Goal: Task Accomplishment & Management: Use online tool/utility

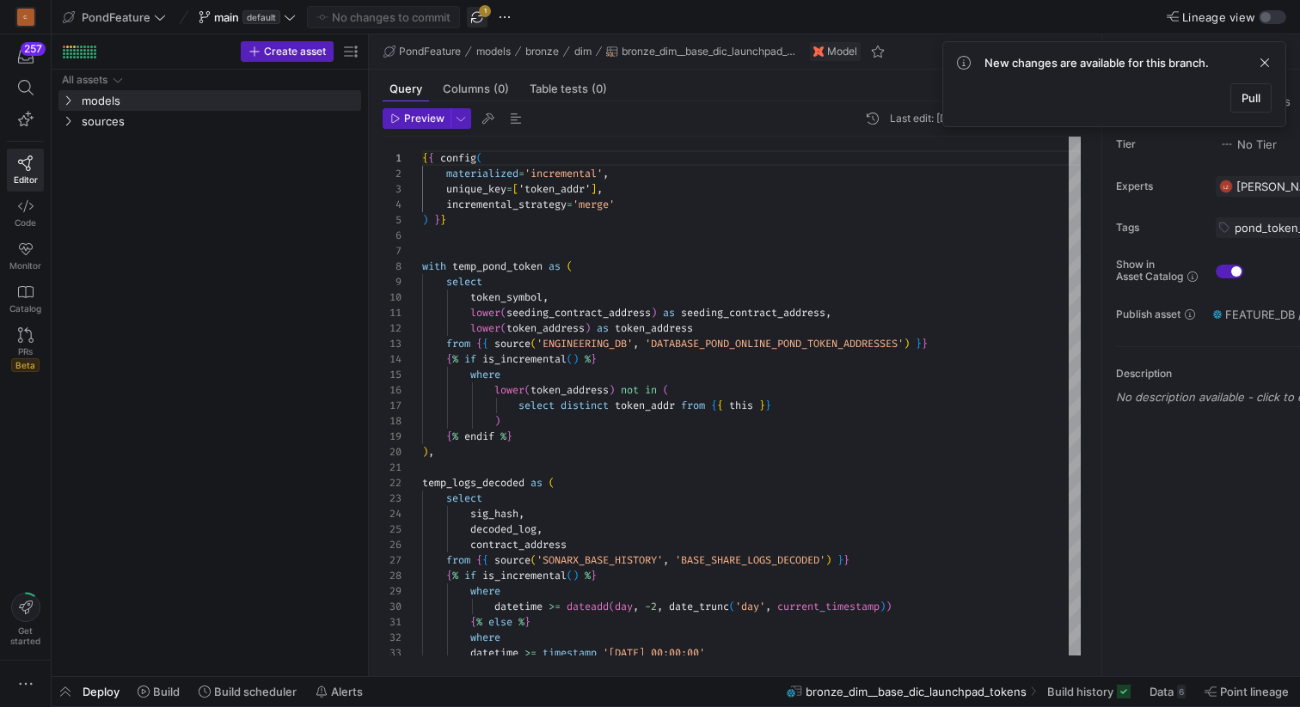
click at [476, 14] on span "button" at bounding box center [477, 17] width 21 height 21
click at [587, 12] on y42-top-nav "PondFeature main default No changes to commit Lineage view" at bounding box center [676, 17] width 1248 height 34
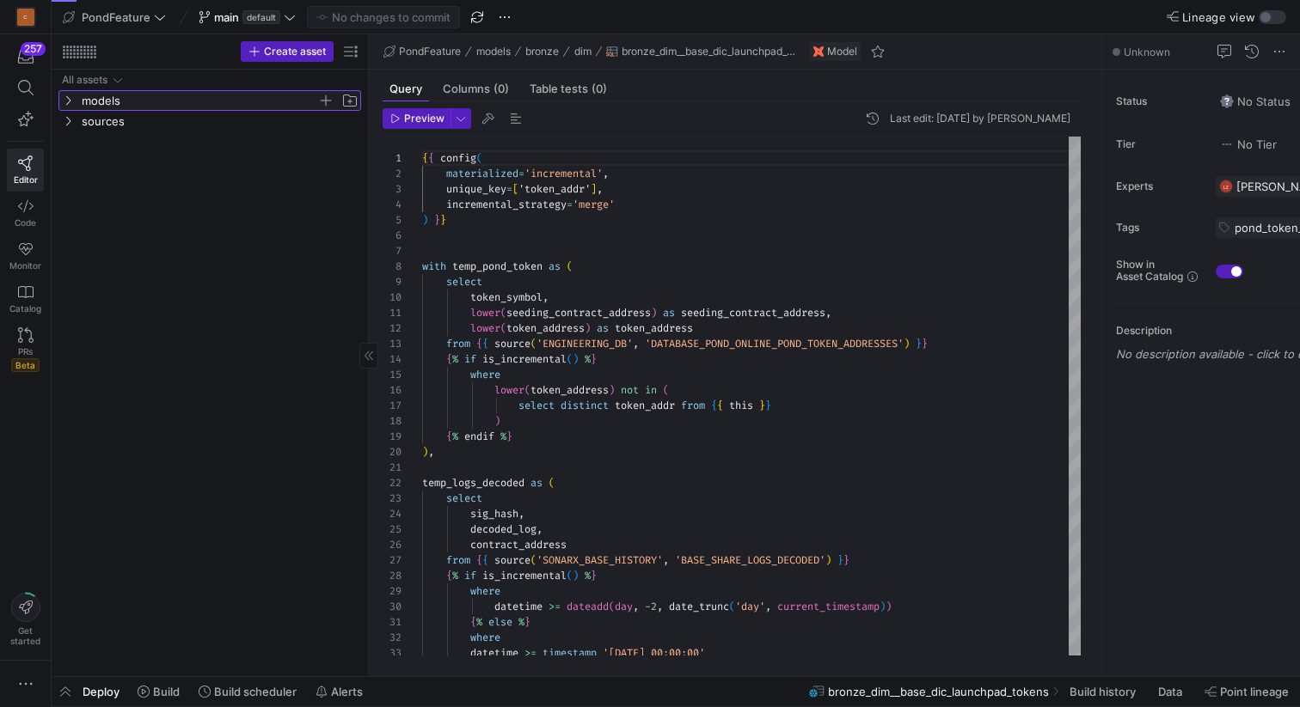
click at [71, 101] on icon "Press SPACE to select this row." at bounding box center [68, 100] width 12 height 10
click at [85, 119] on icon "Press SPACE to select this row." at bounding box center [82, 121] width 12 height 10
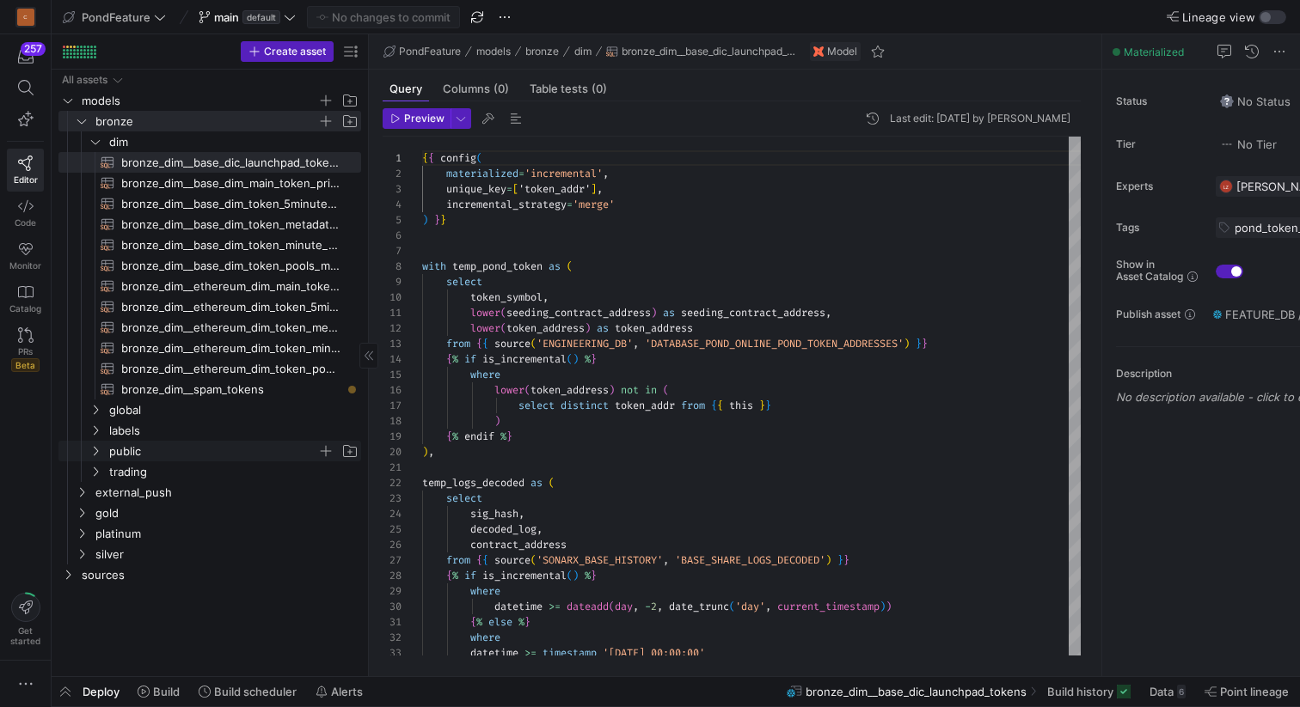
click at [136, 452] on span "public" at bounding box center [213, 452] width 208 height 20
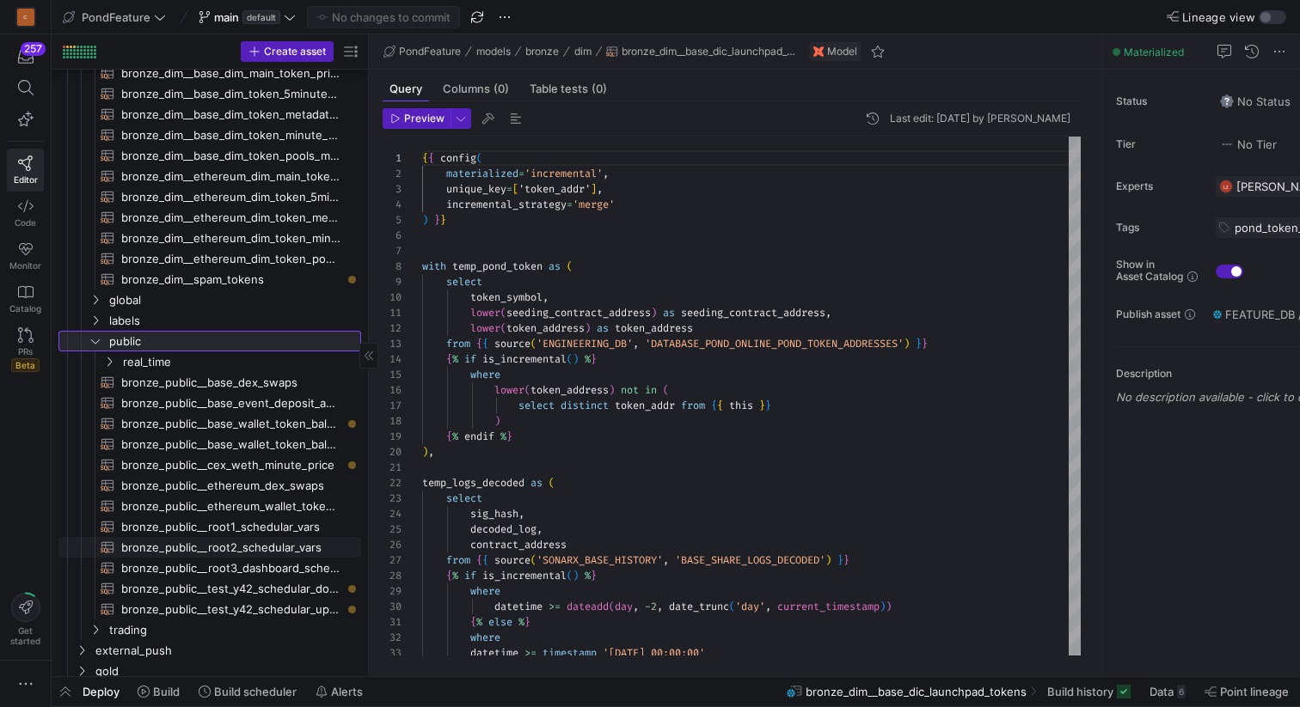
scroll to position [100, 0]
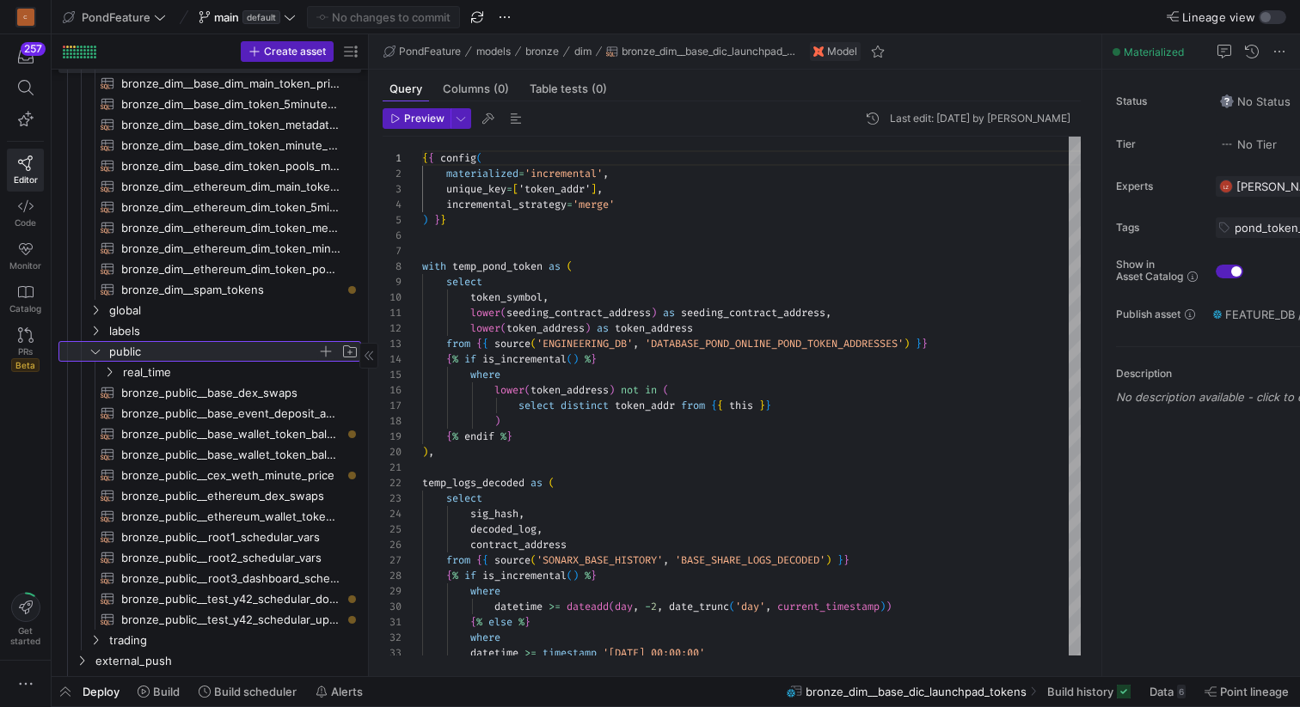
click at [328, 351] on span "button" at bounding box center [325, 351] width 17 height 17
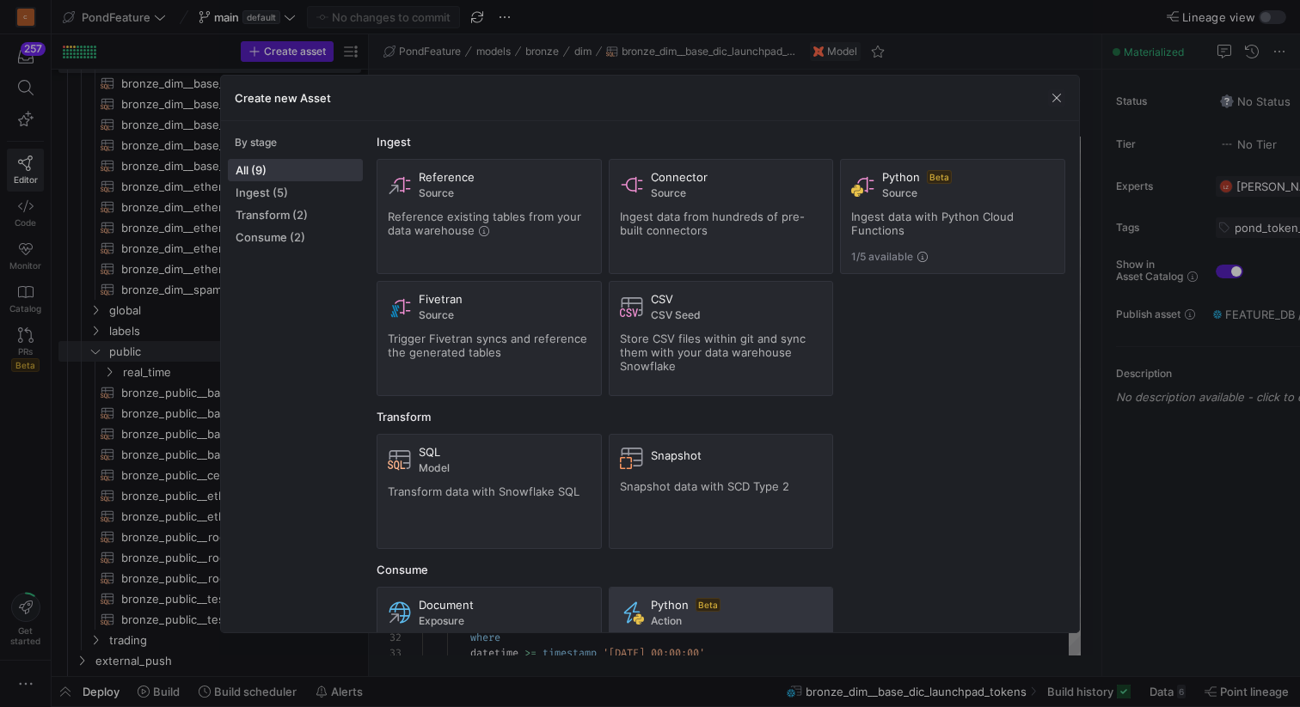
scroll to position [83, 0]
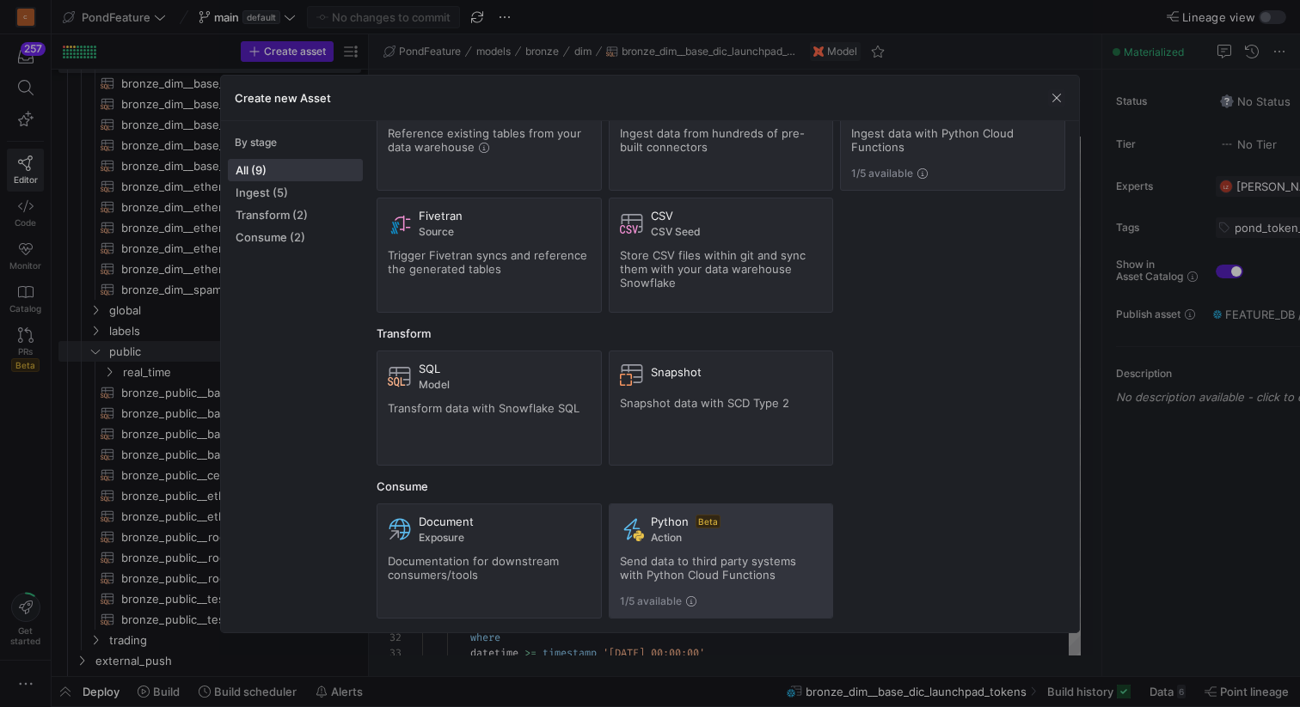
click at [719, 555] on span "Send data to third party systems with Python Cloud Functions" at bounding box center [708, 568] width 176 height 28
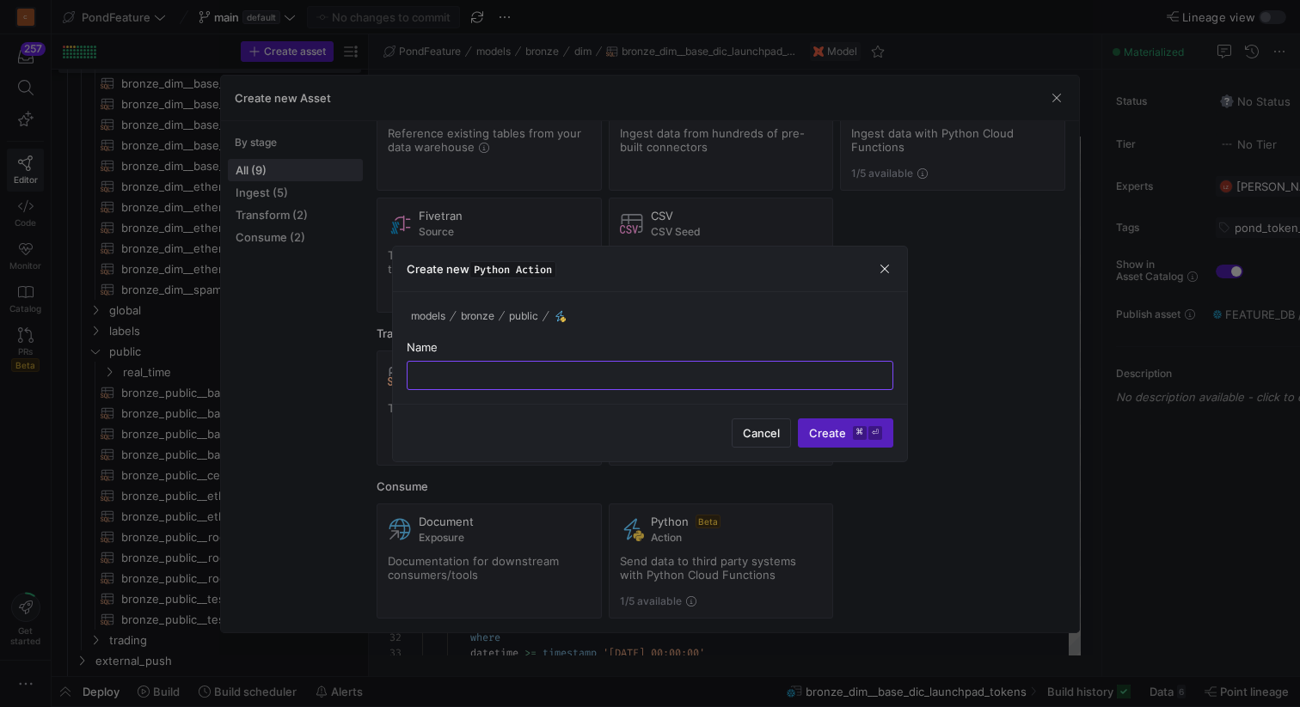
type input "e"
type input "test"
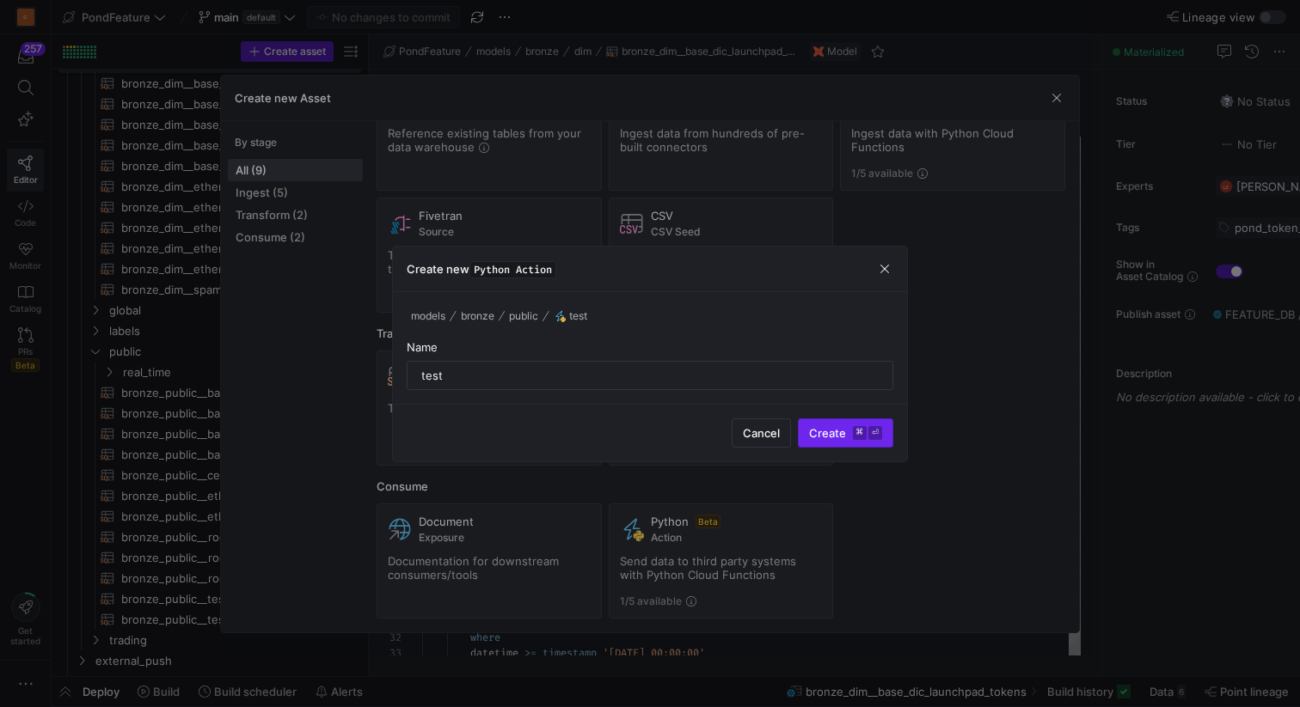
click at [853, 437] on kbd "⌘" at bounding box center [860, 433] width 14 height 14
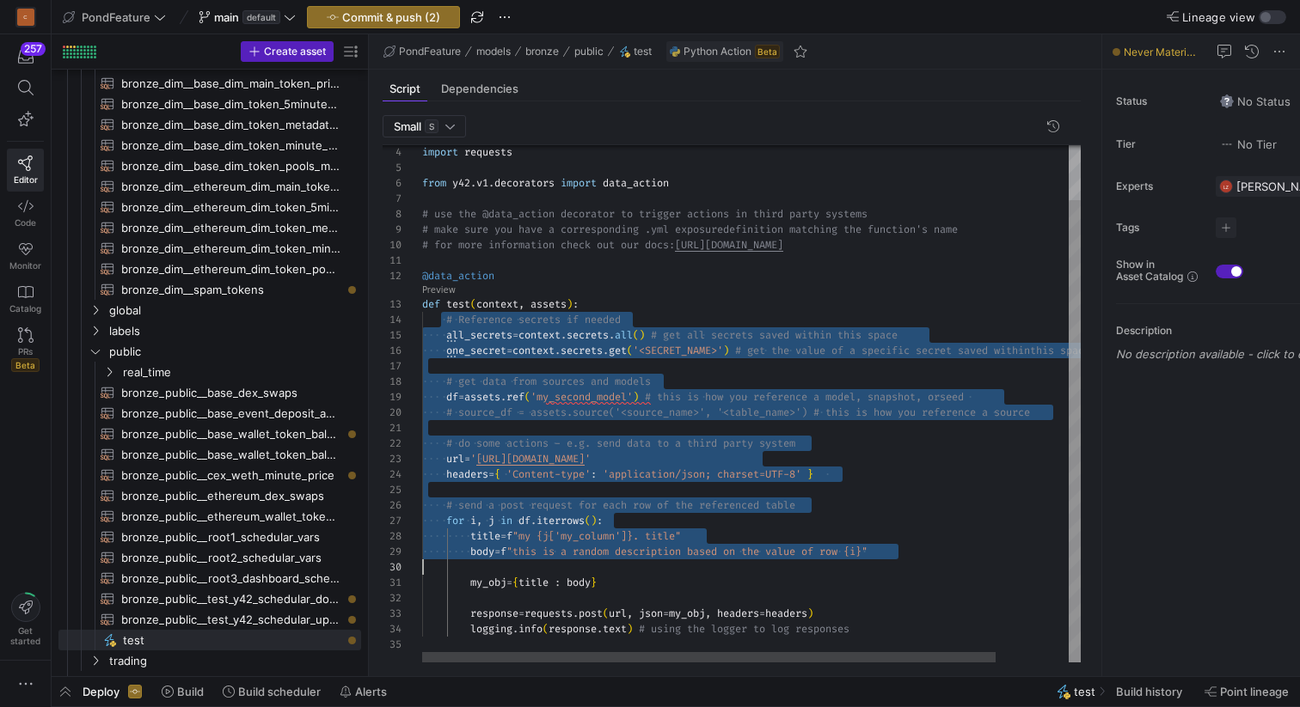
scroll to position [46, 0]
drag, startPoint x: 439, startPoint y: 315, endPoint x: 785, endPoint y: 591, distance: 441.7
click at [785, 591] on div "import requests from y42 . v1 . decorators import data_action # use the @data_a…" at bounding box center [793, 373] width 742 height 579
click at [868, 630] on div "import requests from y42 . v1 . decorators import data_action # use the @data_a…" at bounding box center [790, 373] width 742 height 579
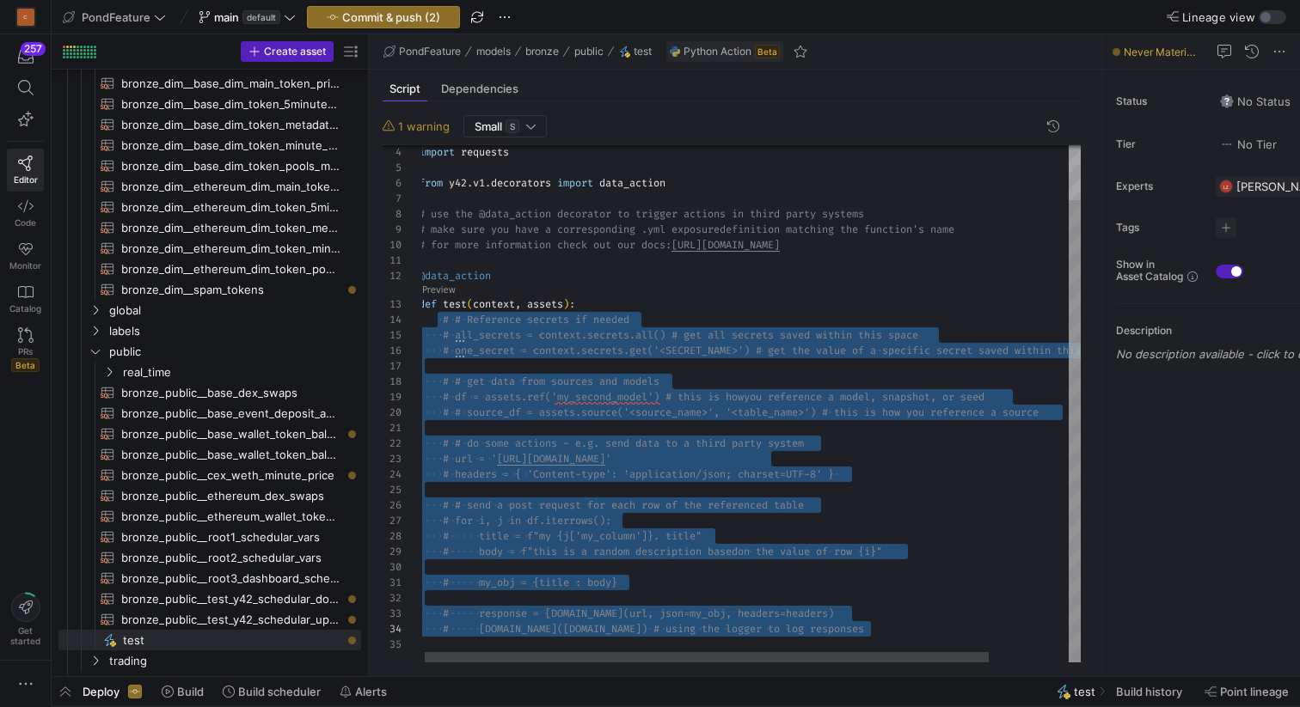
click at [889, 628] on div "import requests from y42 . v1 . decorators import data_action # use the @data_a…" at bounding box center [796, 373] width 754 height 579
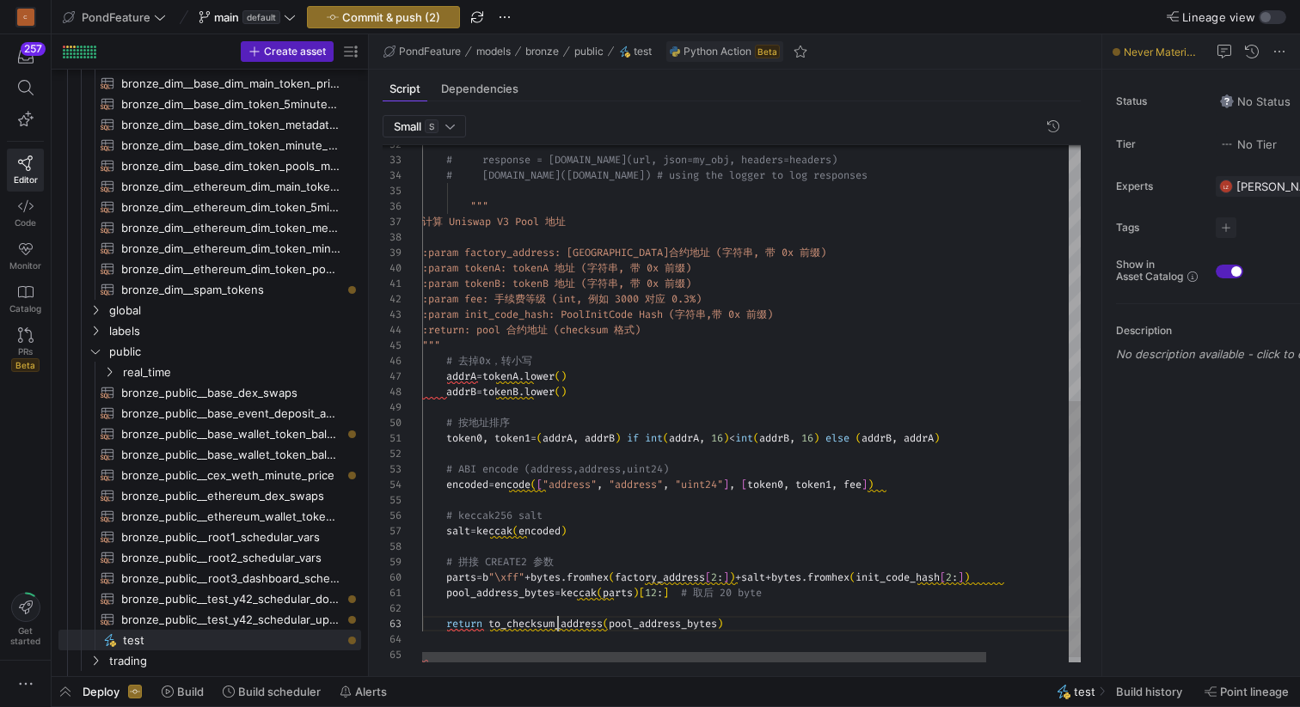
click at [560, 626] on div "# response = [DOMAIN_NAME](url, json=my_obj, h eaders=headers) # [DOMAIN_NAME](…" at bounding box center [799, 151] width 754 height 1043
click at [665, 626] on div "# response = [DOMAIN_NAME](url, json=my_obj, h eaders=headers) # [DOMAIN_NAME](…" at bounding box center [799, 151] width 754 height 1043
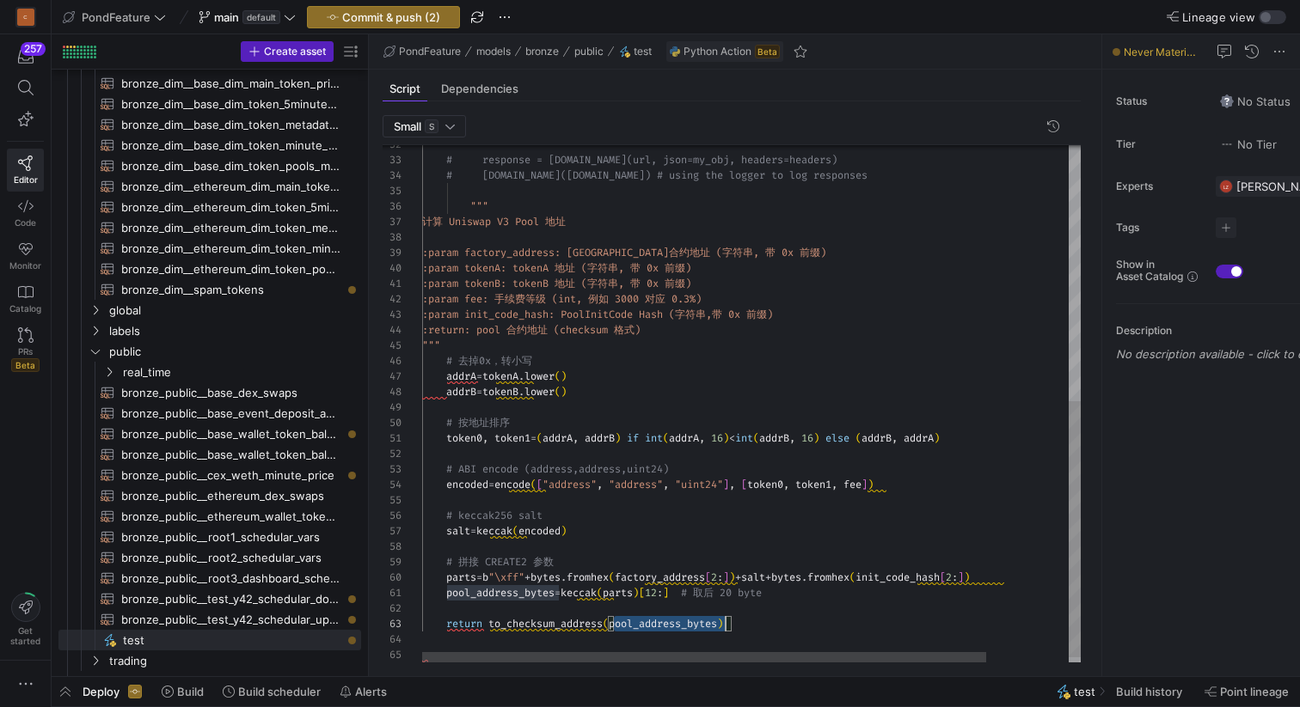
scroll to position [31, 303]
click at [756, 623] on div "# response = [DOMAIN_NAME](url, json=my_obj, h eaders=headers) # [DOMAIN_NAME](…" at bounding box center [799, 151] width 754 height 1043
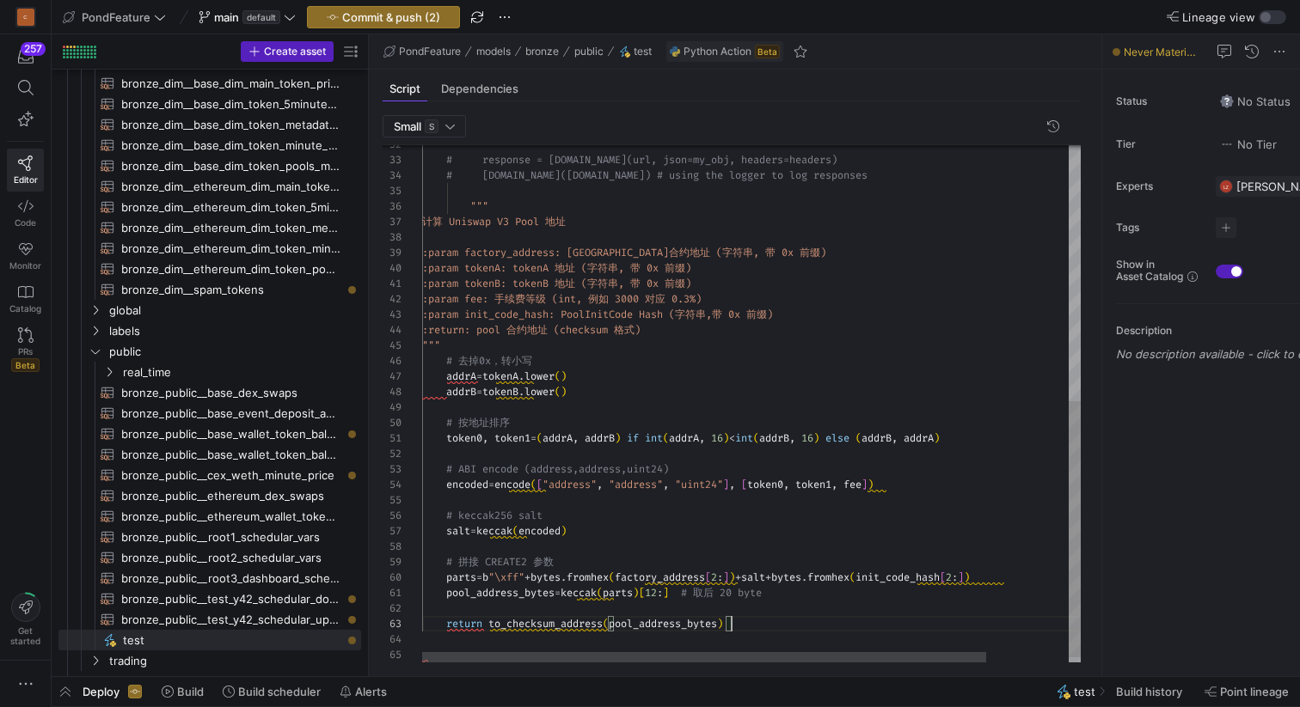
scroll to position [31, 0]
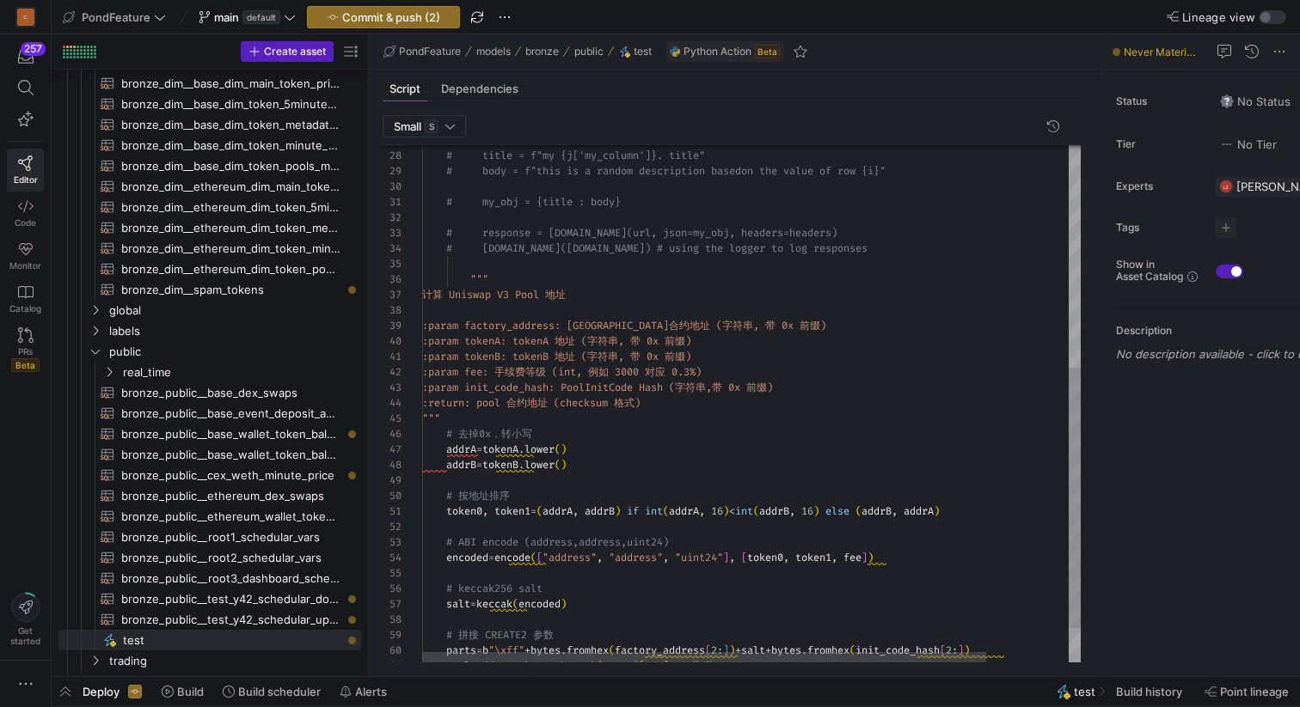
click at [622, 422] on div "# response = [DOMAIN_NAME](url, json=my_obj, h eaders=headers) # [DOMAIN_NAME](…" at bounding box center [799, 216] width 754 height 1027
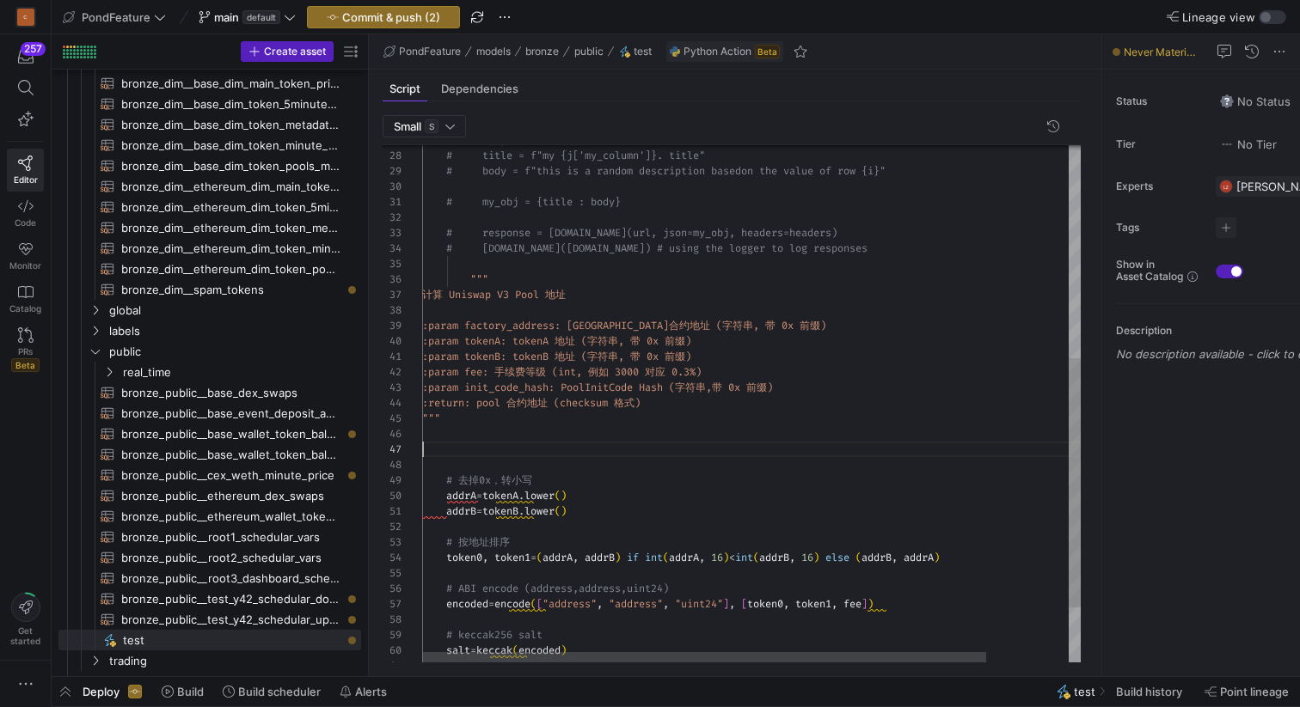
scroll to position [93, 0]
click at [524, 453] on div "# response = [DOMAIN_NAME](url, json=my_obj, h eaders=headers) # [DOMAIN_NAME](…" at bounding box center [799, 240] width 754 height 1074
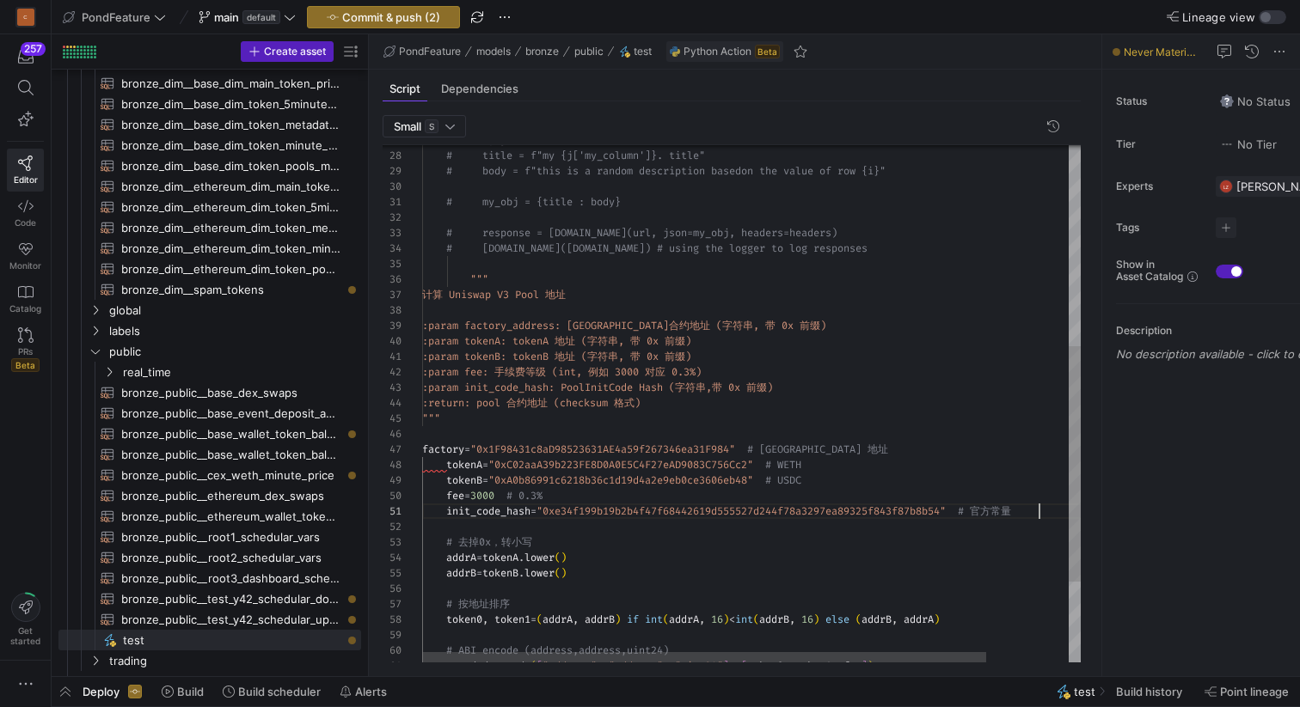
click at [422, 445] on div "# response = [DOMAIN_NAME](url, json=my_obj, h eaders=headers) # [DOMAIN_NAME](…" at bounding box center [799, 271] width 754 height 1136
click at [582, 431] on div "# response = [DOMAIN_NAME](url, json=my_obj, h eaders=headers) # [DOMAIN_NAME](…" at bounding box center [799, 271] width 754 height 1136
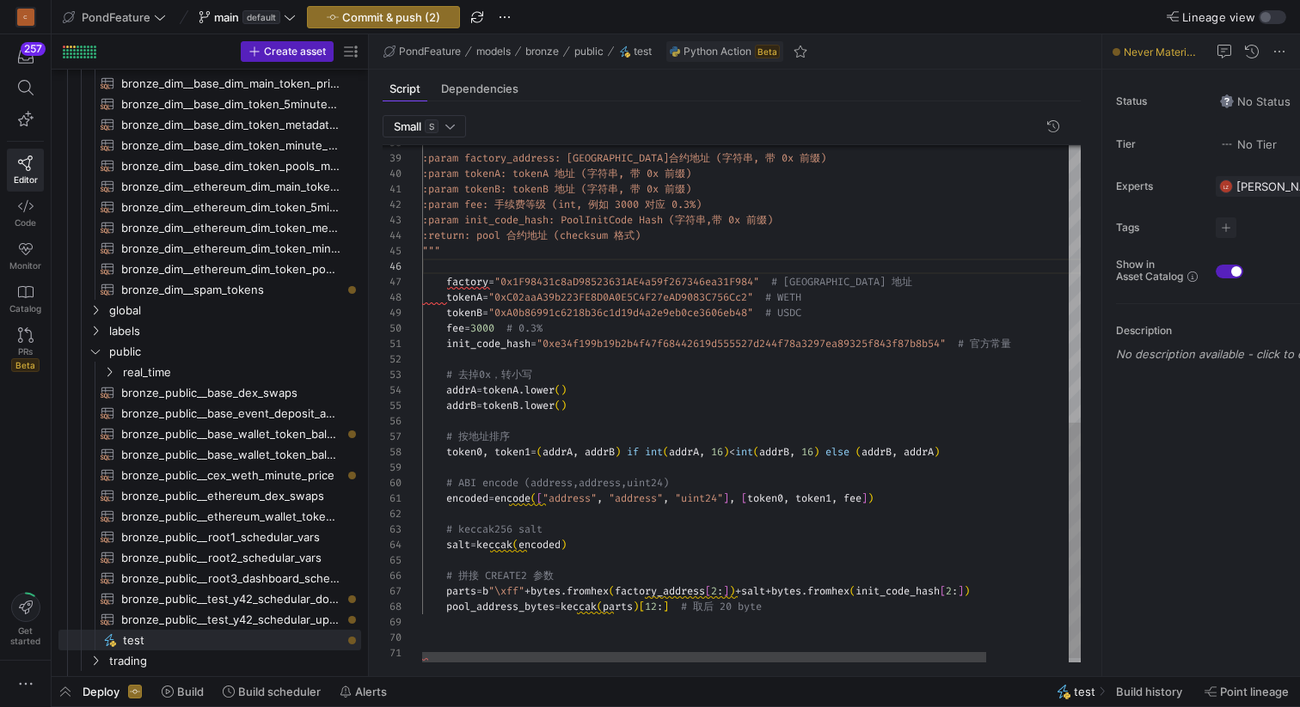
click at [492, 323] on div ":param factory_address: Uniswap V3 Factory 合约地址 (字符串, 带 0x 前缀) :param tokenA: t…" at bounding box center [799, 104] width 754 height 1136
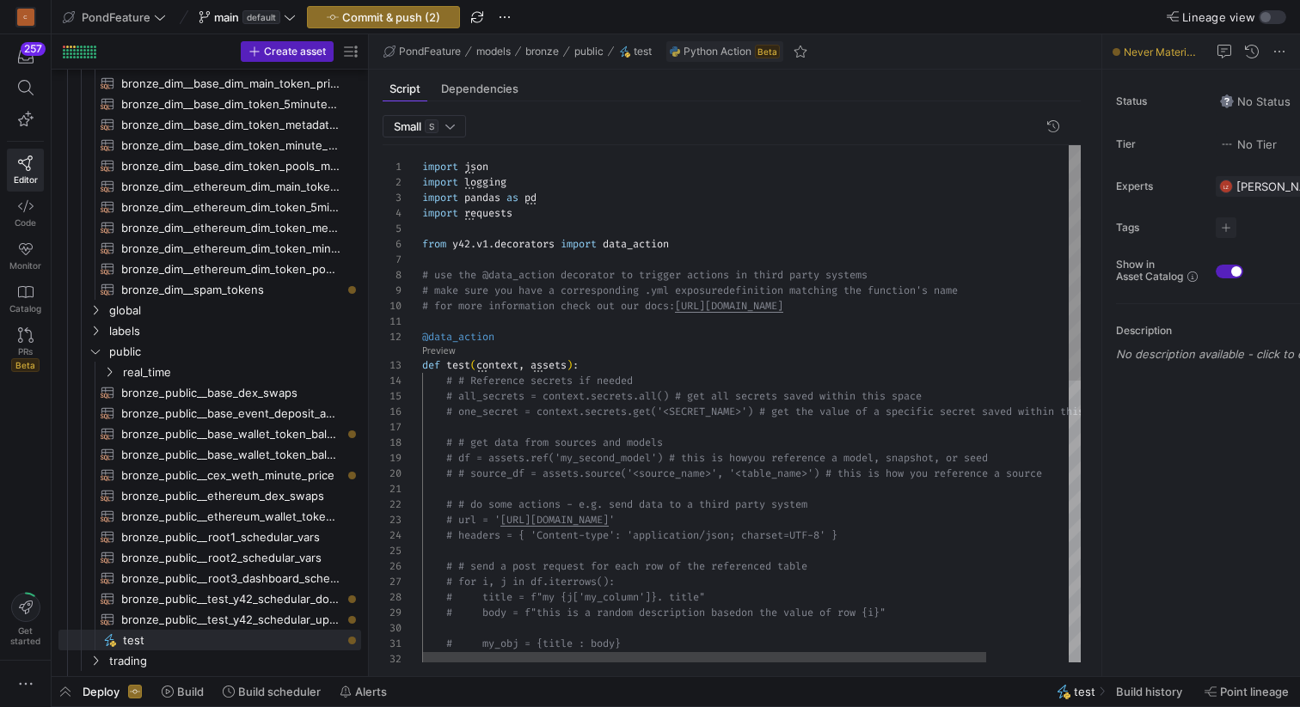
scroll to position [46, 93]
click at [515, 220] on div "# body = f"this is a random description based on the value of row {i}" # my_obj…" at bounding box center [799, 713] width 754 height 1136
click at [523, 226] on div "# body = f"this is a random description based on the value of row {i}" # my_obj…" at bounding box center [799, 713] width 754 height 1136
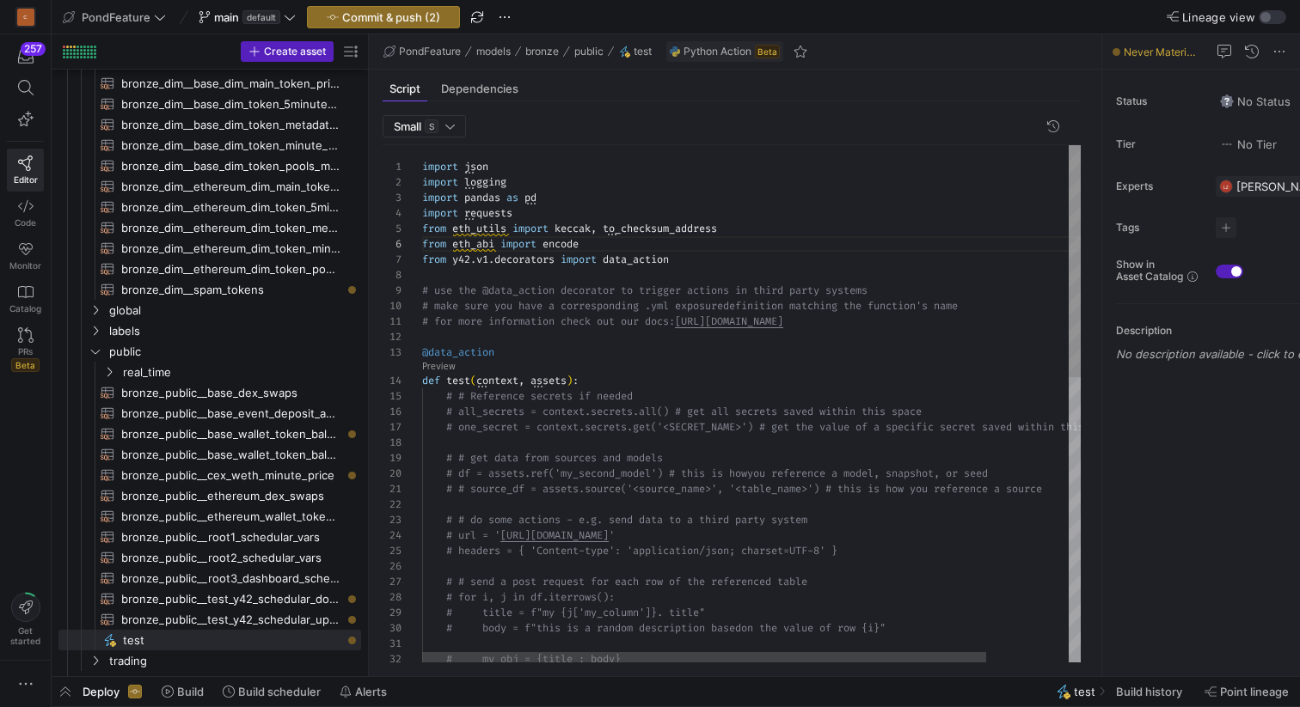
click at [620, 242] on div "# body = f"this is a random description based on the value of row {i}" # my_obj…" at bounding box center [799, 720] width 754 height 1151
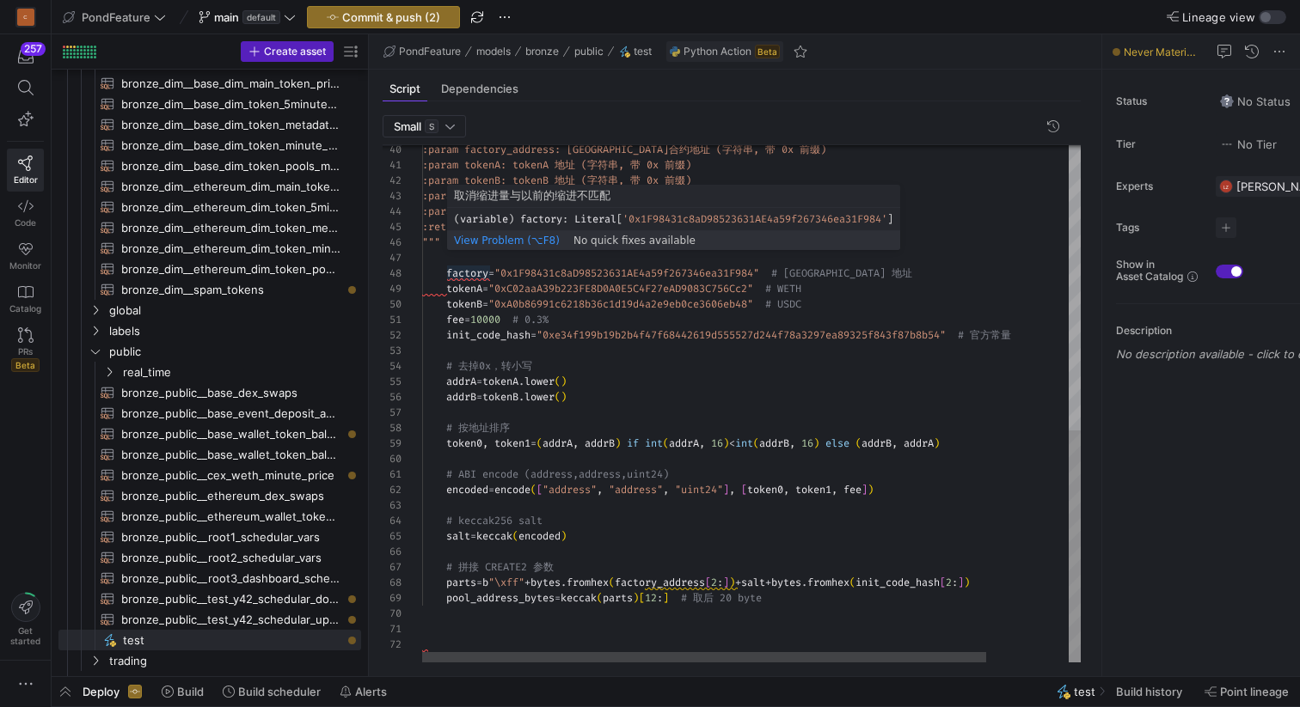
scroll to position [108, 56]
click at [475, 274] on div ":param factory_address: Uniswap V3 Factory 合约地址 (字符串, 带 0x 前缀) :param tokenA: t…" at bounding box center [799, 87] width 754 height 1151
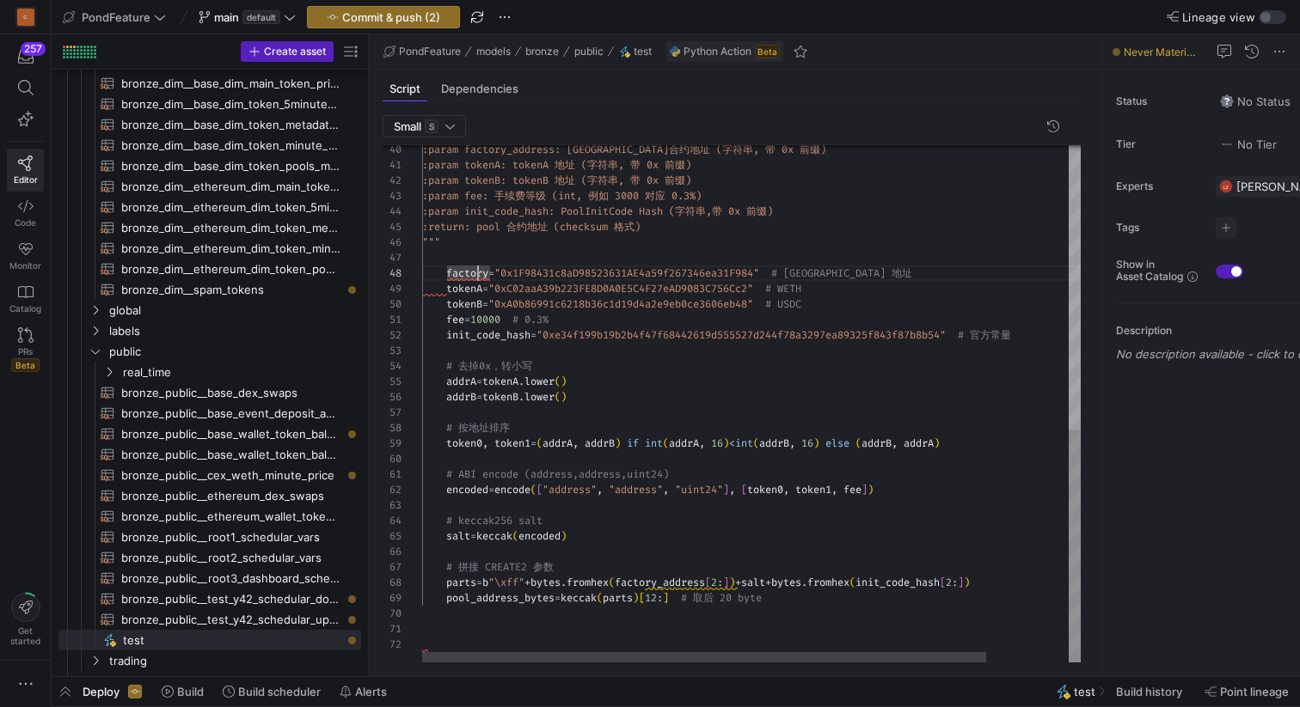
click at [475, 274] on div ":param factory_address: Uniswap V3 Factory 合约地址 (字符串, 带 0x 前缀) :param tokenA: t…" at bounding box center [799, 87] width 754 height 1151
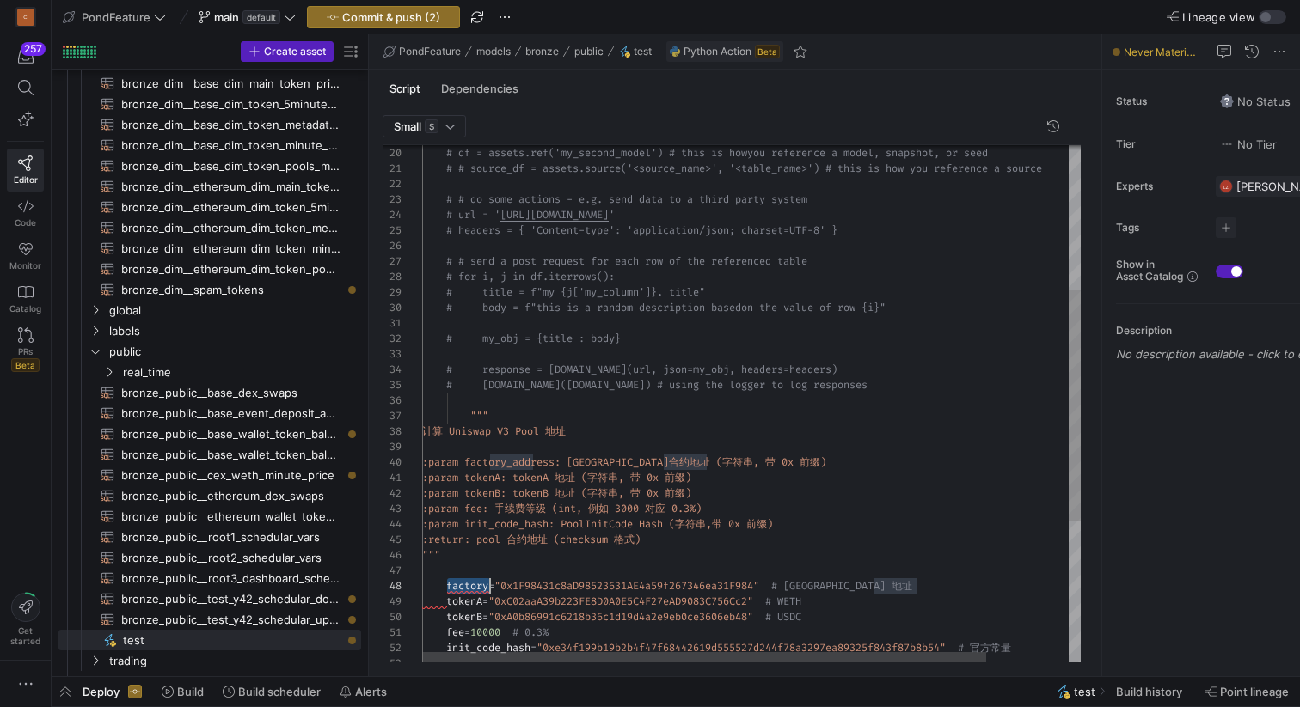
click at [471, 408] on div ":param factory_address: Uniswap V3 Factory 合约地址 (字符串, 带 0x 前缀) :param tokenA: t…" at bounding box center [799, 400] width 754 height 1151
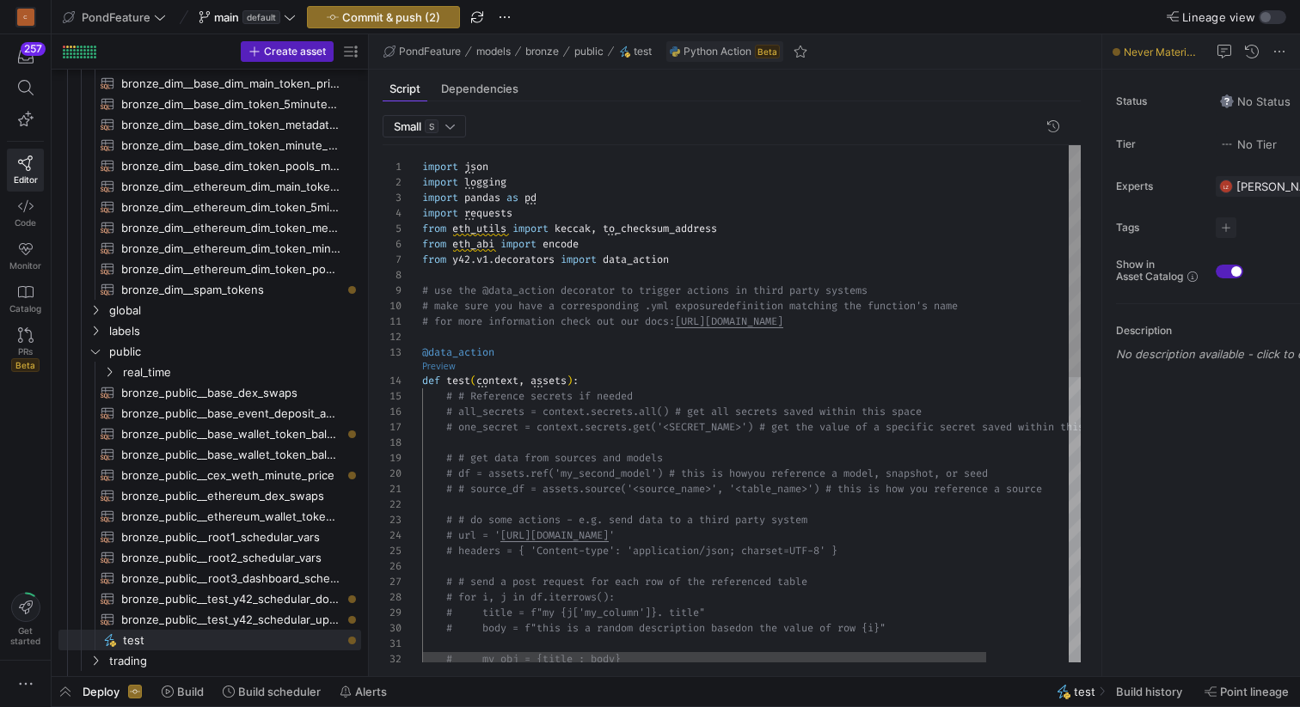
click at [440, 369] on link "Preview" at bounding box center [439, 366] width 34 height 9
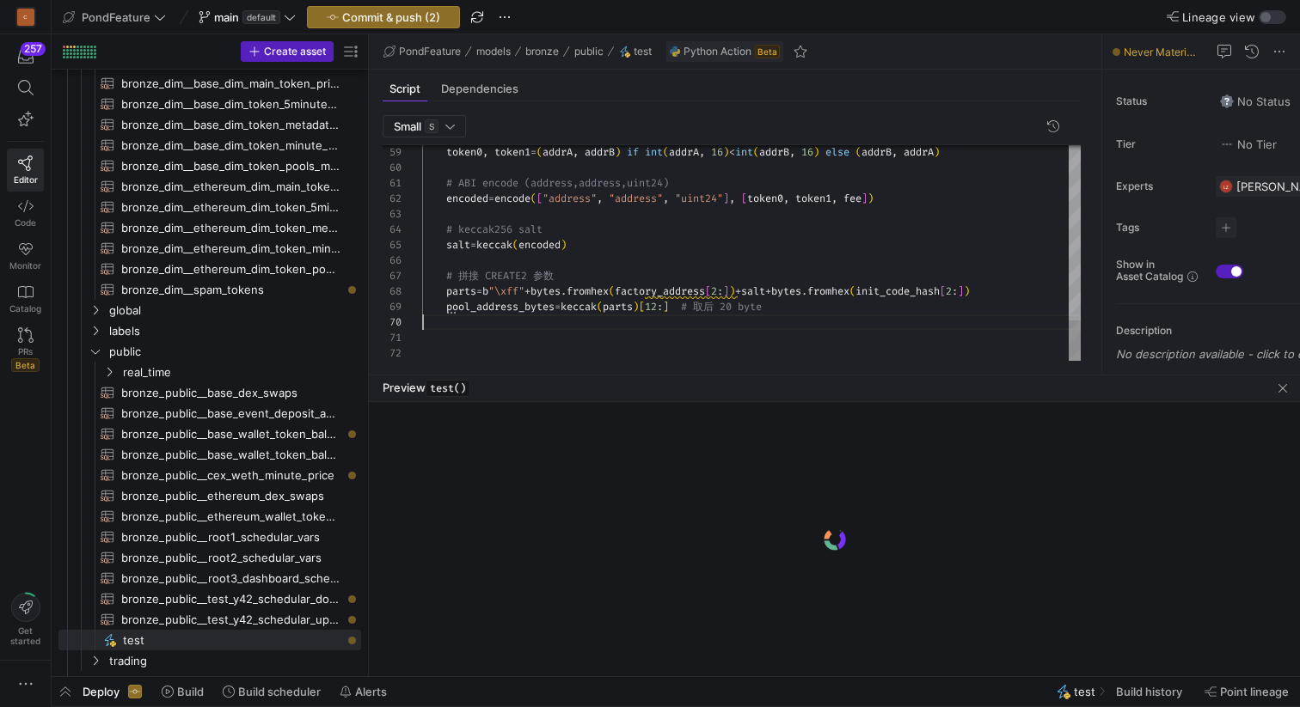
scroll to position [139, 0]
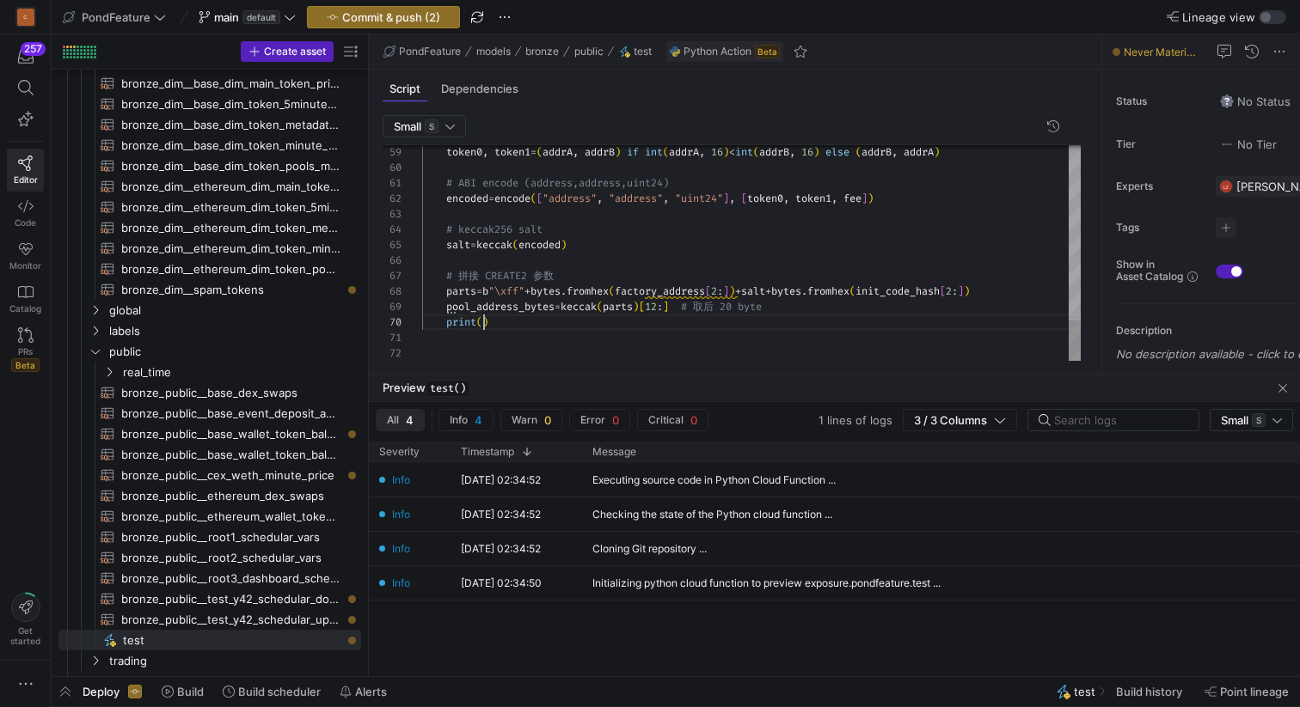
scroll to position [139, 62]
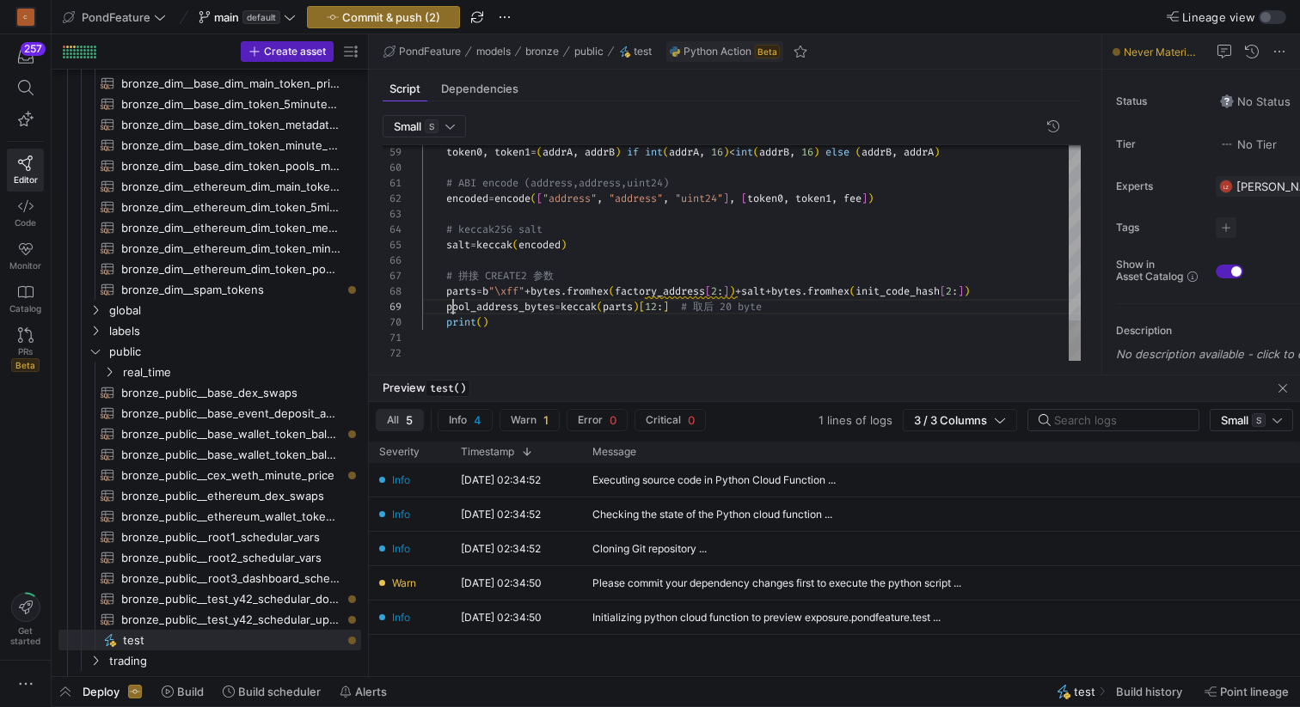
scroll to position [124, 136]
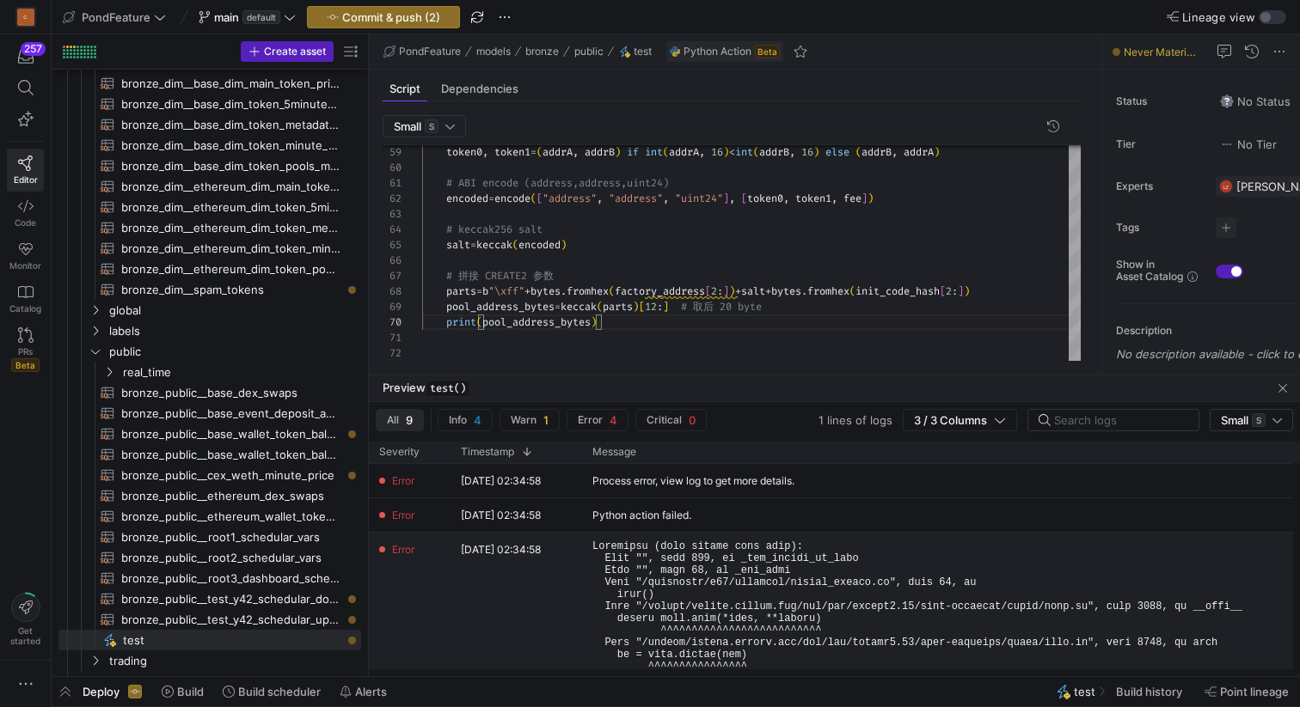
scroll to position [54, 0]
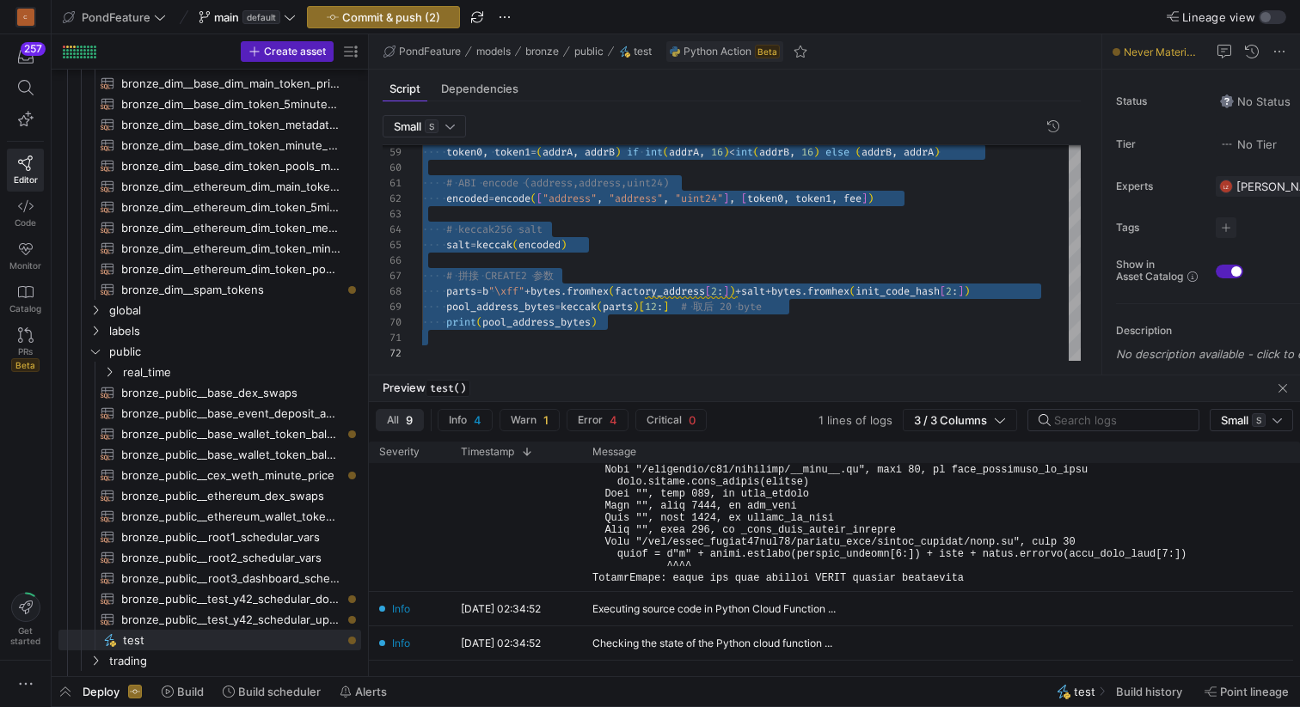
type textarea "import json import logging import pandas as pd import requests from eth_utils i…"
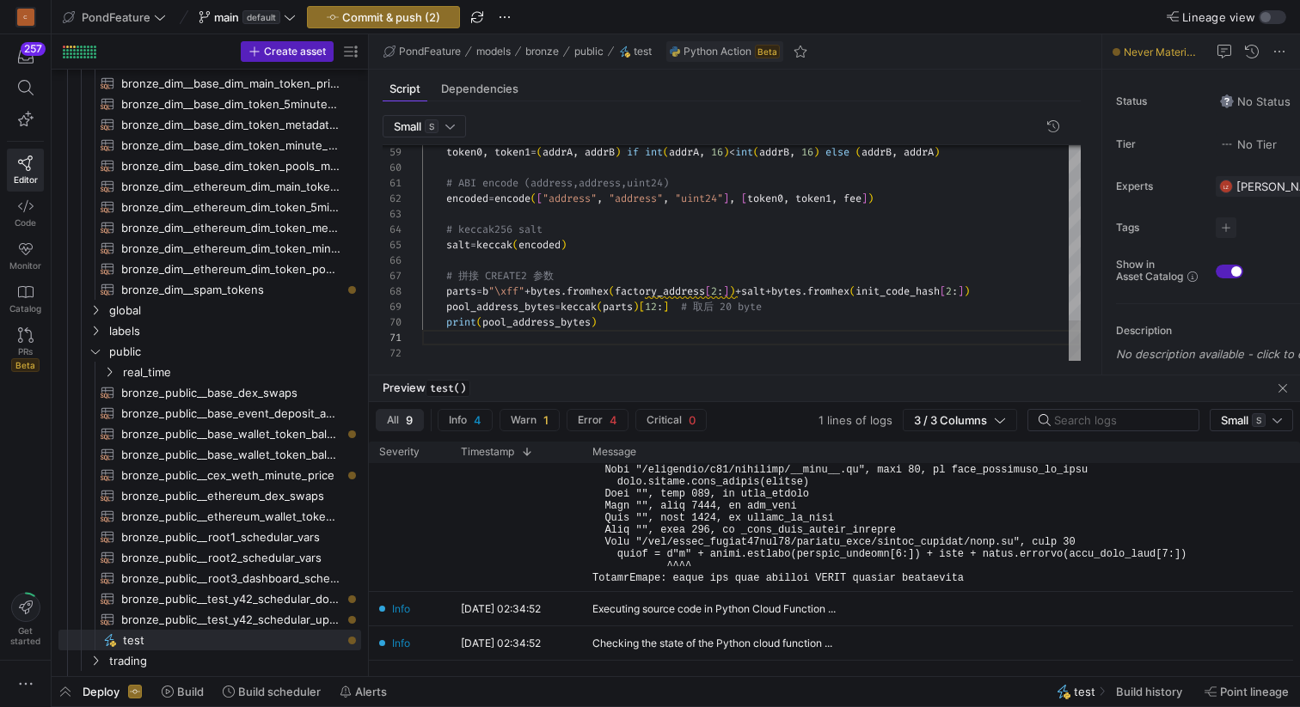
type textarea "import json import logging import pandas as pd import requests from eth_utils i…"
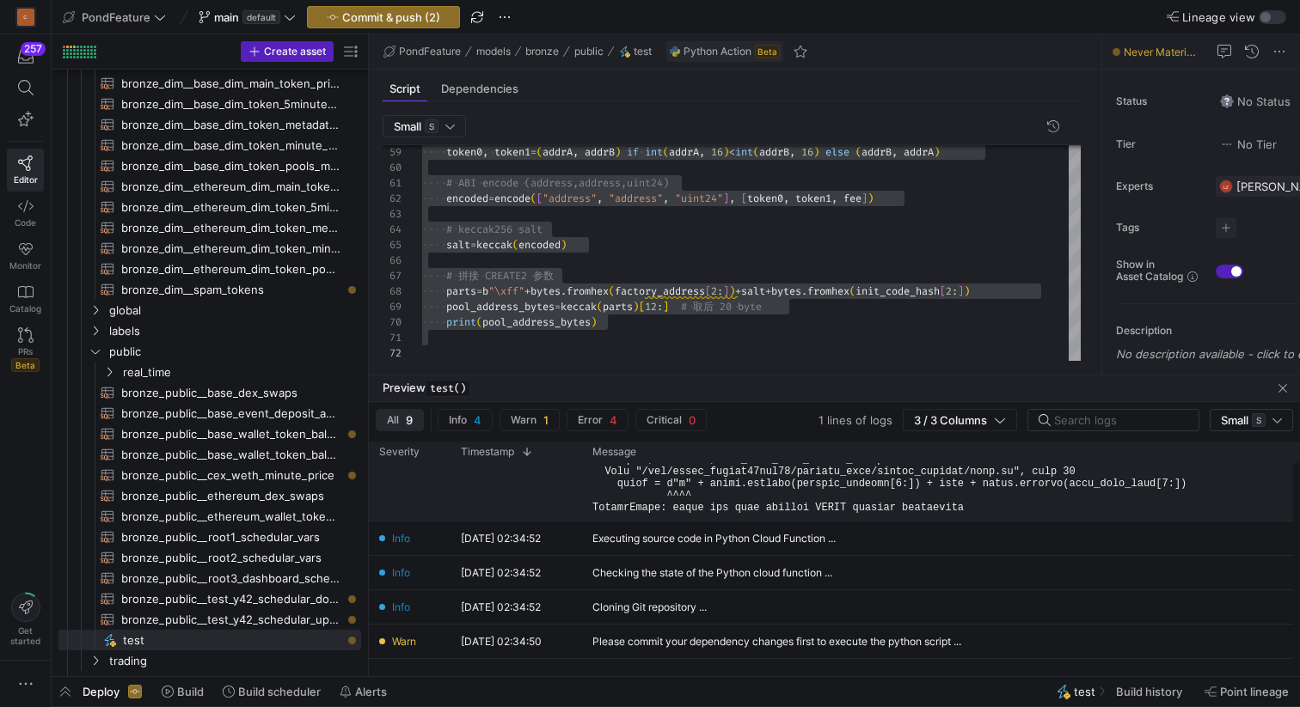
click at [970, 505] on pre at bounding box center [917, 321] width 650 height 385
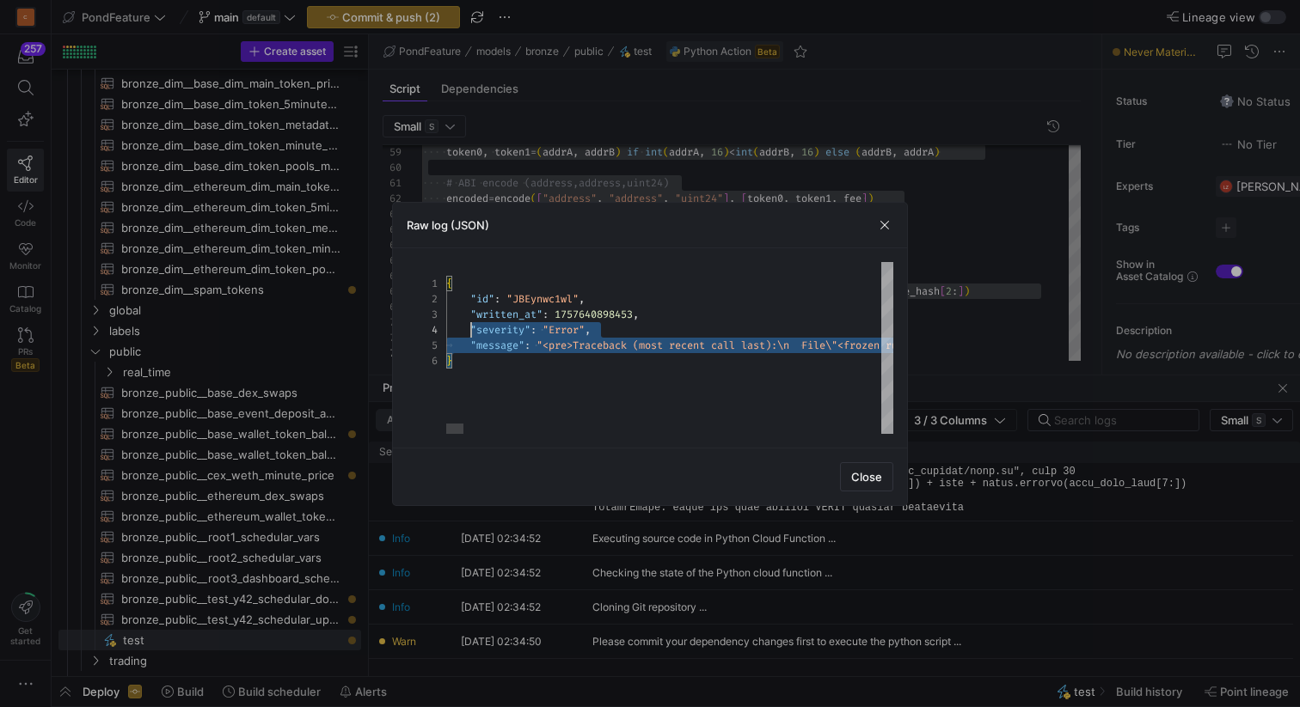
type textarea "{ "id": "JBEynwc1wl", "written_at": 1757640898453, "severity": "Error", "messag…"
drag, startPoint x: 475, startPoint y: 360, endPoint x: 440, endPoint y: 271, distance: 96.1
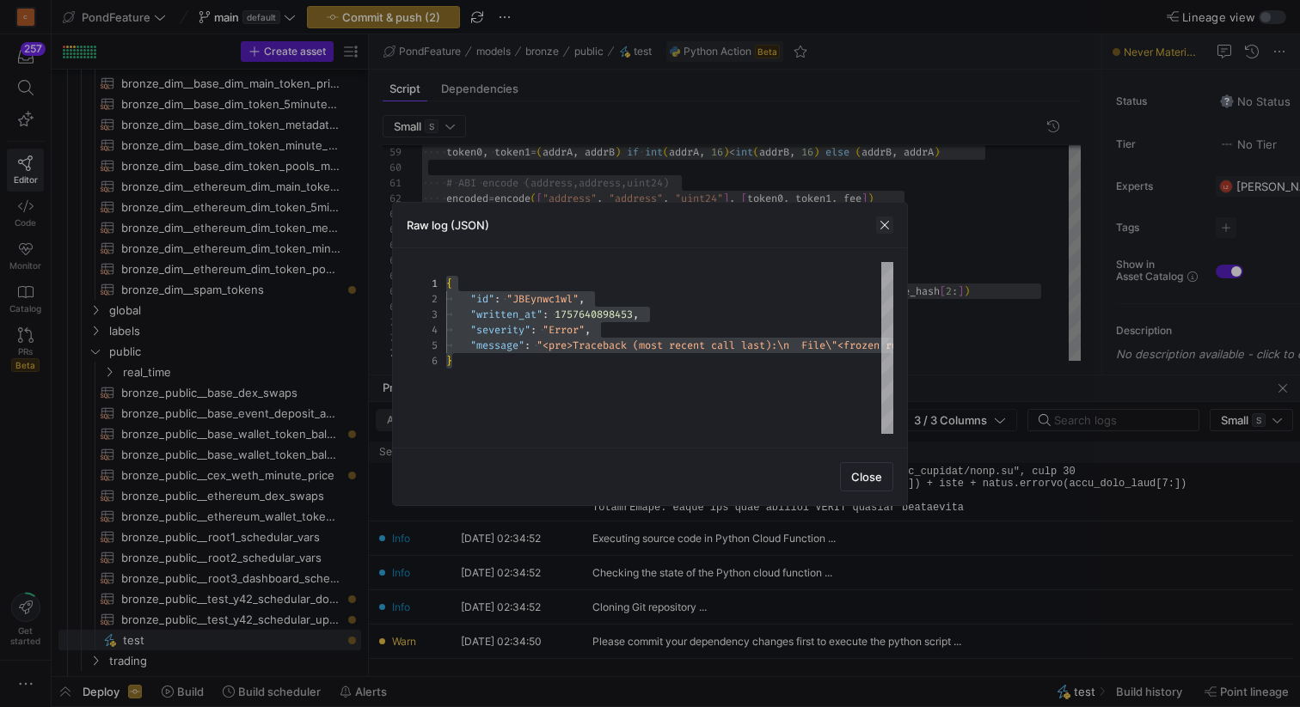
click at [879, 225] on span "button" at bounding box center [884, 225] width 17 height 17
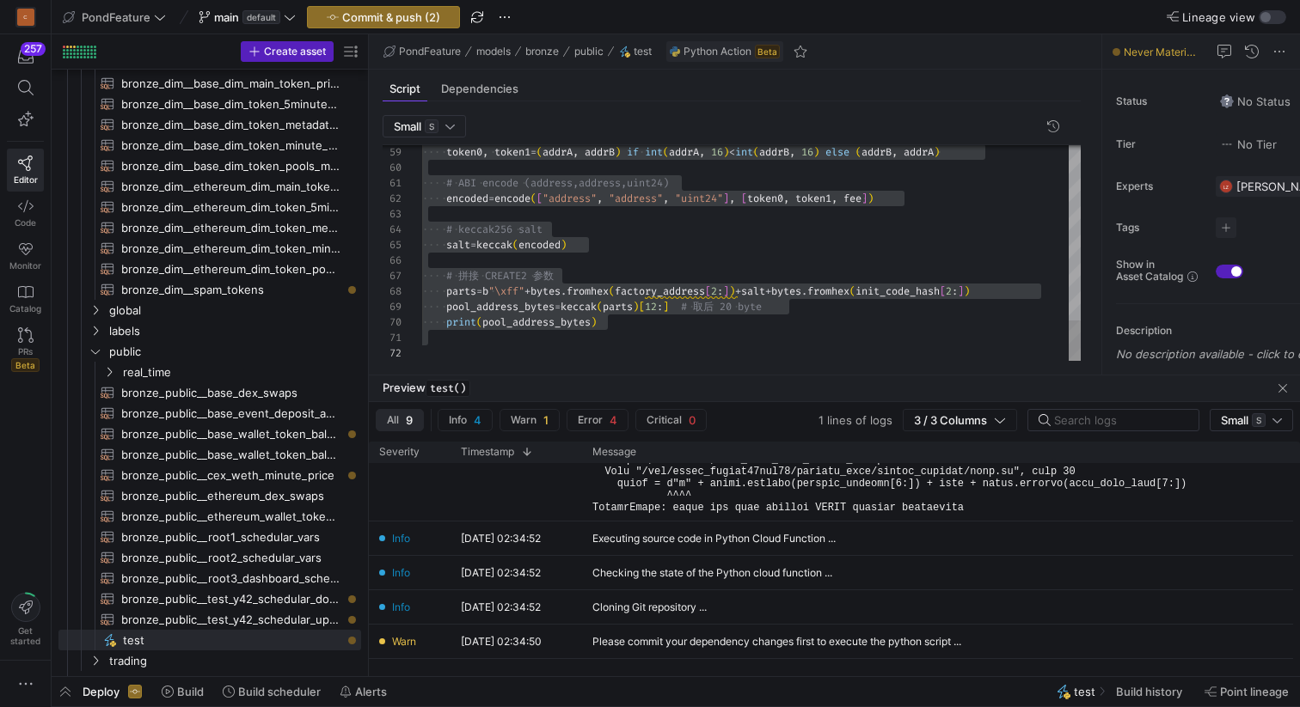
type textarea "# ABI encode (address,address,uint24) encoded = encode(["address", "address", "…"
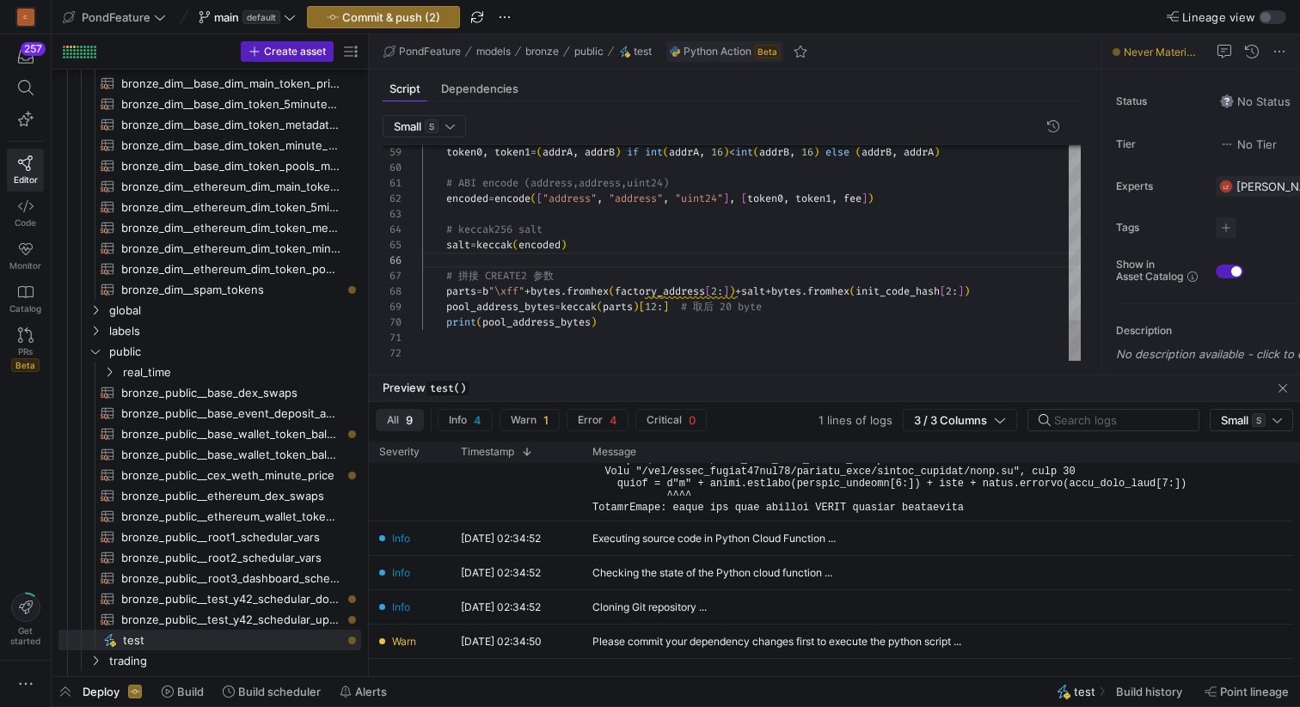
scroll to position [15, 0]
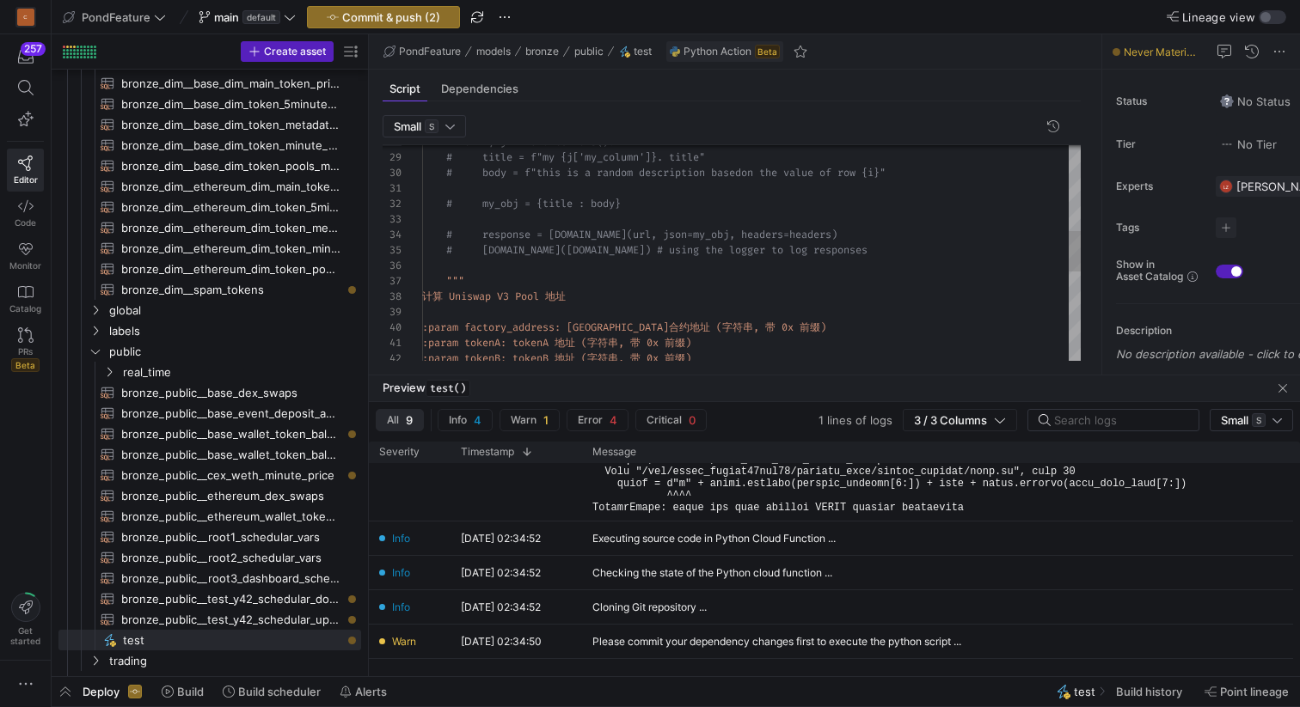
scroll to position [93, 0]
click at [423, 281] on div "# title = f"my {j['my_column']}. title" # for i, j in df.iterrows(): # body = f…" at bounding box center [751, 260] width 658 height 1141
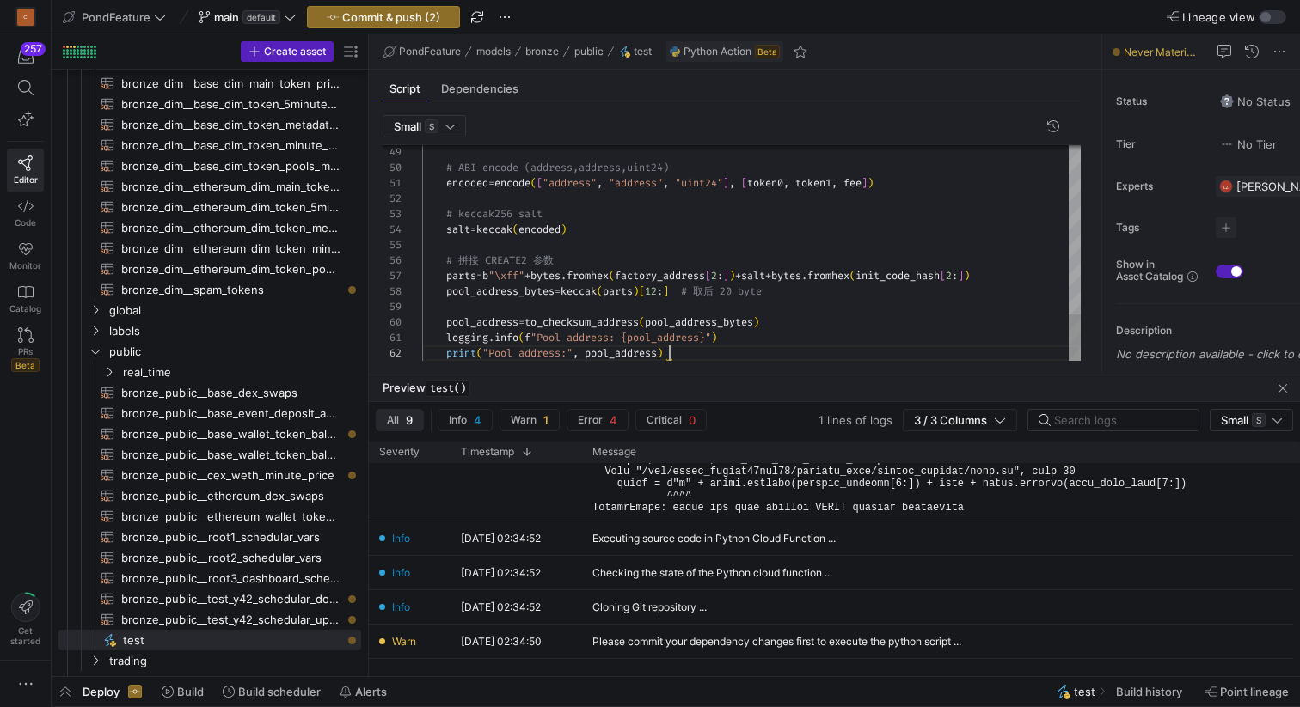
scroll to position [15, 248]
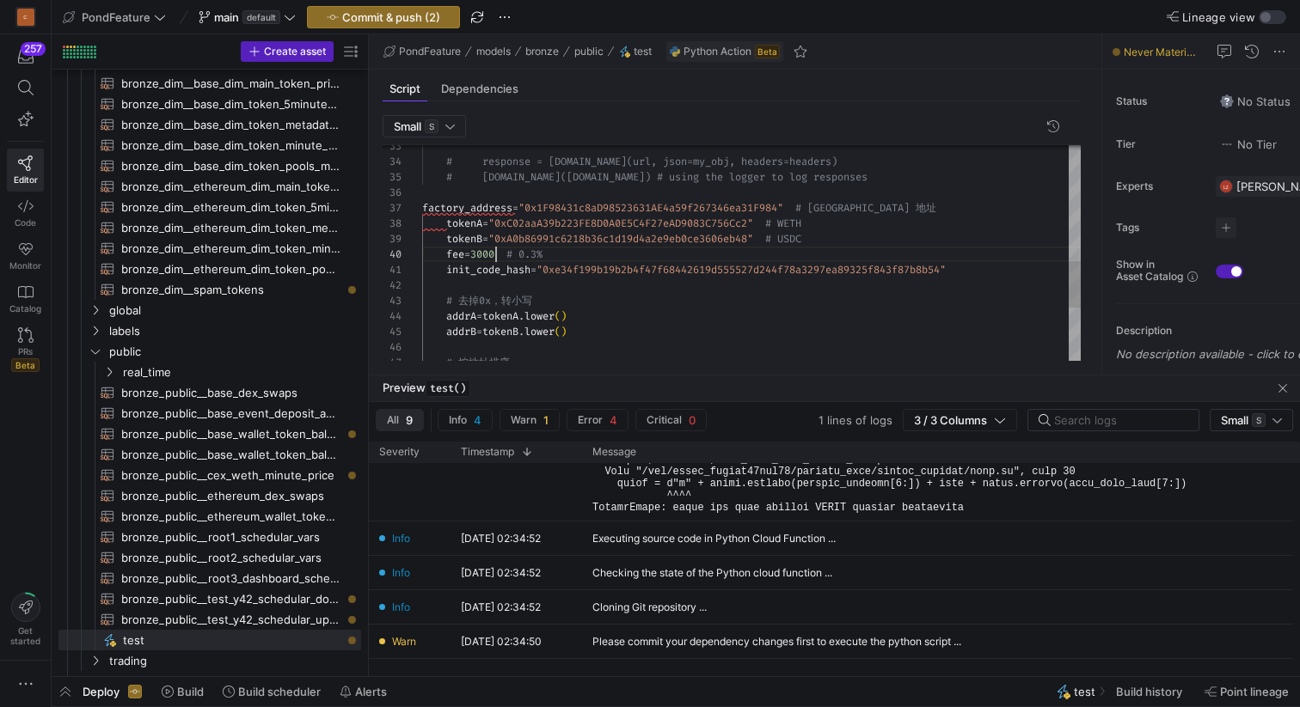
click at [494, 252] on div "# 按地址排序 addrB = tokenB . lower ( ) addrA = tokenA . lower ( ) # 去掉0x，转小写 init_c…" at bounding box center [751, 110] width 658 height 986
click at [601, 250] on div "# 按地址排序 addrB = tokenB . lower ( ) addrA = tokenA . lower ( ) # 去掉0x，转小写 init_c…" at bounding box center [751, 110] width 658 height 986
click at [557, 251] on div "# 按地址排序 addrB = tokenB . lower ( ) addrA = tokenA . lower ( ) # 去掉0x，转小写 init_c…" at bounding box center [751, 110] width 658 height 986
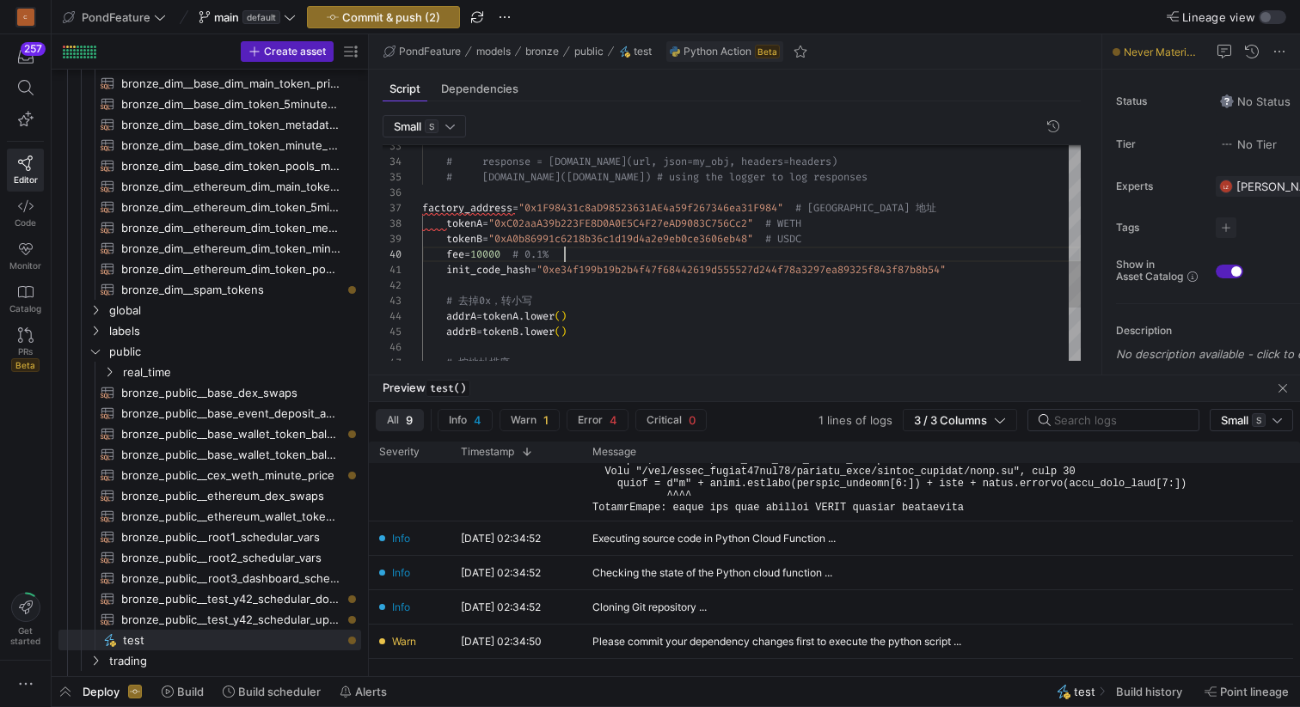
scroll to position [139, 143]
click at [596, 260] on div "# 按地址排序 addrB = tokenB . lower ( ) addrA = tokenA . lower ( ) # 去掉0x，转小写 init_c…" at bounding box center [751, 110] width 658 height 986
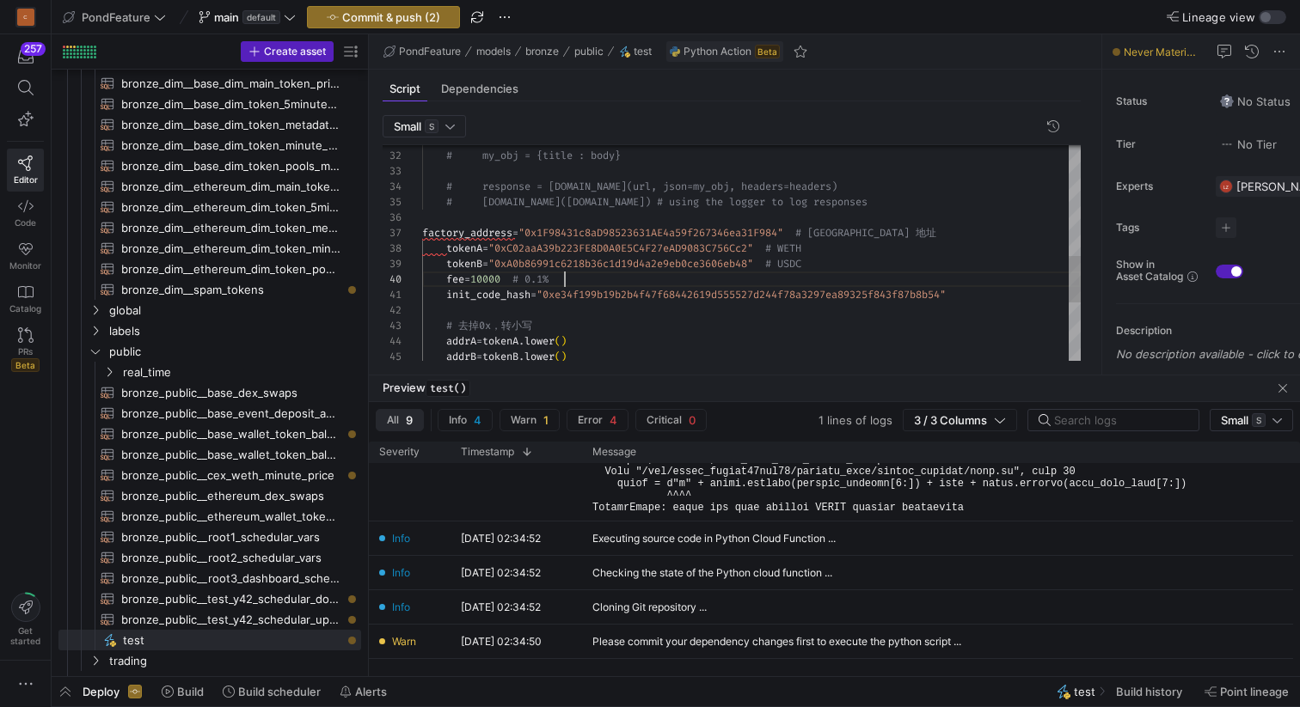
scroll to position [93, 0]
click at [424, 228] on div "addrB = tokenB . lower ( ) addrA = tokenA . lower ( ) # 去掉0x，转小写 init_code_hash…" at bounding box center [751, 135] width 658 height 986
click at [522, 220] on div "addrB = tokenB . lower ( ) addrA = tokenA . lower ( ) # 去掉0x，转小写 init_code_hash…" at bounding box center [751, 135] width 658 height 986
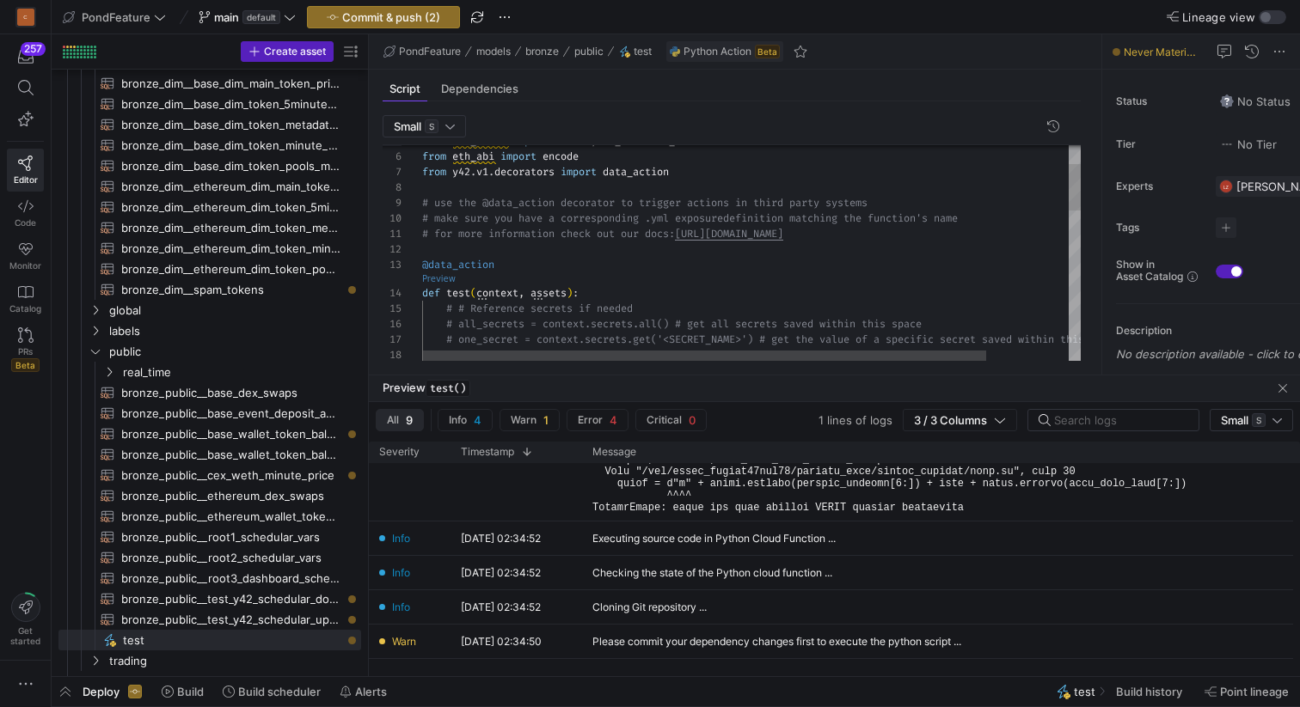
click at [440, 280] on link "Preview" at bounding box center [439, 278] width 34 height 9
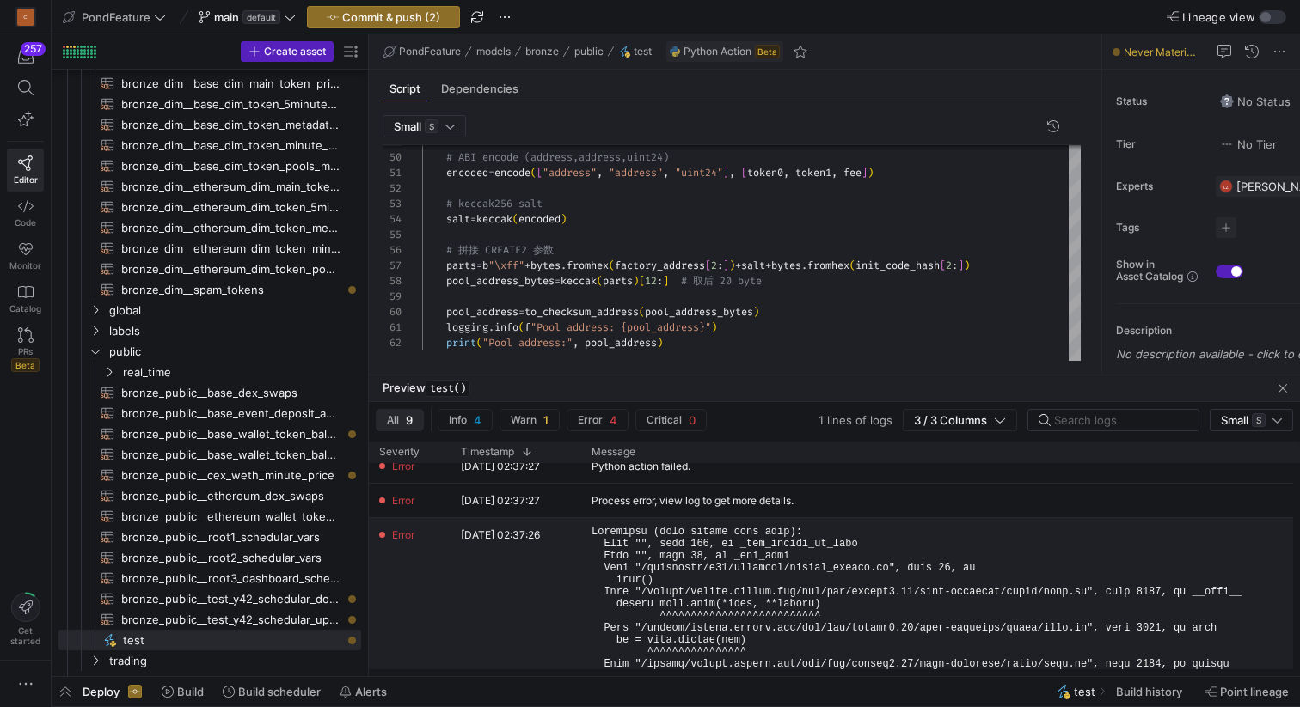
scroll to position [48, 0]
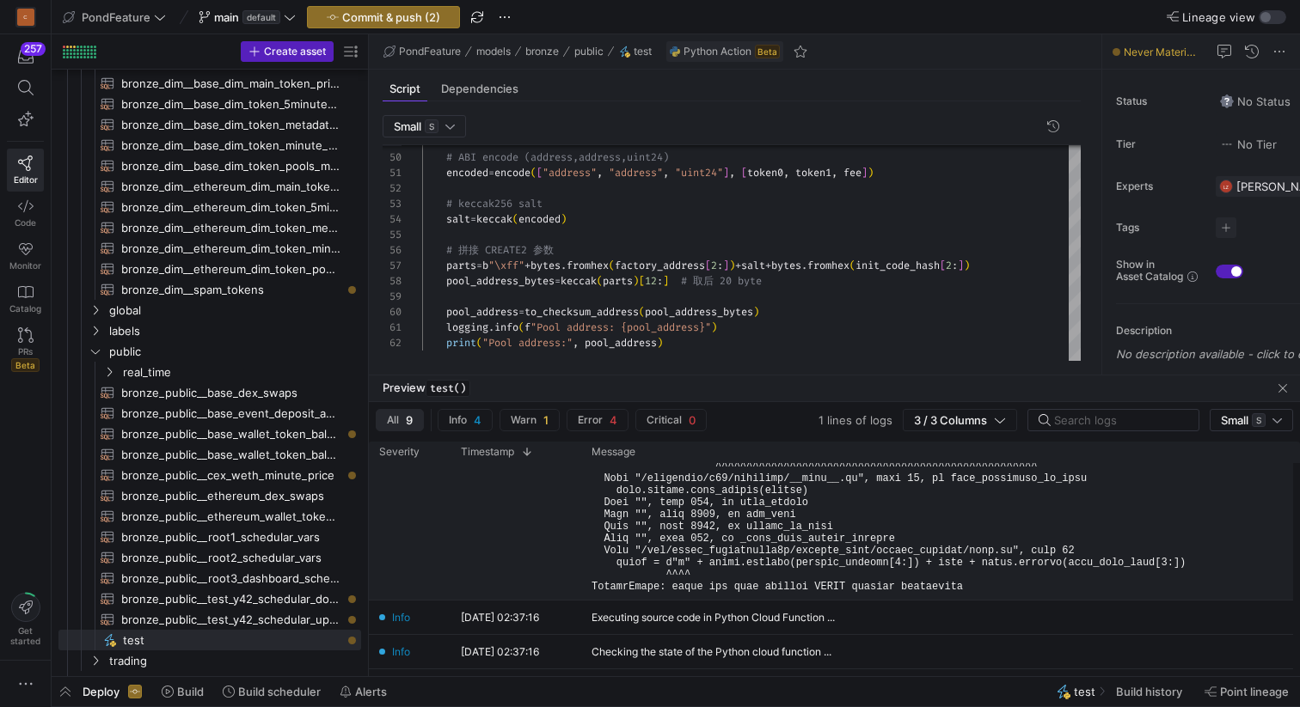
type textarea "# my_obj = {title : body} # response = [DOMAIN_NAME](url, json=my_obj, headers=…"
click at [717, 549] on pre at bounding box center [916, 400] width 650 height 385
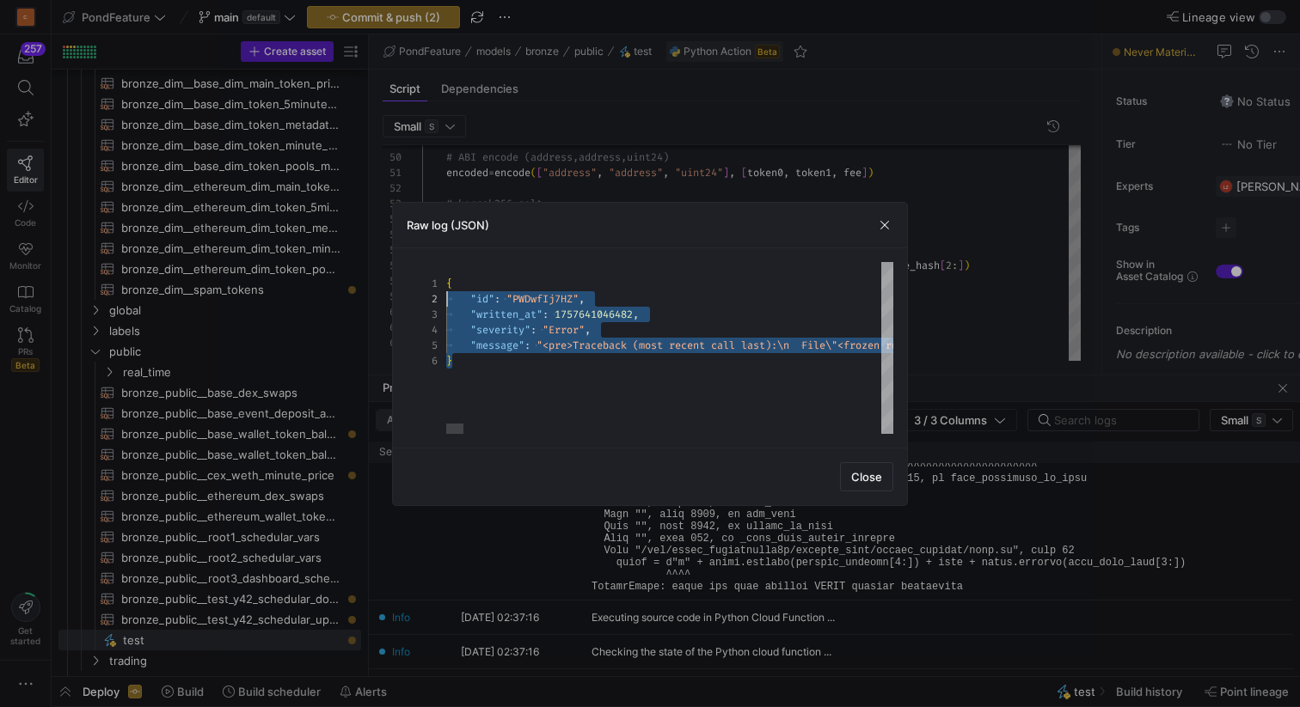
type textarea "{ "id": "PWDwfIj7HZ", "written_at": 1757641046482, "severity": "Error", "messag…"
drag, startPoint x: 573, startPoint y: 369, endPoint x: 424, endPoint y: 282, distance: 173.0
click at [879, 231] on span "button" at bounding box center [884, 225] width 17 height 17
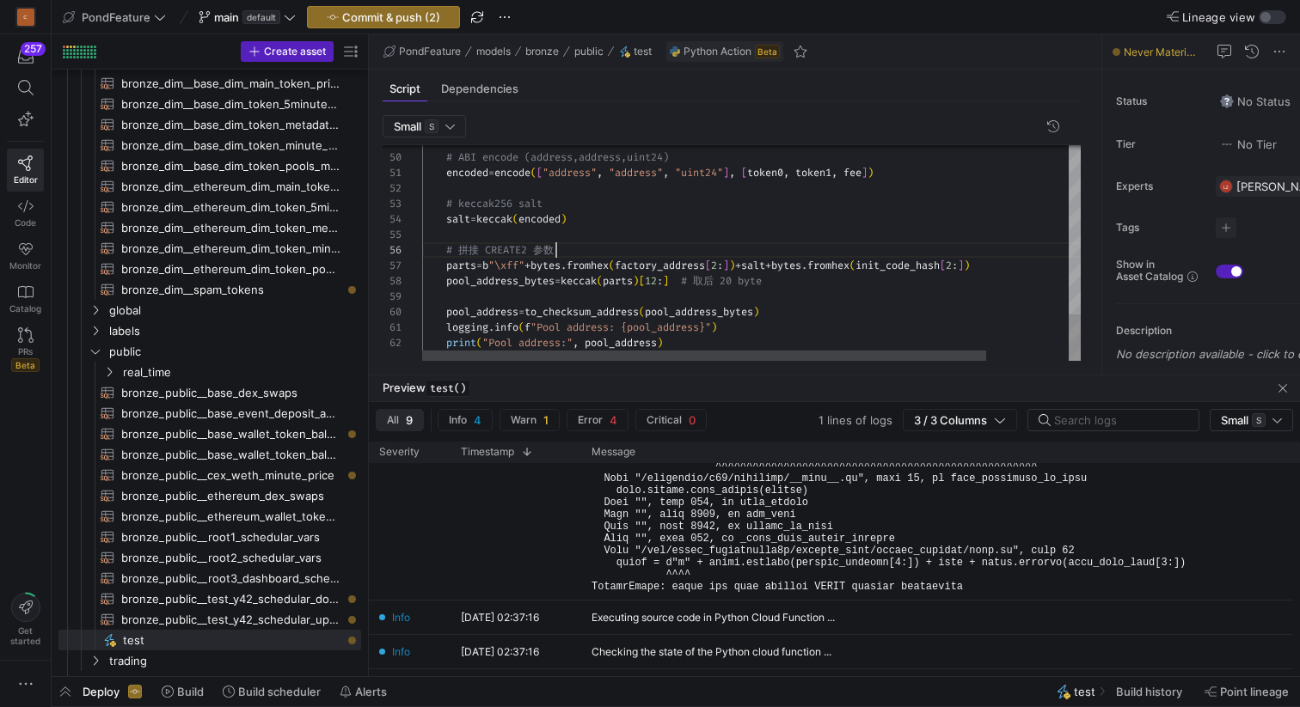
scroll to position [77, 134]
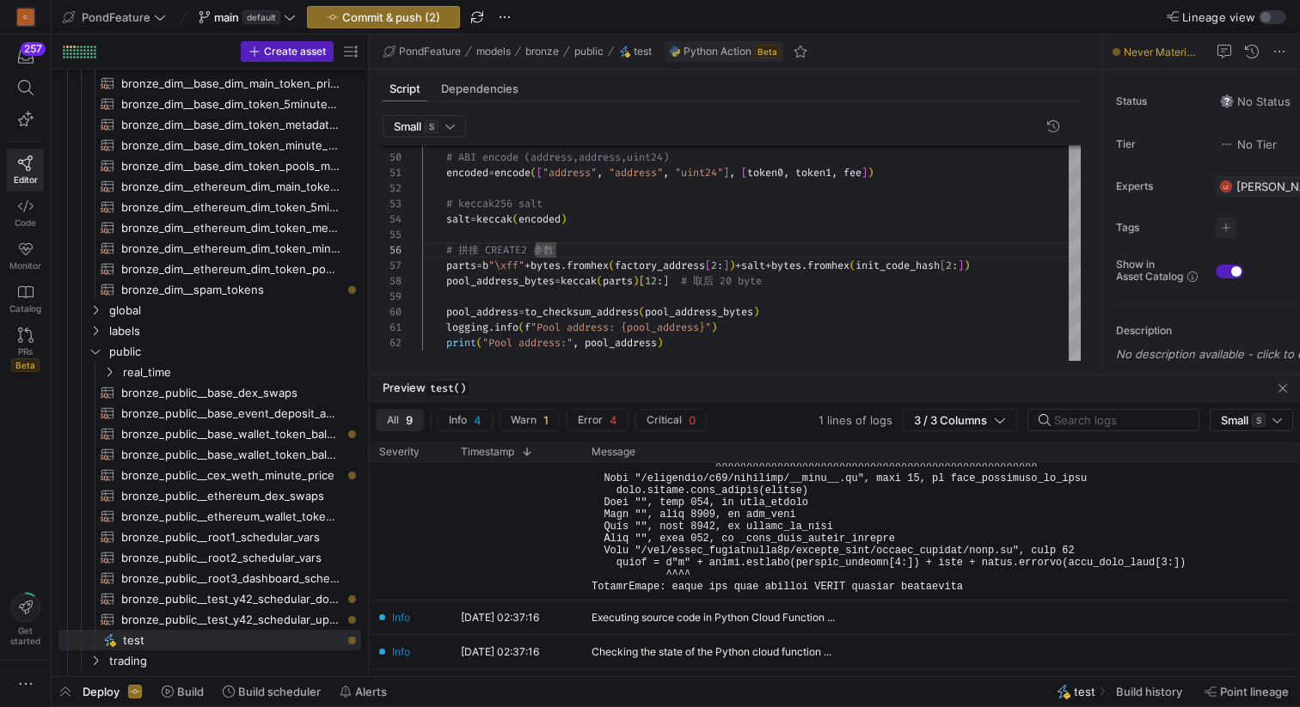
click at [1287, 390] on span "button" at bounding box center [1282, 388] width 21 height 21
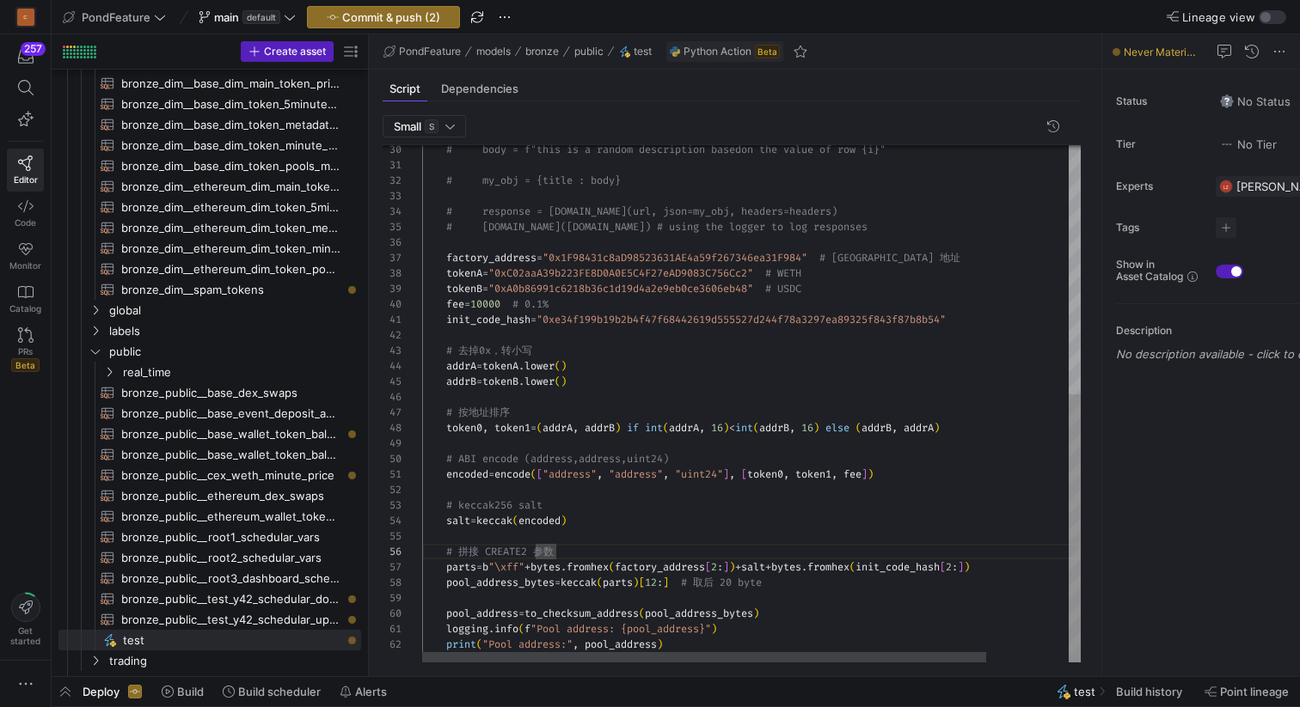
click at [651, 506] on div "# body = f"this is a random description based on the value of row {i}" # my_obj…" at bounding box center [799, 164] width 754 height 996
click at [629, 526] on div "# body = f"this is a random description based on the value of row {i}" # my_obj…" at bounding box center [799, 164] width 754 height 996
click at [611, 547] on div "# body = f"this is a random description based on the value of row {i}" # my_obj…" at bounding box center [799, 164] width 754 height 996
click at [608, 536] on div "# body = f"this is a random description based on the value of row {i}" # my_obj…" at bounding box center [799, 164] width 754 height 996
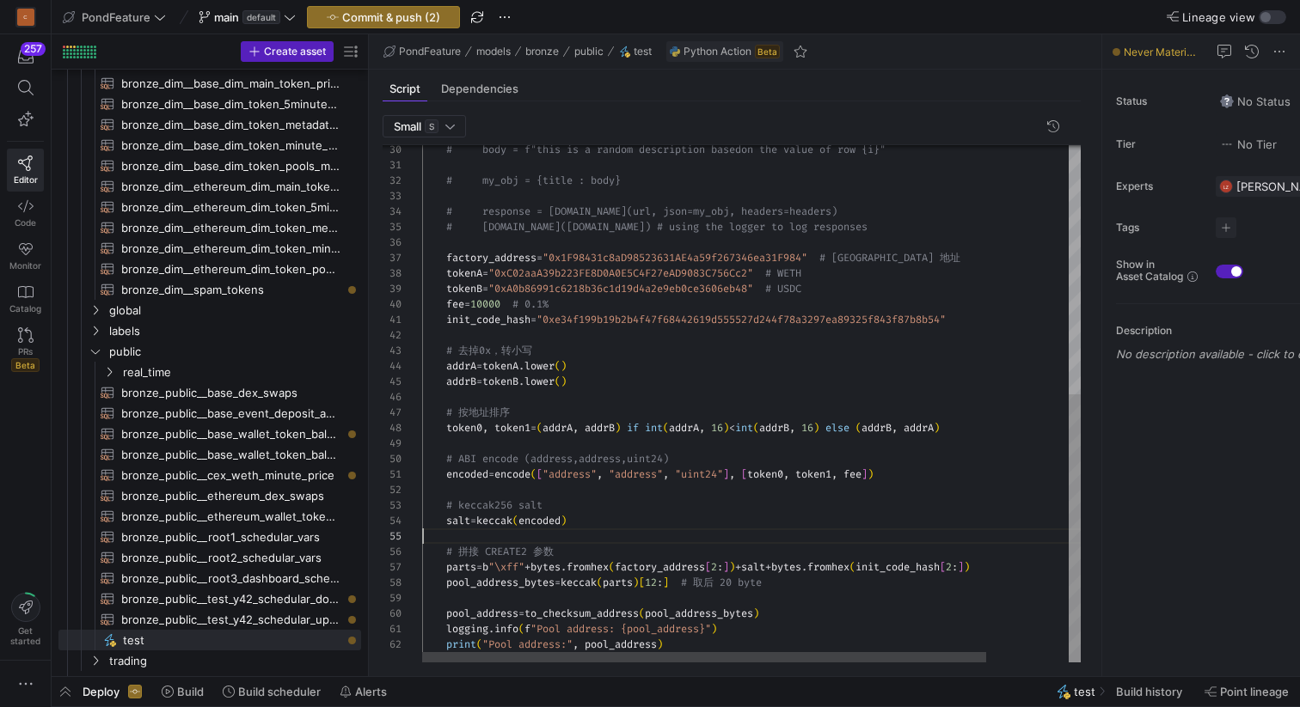
click at [692, 638] on div "# body = f"this is a random description based on the value of row {i}" # my_obj…" at bounding box center [799, 164] width 754 height 996
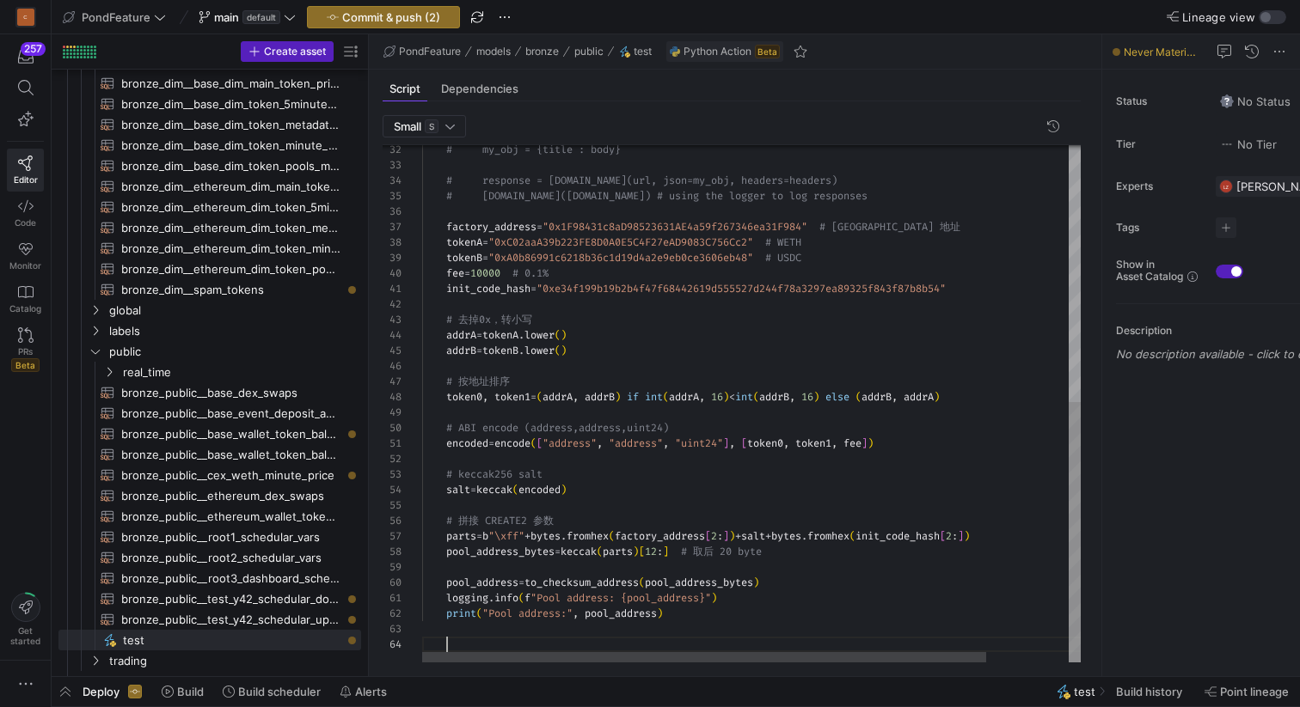
scroll to position [62, 25]
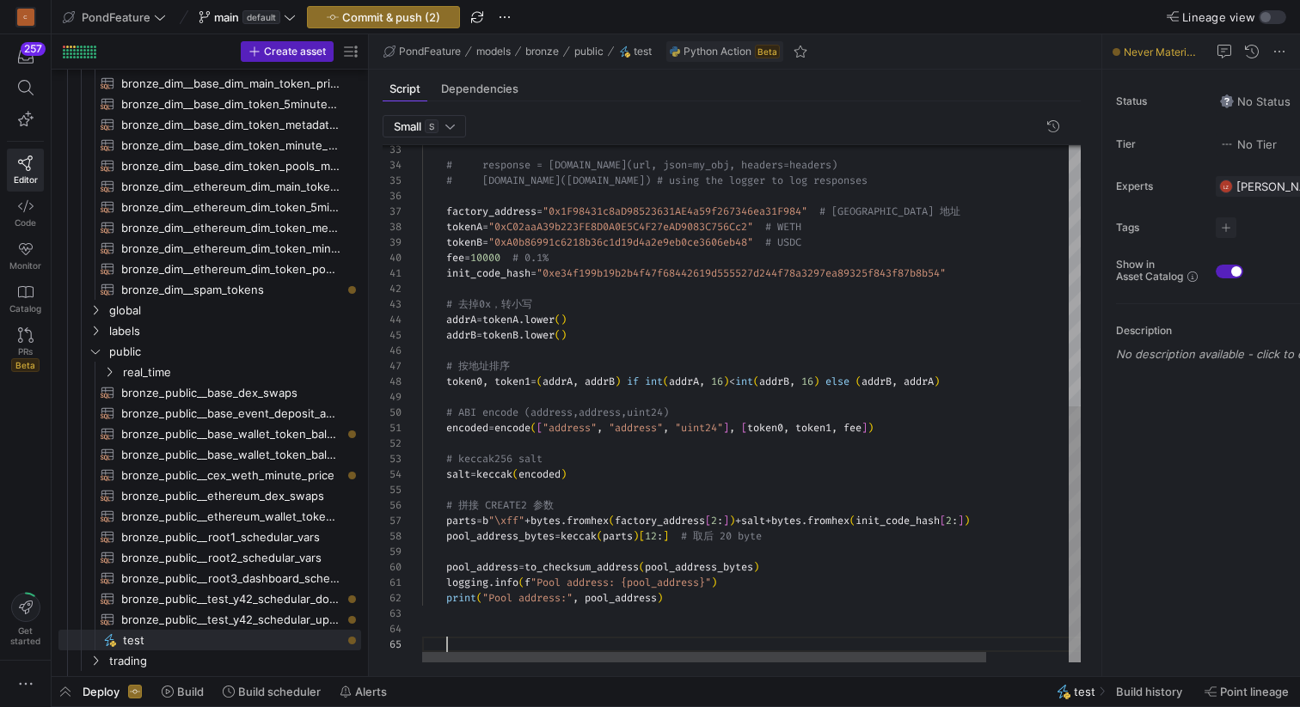
click at [683, 493] on div "# response = [DOMAIN_NAME](url, json=my_obj, h eaders=headers) # [DOMAIN_NAME](…" at bounding box center [799, 141] width 754 height 1043
type textarea "encoded = encode(["address", "address", "uint24"], [token0, token1, fee]) # kec…"
click at [479, 16] on span "button" at bounding box center [477, 17] width 21 height 21
click at [502, 16] on span "button" at bounding box center [504, 17] width 21 height 21
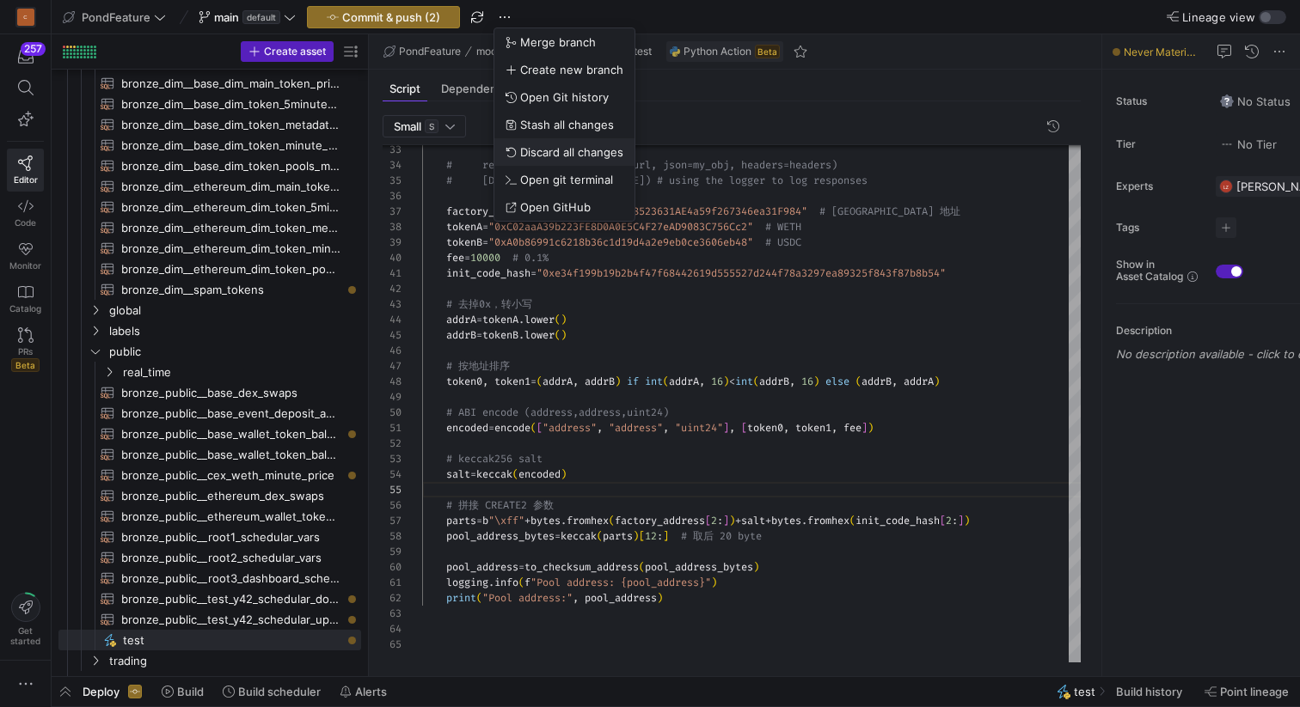
click at [530, 151] on span "Discard all changes" at bounding box center [571, 152] width 103 height 14
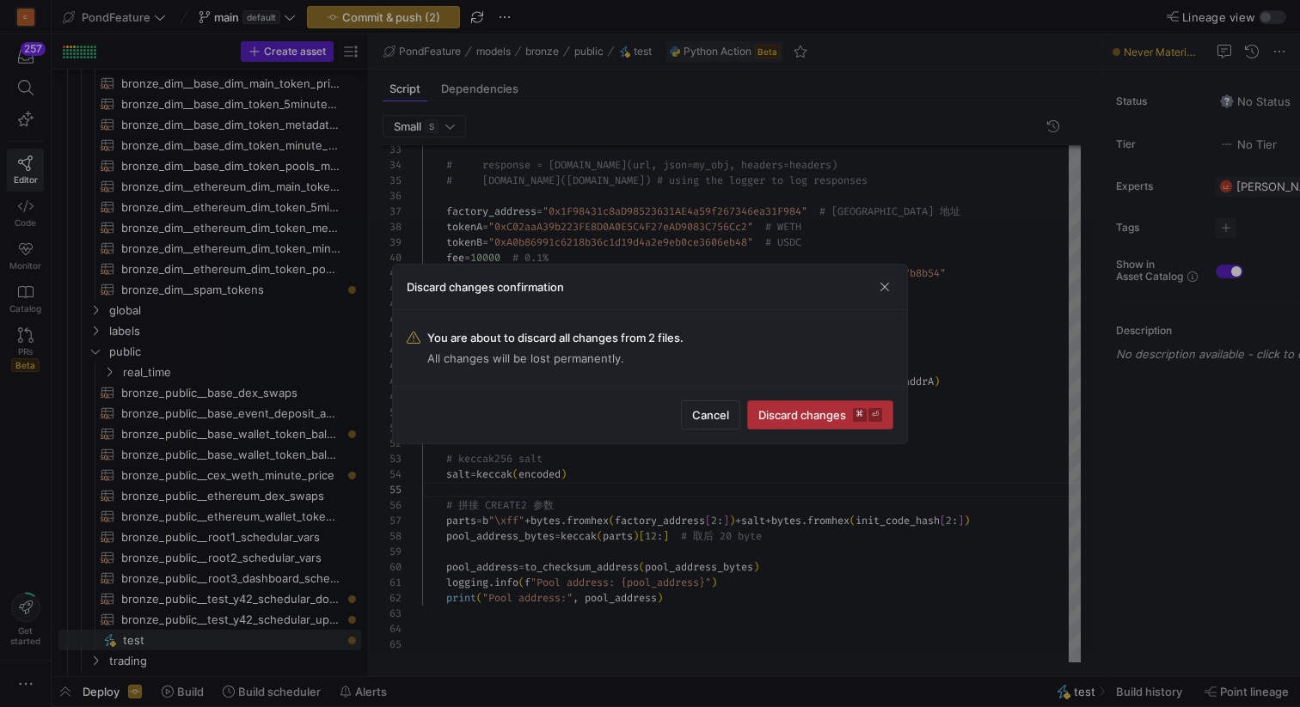
click at [780, 412] on span "Discard changes ⌘ ⏎" at bounding box center [820, 415] width 124 height 14
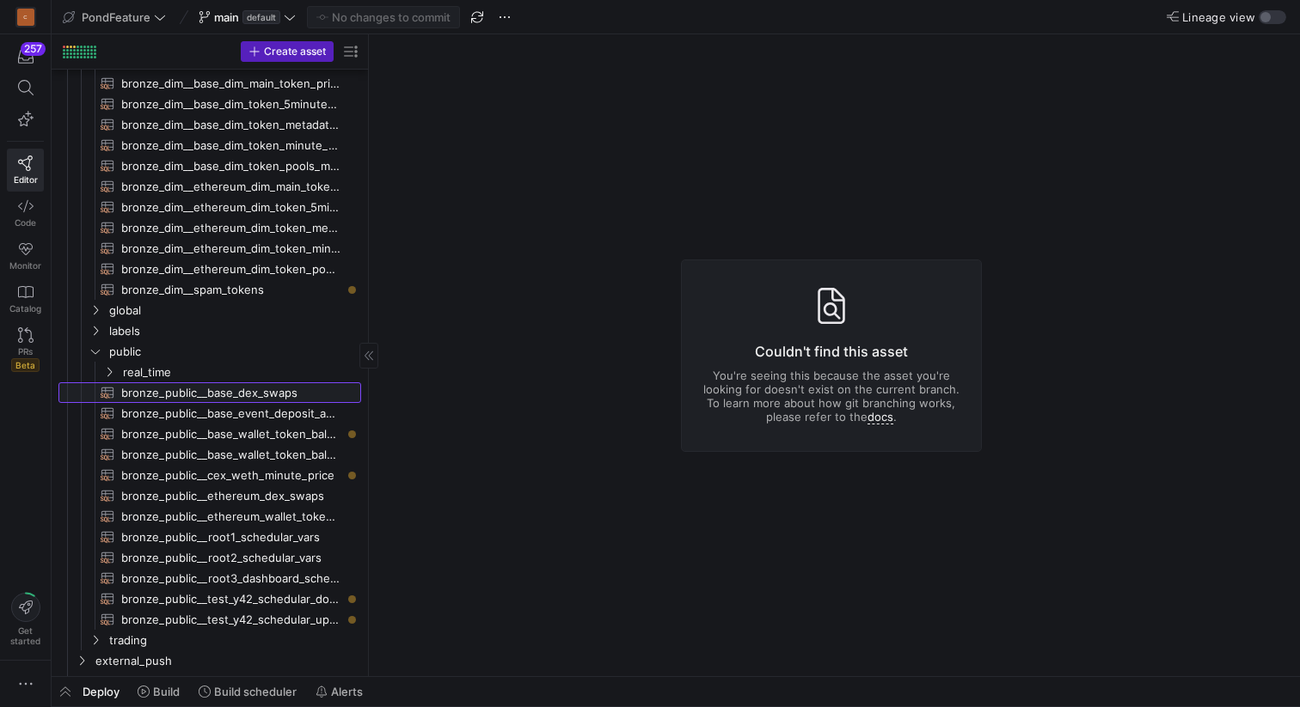
click at [192, 395] on span "bronze_public__base_dex_swaps​​​​​​​​​​" at bounding box center [231, 393] width 220 height 20
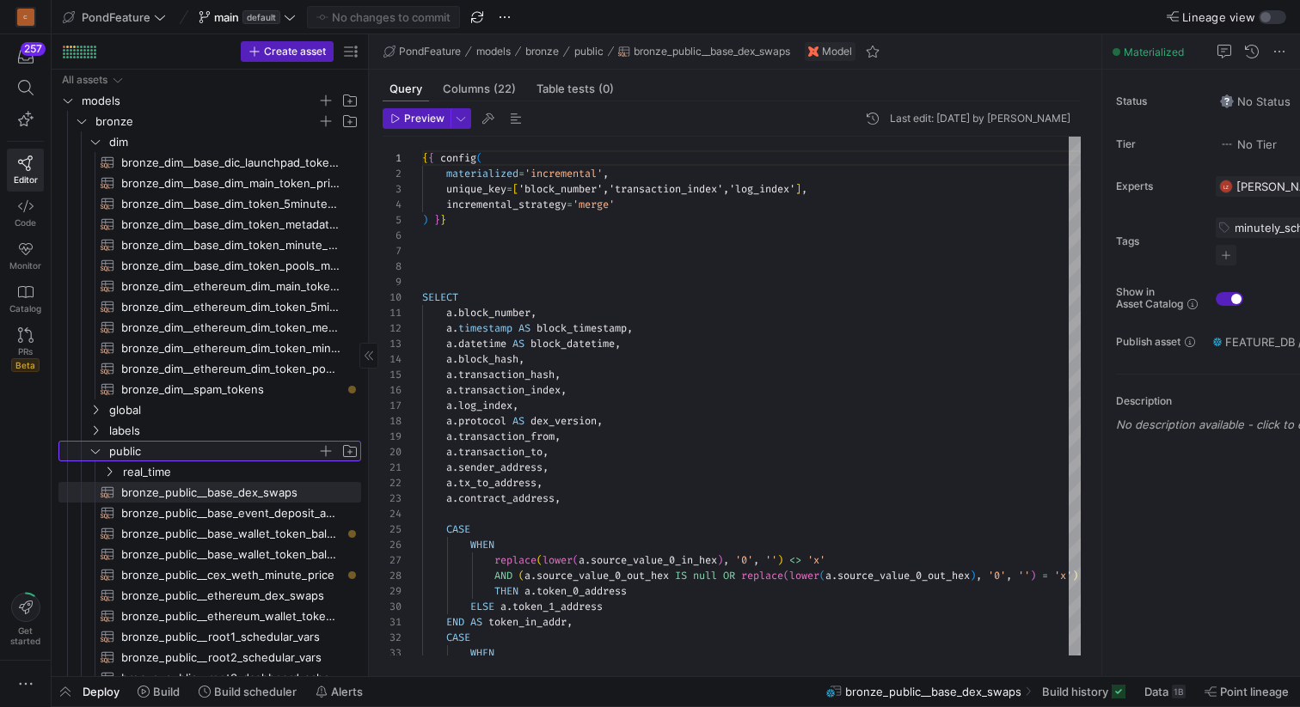
click at [94, 451] on icon "Press SPACE to select this row." at bounding box center [95, 451] width 12 height 10
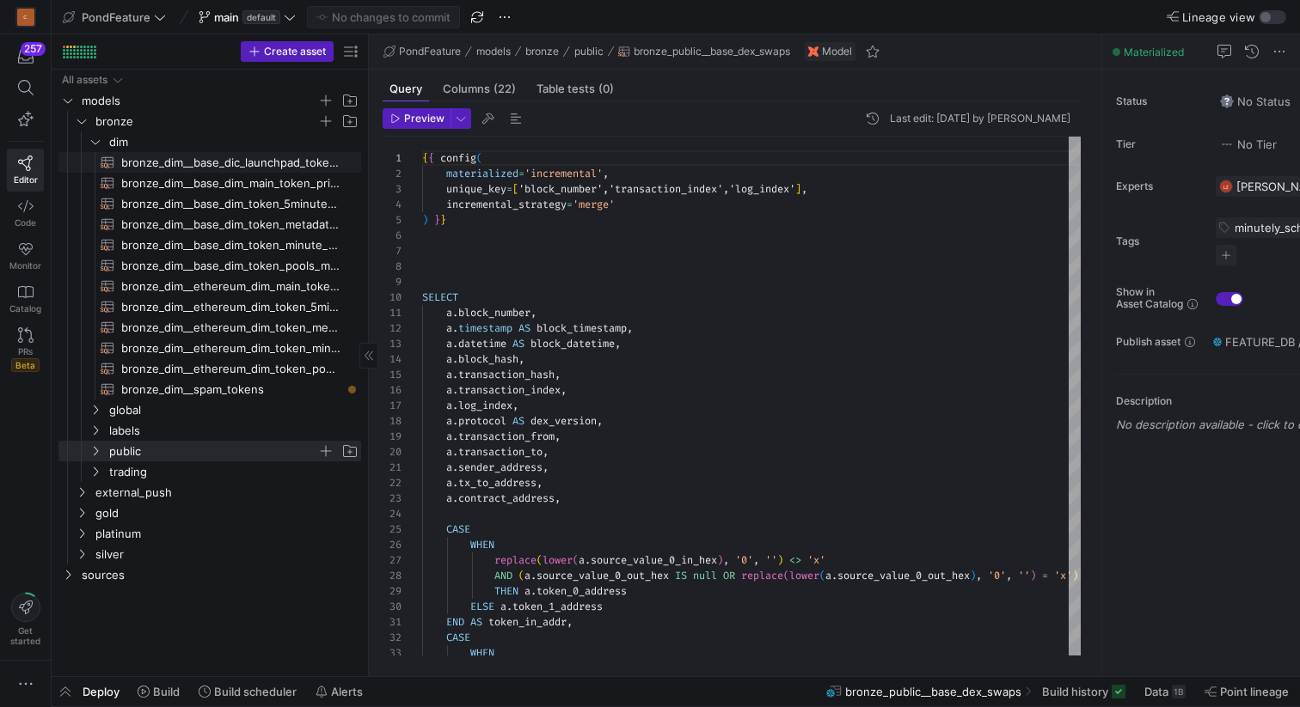
click at [242, 162] on span "bronze_dim__base_dic_launchpad_tokens​​​​​​​​​​" at bounding box center [231, 163] width 220 height 20
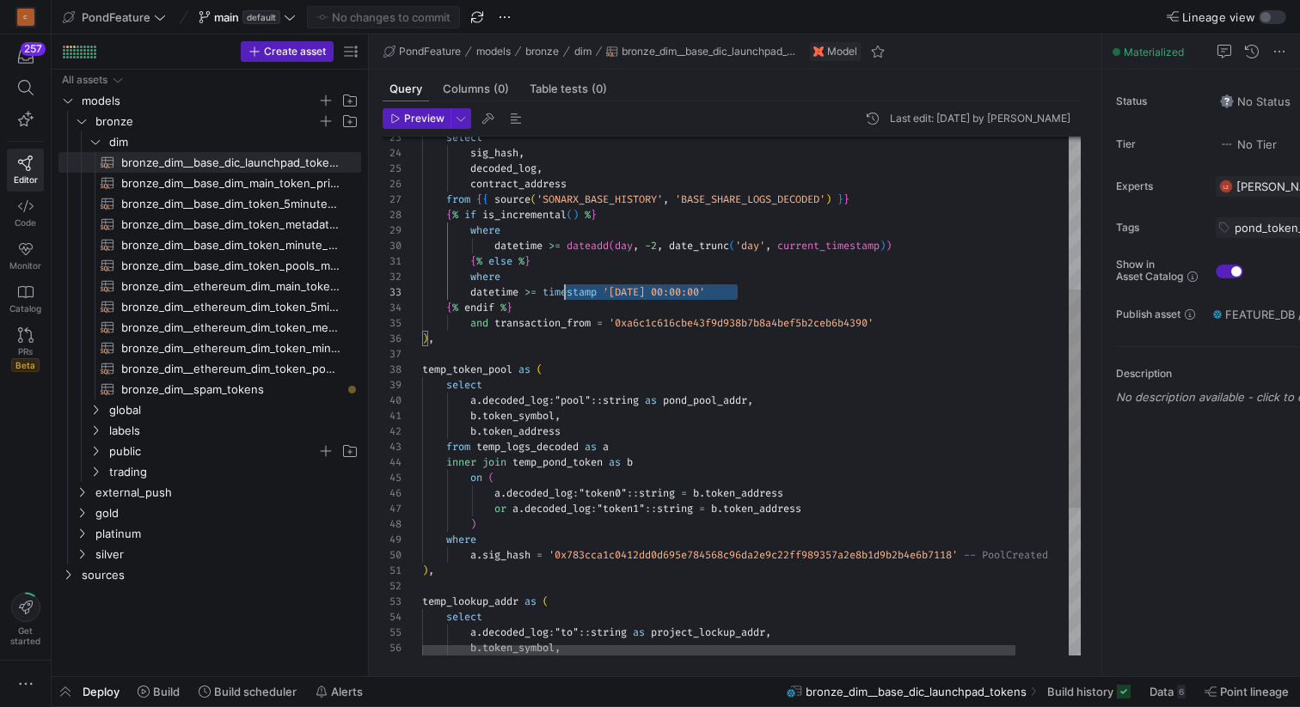
scroll to position [31, 124]
drag, startPoint x: 775, startPoint y: 288, endPoint x: 547, endPoint y: 289, distance: 228.7
click at [547, 289] on div "a . decoded_log : "token0" :: string = b . token_address or a . decoded_log : "…" at bounding box center [780, 391] width 717 height 1231
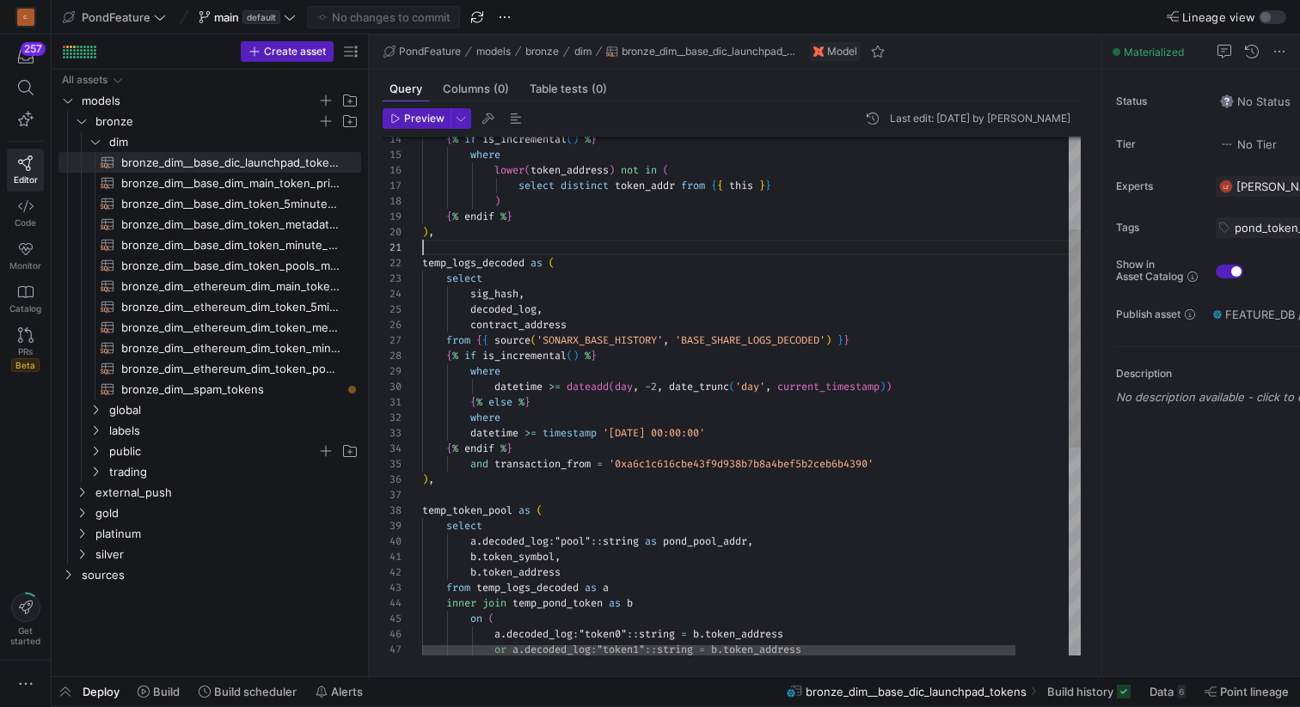
click at [619, 243] on div "datetime >= timestamp '[DATE] 00:00:00' where { % else % } datetime >= dateadd …" at bounding box center [780, 532] width 717 height 1231
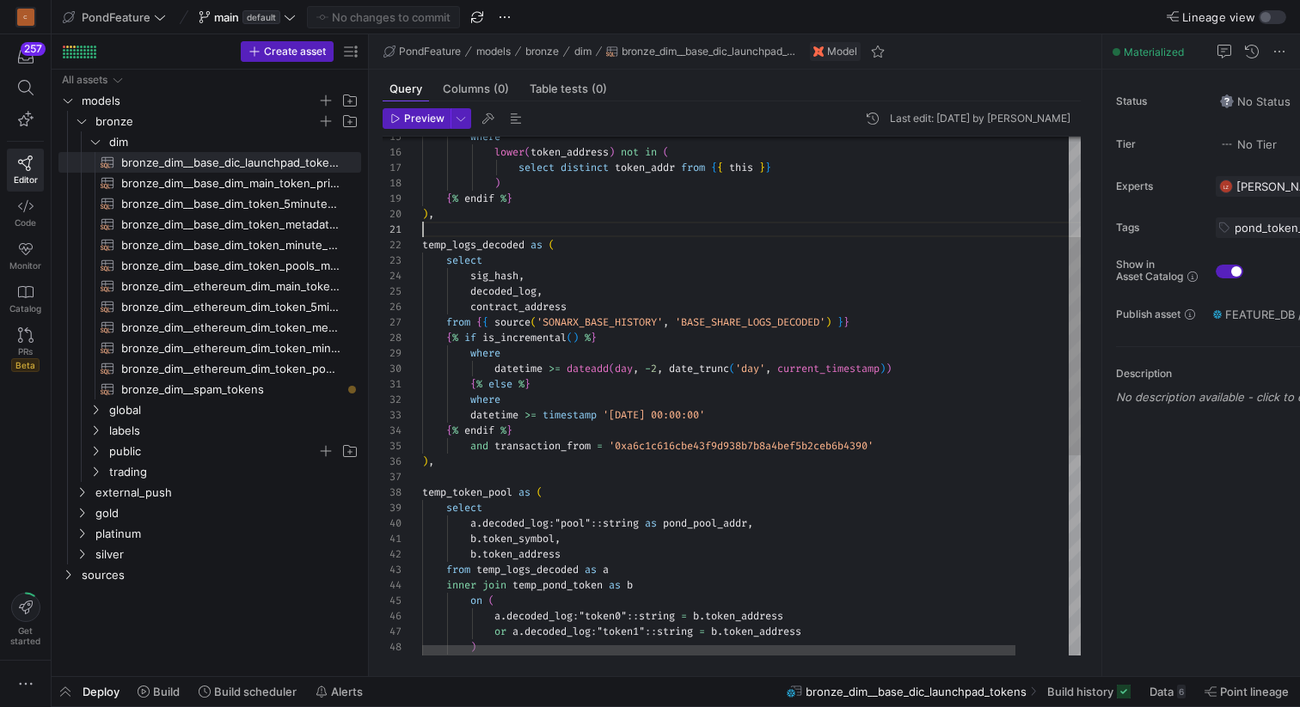
scroll to position [93, 408]
click at [832, 319] on div "a . decoded_log : "token0" :: string = b . token_address or a . decoded_log : "…" at bounding box center [780, 514] width 717 height 1231
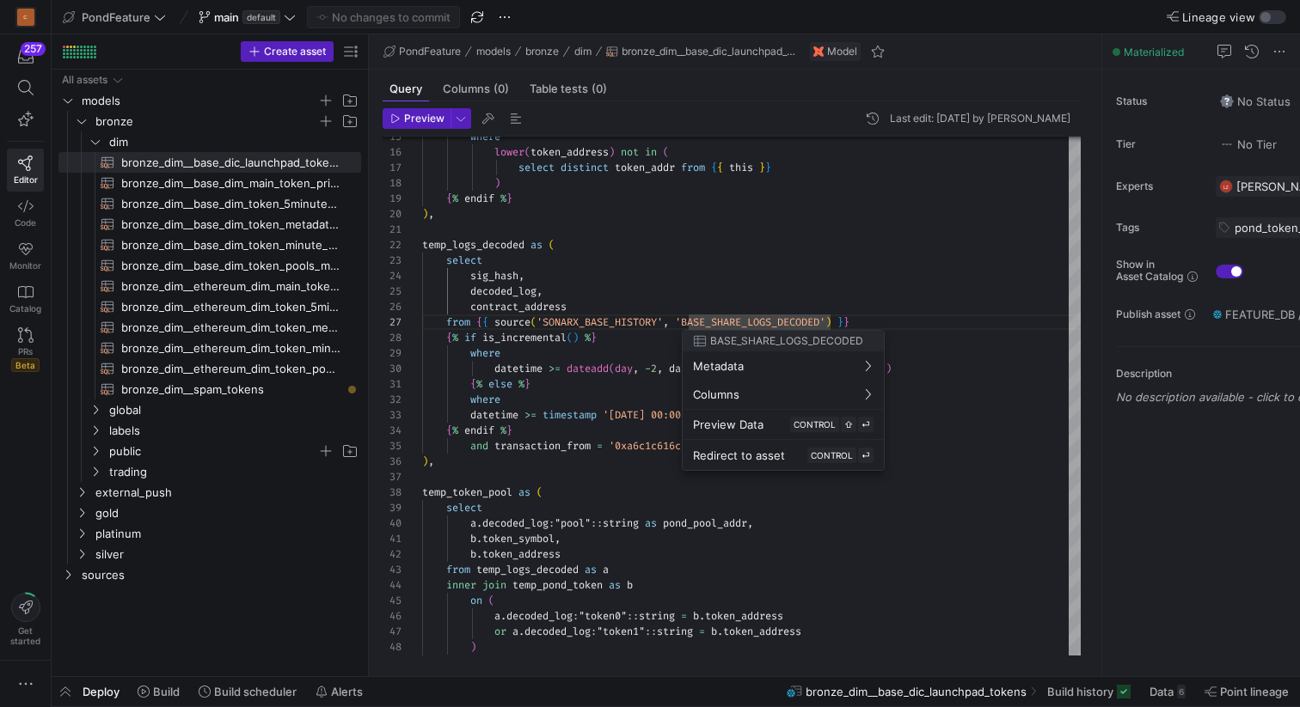
click at [892, 291] on div at bounding box center [650, 353] width 1300 height 707
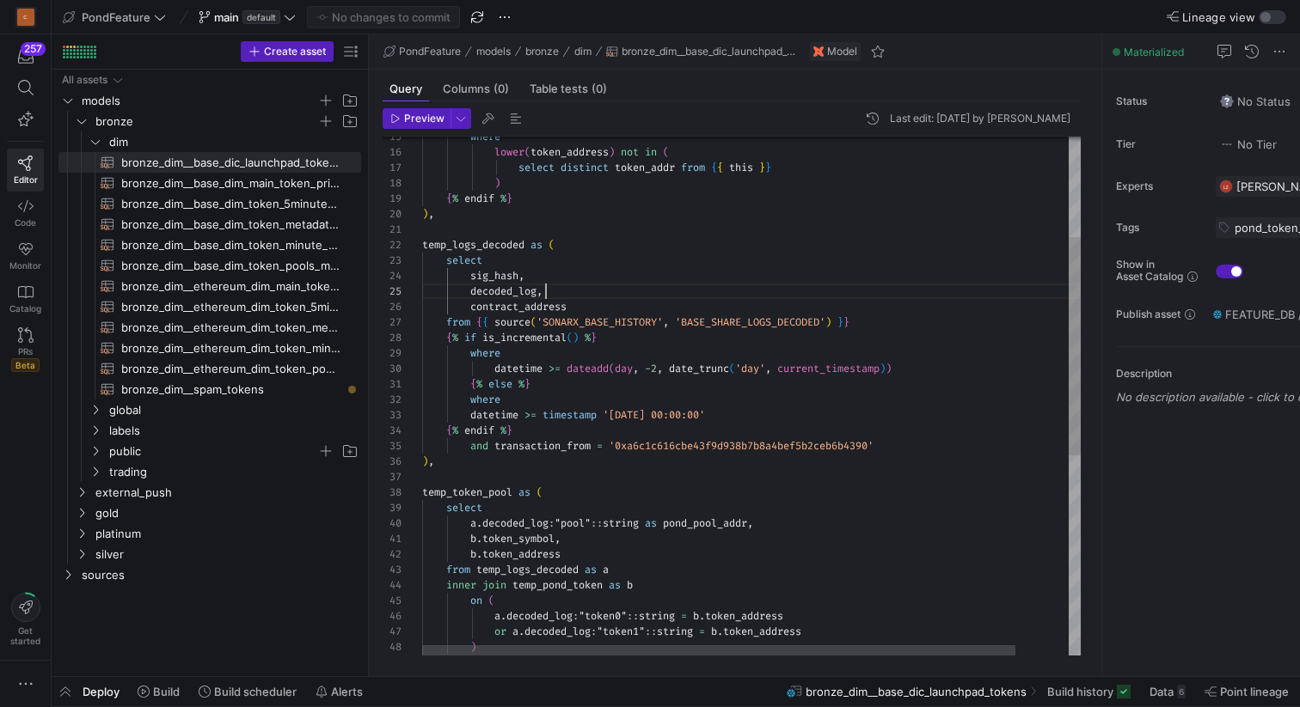
click at [810, 291] on div "a . decoded_log : "token0" :: string = b . token_address or a . decoded_log : "…" at bounding box center [780, 514] width 717 height 1231
click at [771, 305] on div "a . decoded_log : "token0" :: string = b . token_address or a . decoded_log : "…" at bounding box center [780, 514] width 717 height 1231
click at [604, 292] on div "a . decoded_log : "token0" :: string = b . token_address or a . decoded_log : "…" at bounding box center [780, 514] width 717 height 1231
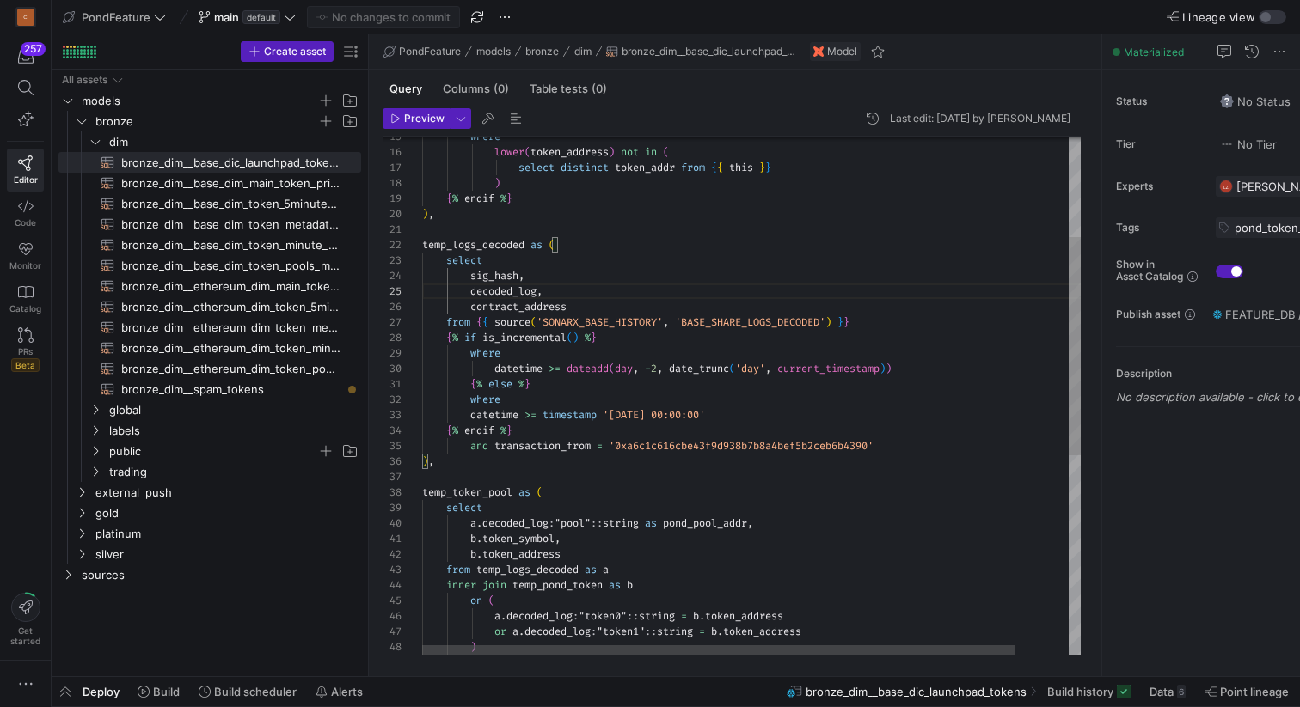
click at [591, 277] on div "a . decoded_log : "token0" :: string = b . token_address or a . decoded_log : "…" at bounding box center [780, 514] width 717 height 1231
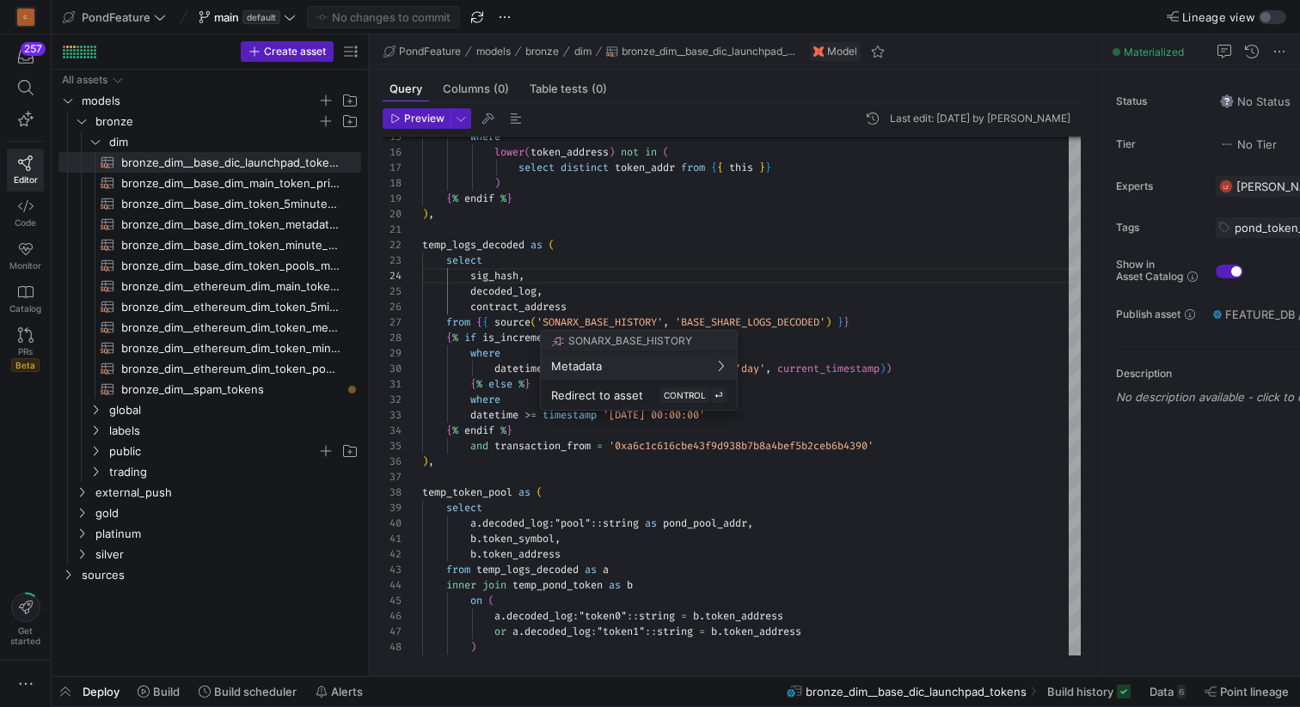
click at [650, 250] on div at bounding box center [650, 353] width 1300 height 707
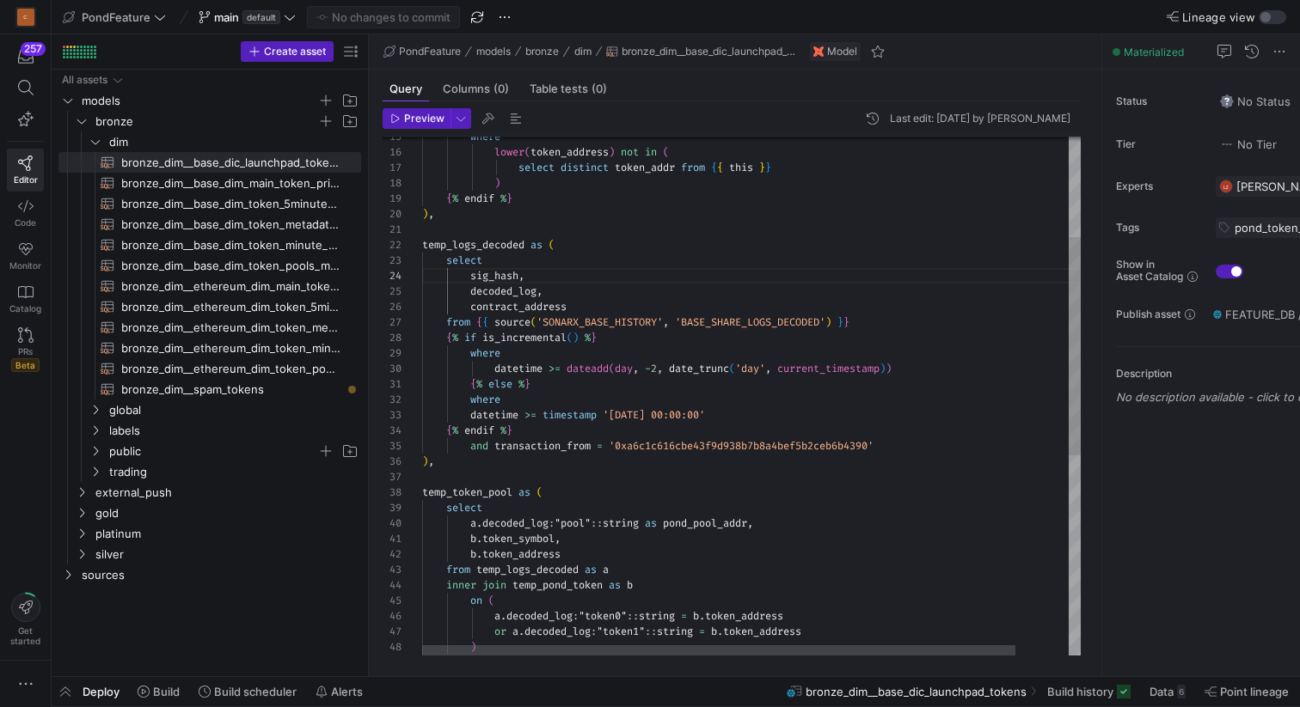
click at [606, 278] on div "a . decoded_log : "token0" :: string = b . token_address or a . decoded_log : "…" at bounding box center [780, 514] width 717 height 1231
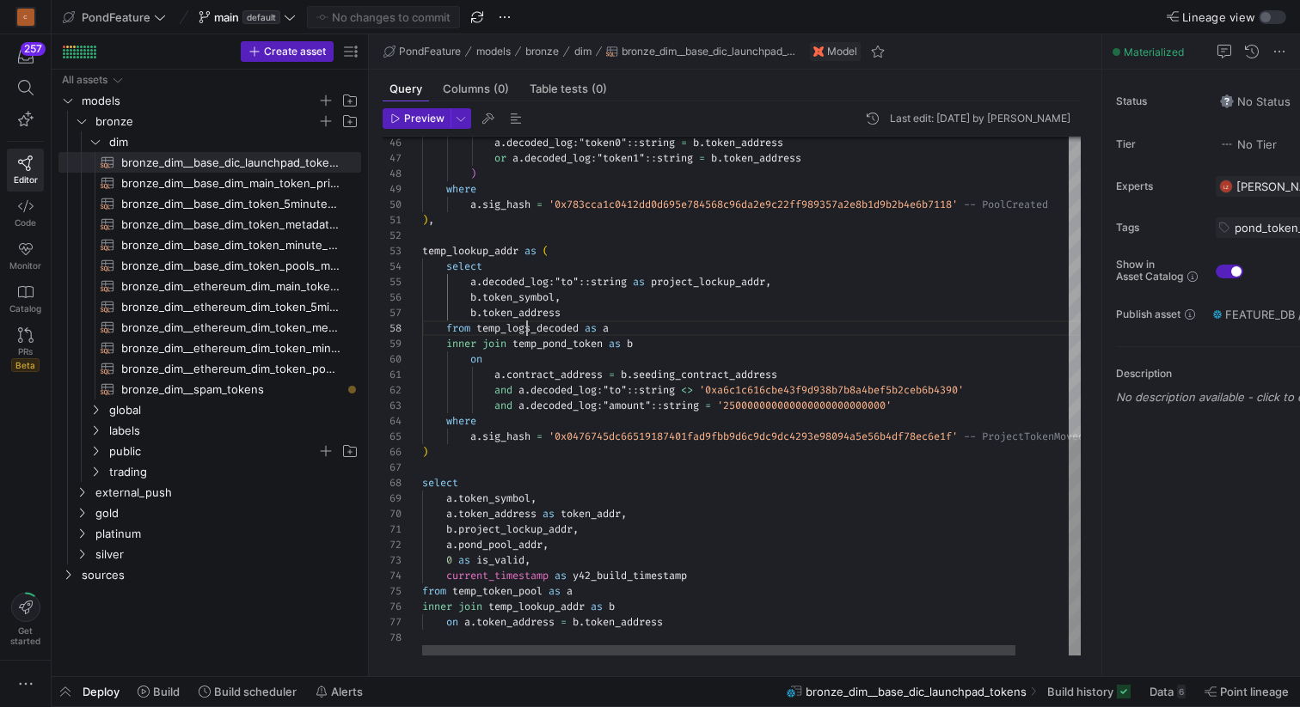
click at [526, 324] on div "a . decoded_log : "token0" :: string = b . token_address or a . decoded_log : "…" at bounding box center [780, 40] width 717 height 1231
click at [516, 327] on div "a . decoded_log : "token0" :: string = b . token_address or a . decoded_log : "…" at bounding box center [780, 40] width 717 height 1231
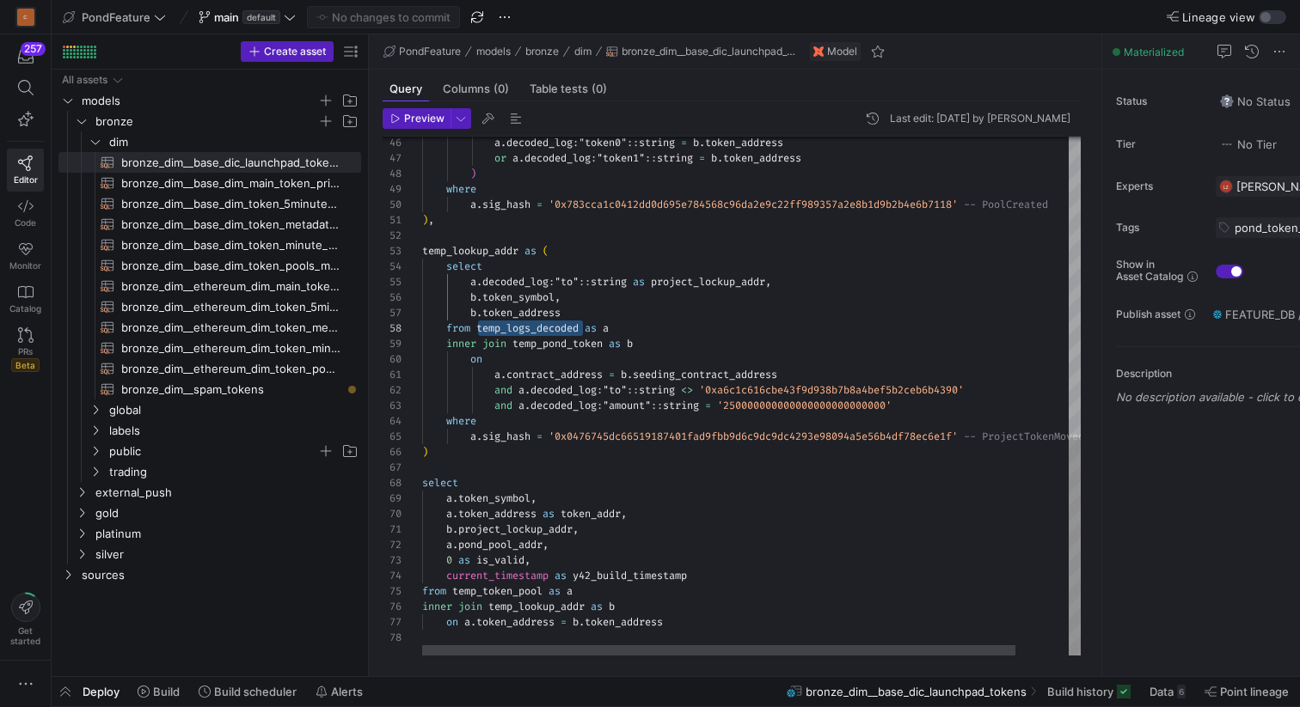
click at [516, 327] on div "a . decoded_log : "token0" :: string = b . token_address or a . decoded_log : "…" at bounding box center [780, 40] width 717 height 1231
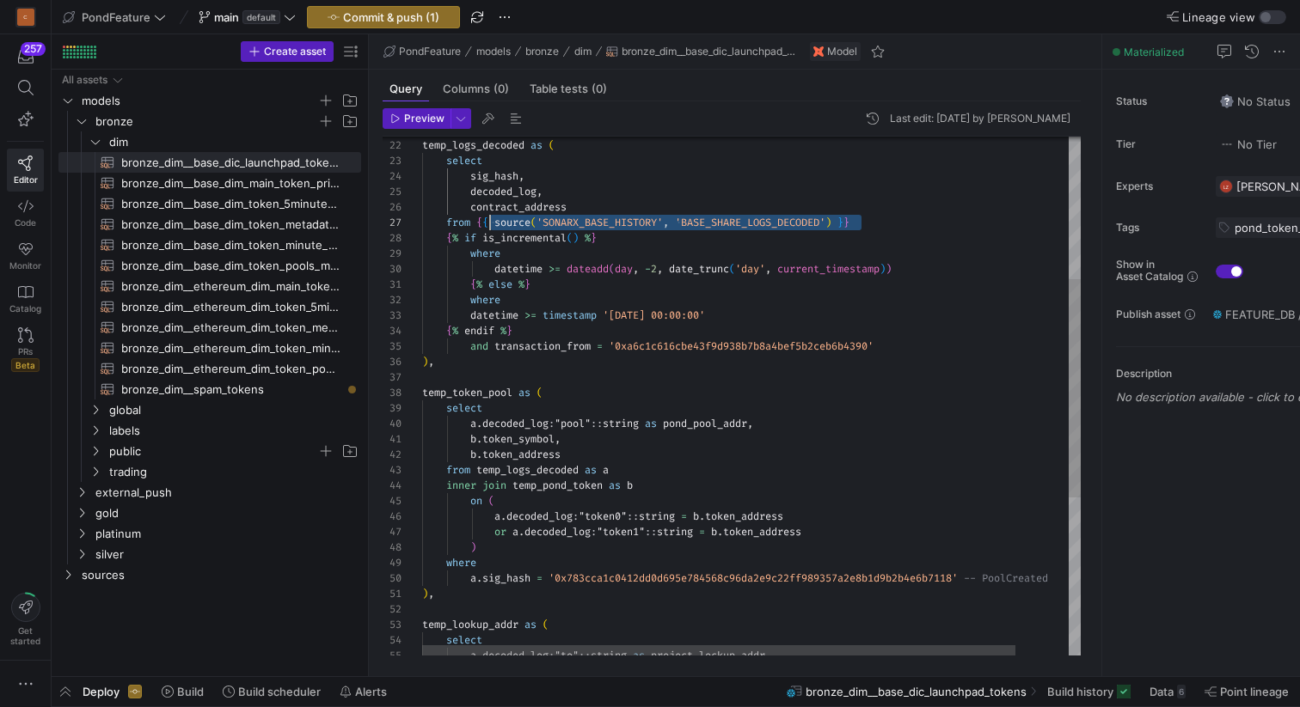
scroll to position [93, 56]
drag, startPoint x: 882, startPoint y: 217, endPoint x: 480, endPoint y: 221, distance: 402.3
click at [479, 221] on div "a . decoded_log : "token0" :: string = b . token_address or a . decoded_log : "…" at bounding box center [780, 414] width 717 height 1231
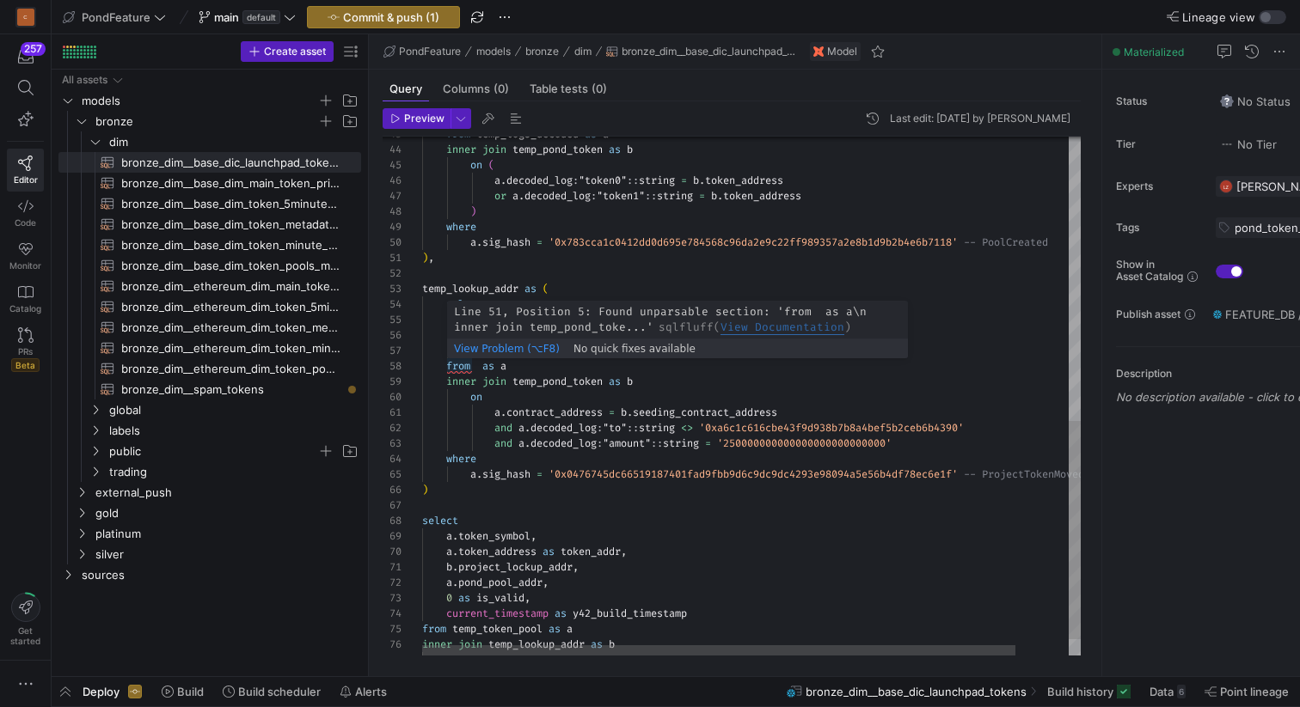
click at [477, 364] on div "a . decoded_log : "token0" :: string = b . token_address or a . decoded_log : "…" at bounding box center [780, 78] width 717 height 1231
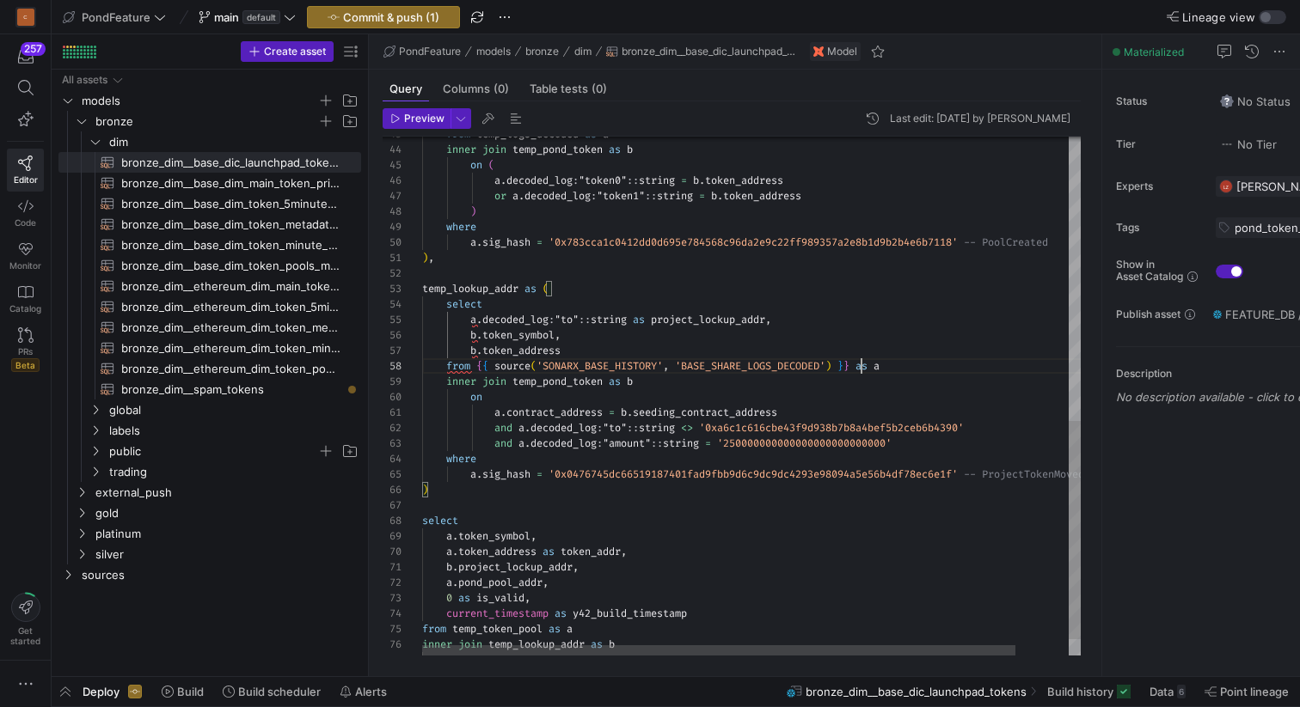
scroll to position [108, 439]
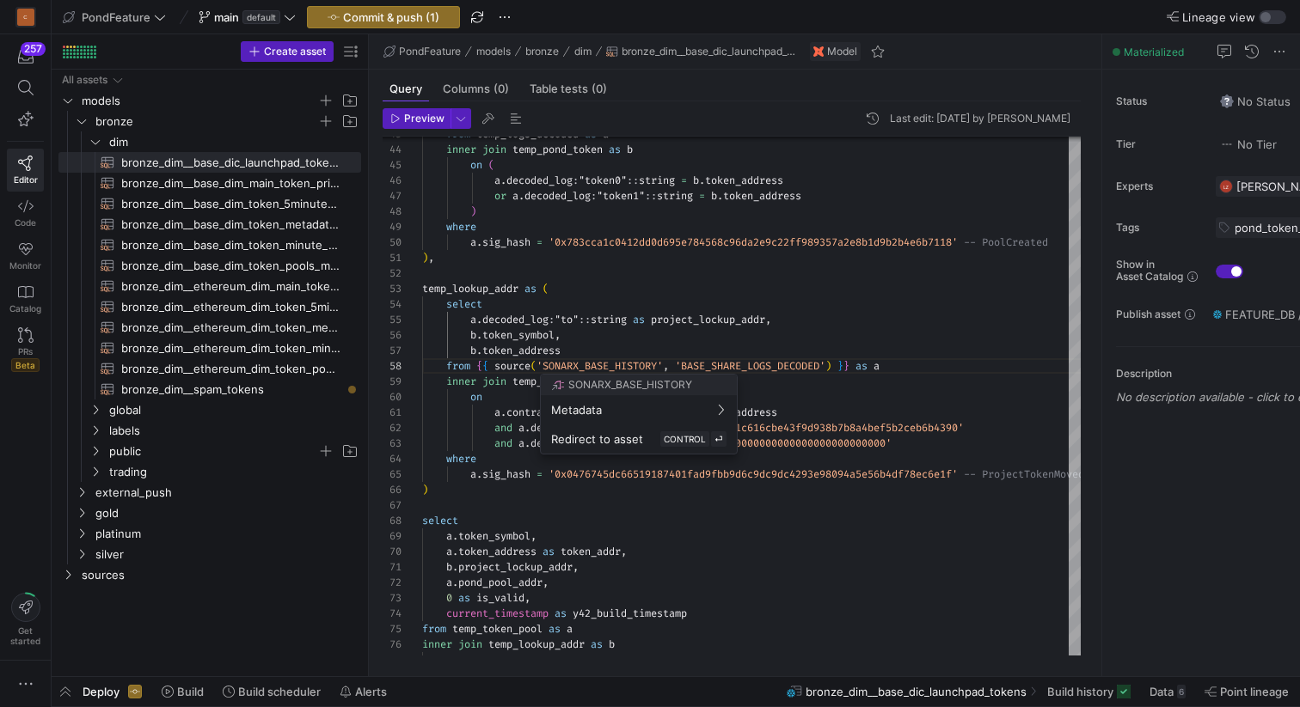
click at [892, 337] on div at bounding box center [650, 353] width 1300 height 707
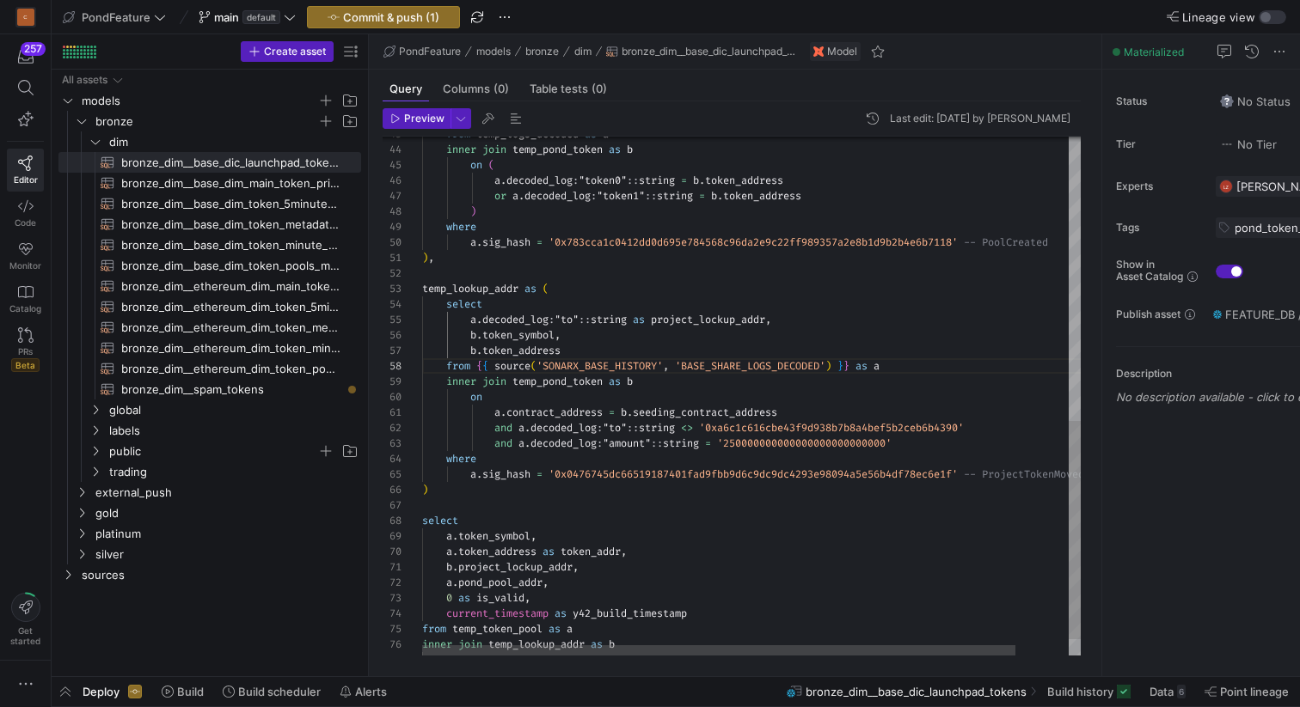
scroll to position [93, 143]
click at [756, 355] on div "a . decoded_log : "token0" :: string = b . token_address or a . decoded_log : "…" at bounding box center [780, 78] width 717 height 1231
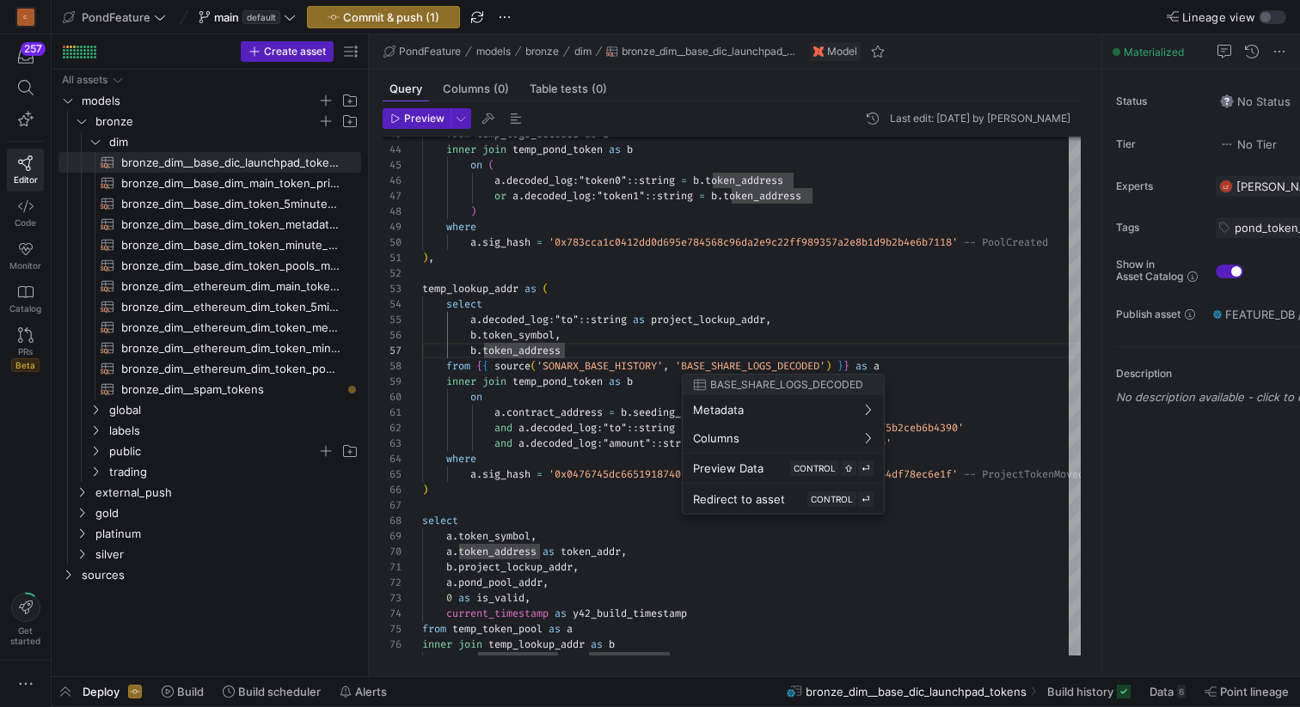
click at [593, 274] on div at bounding box center [650, 353] width 1300 height 707
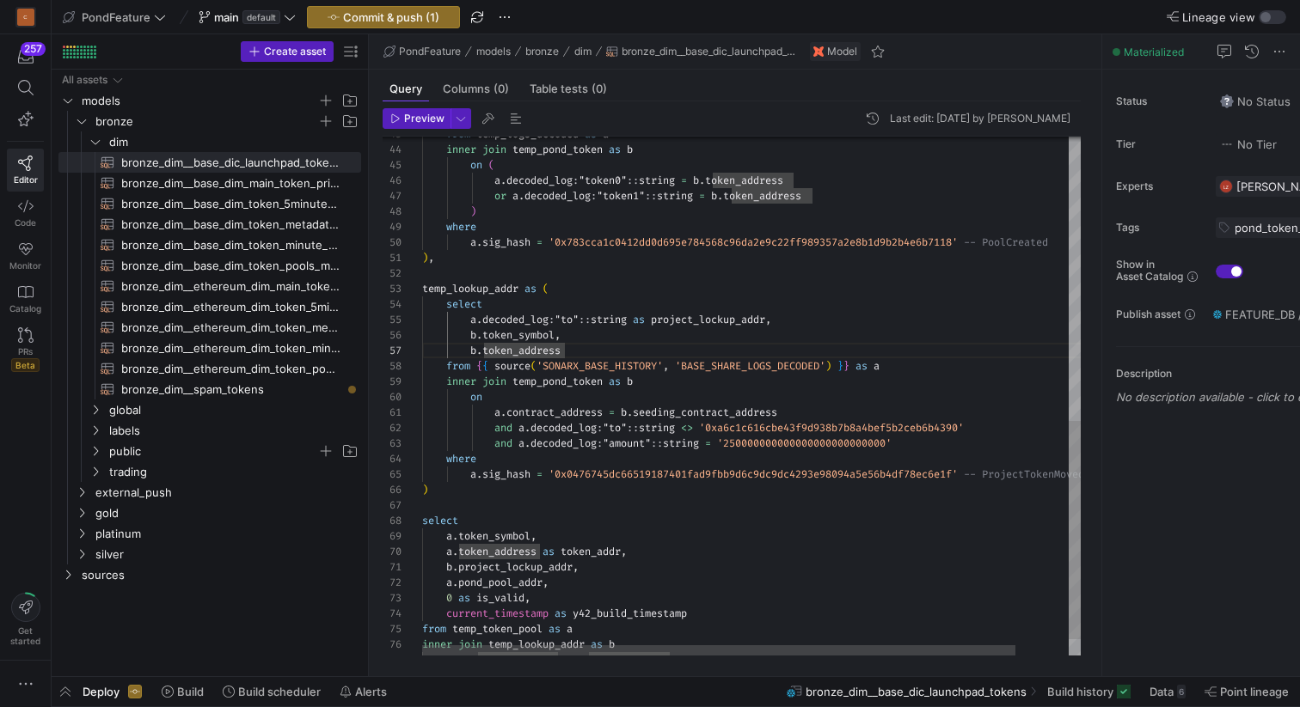
click at [581, 271] on div "a . decoded_log : "token0" :: string = b . token_address or a . decoded_log : "…" at bounding box center [780, 78] width 717 height 1231
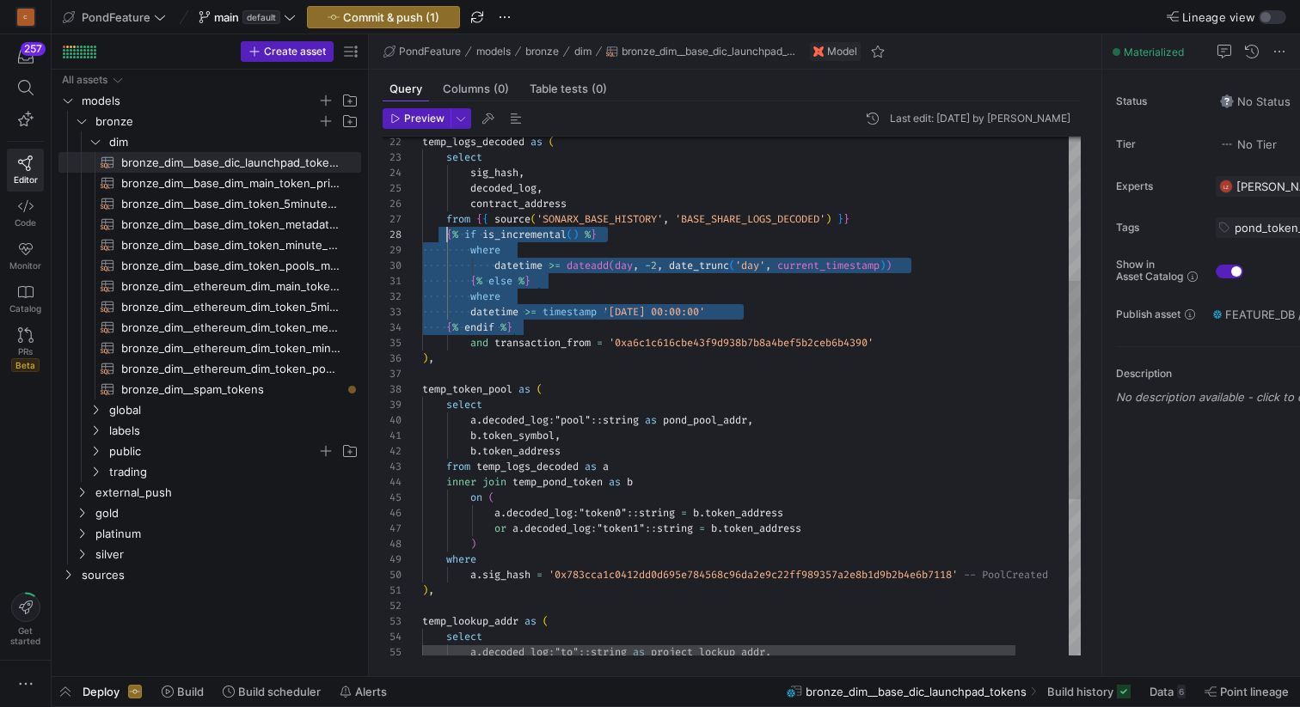
scroll to position [108, 25]
drag, startPoint x: 532, startPoint y: 328, endPoint x: 447, endPoint y: 230, distance: 129.1
click at [447, 230] on div "a . decoded_log : "token0" :: string = b . token_address or a . decoded_log : "…" at bounding box center [780, 410] width 717 height 1231
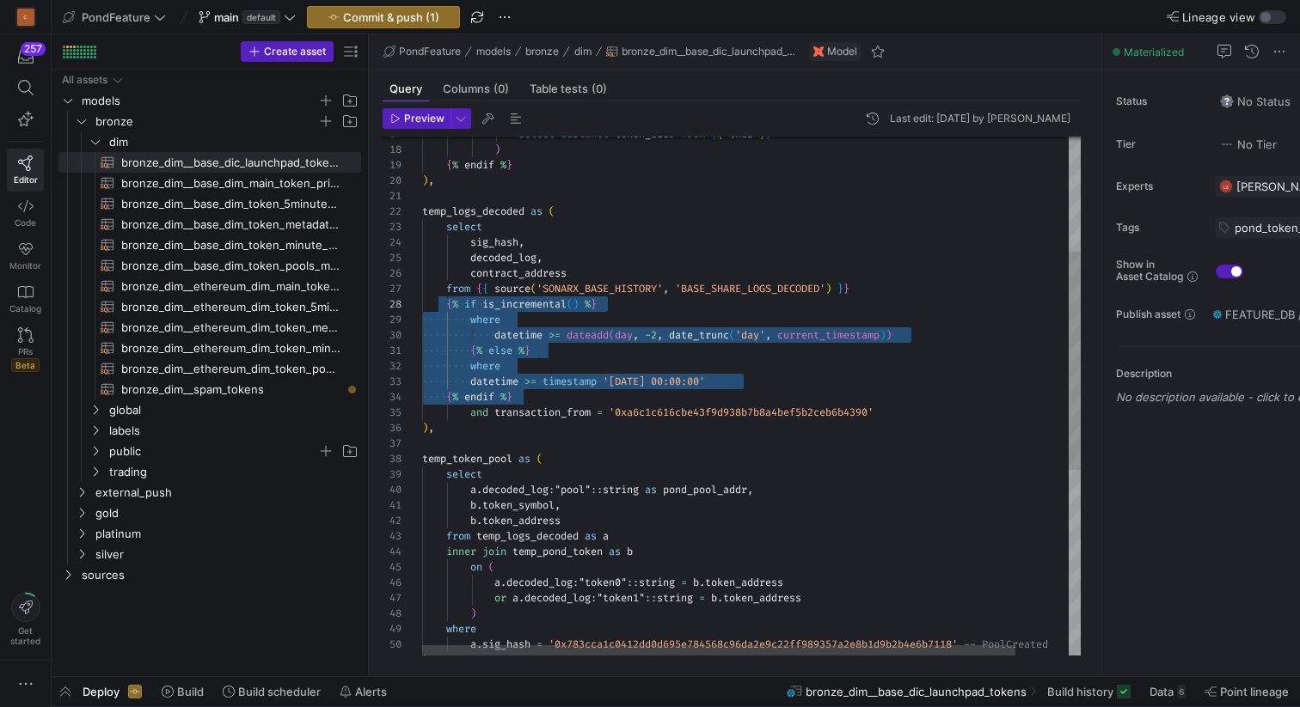
click at [546, 397] on div "a . decoded_log : "token0" :: string = b . token_address or a . decoded_log : "…" at bounding box center [780, 480] width 717 height 1231
drag, startPoint x: 563, startPoint y: 397, endPoint x: 390, endPoint y: 304, distance: 196.2
click at [422, 304] on div "a . decoded_log : "token0" :: string = b . token_address or a . decoded_log : "…" at bounding box center [780, 480] width 717 height 1231
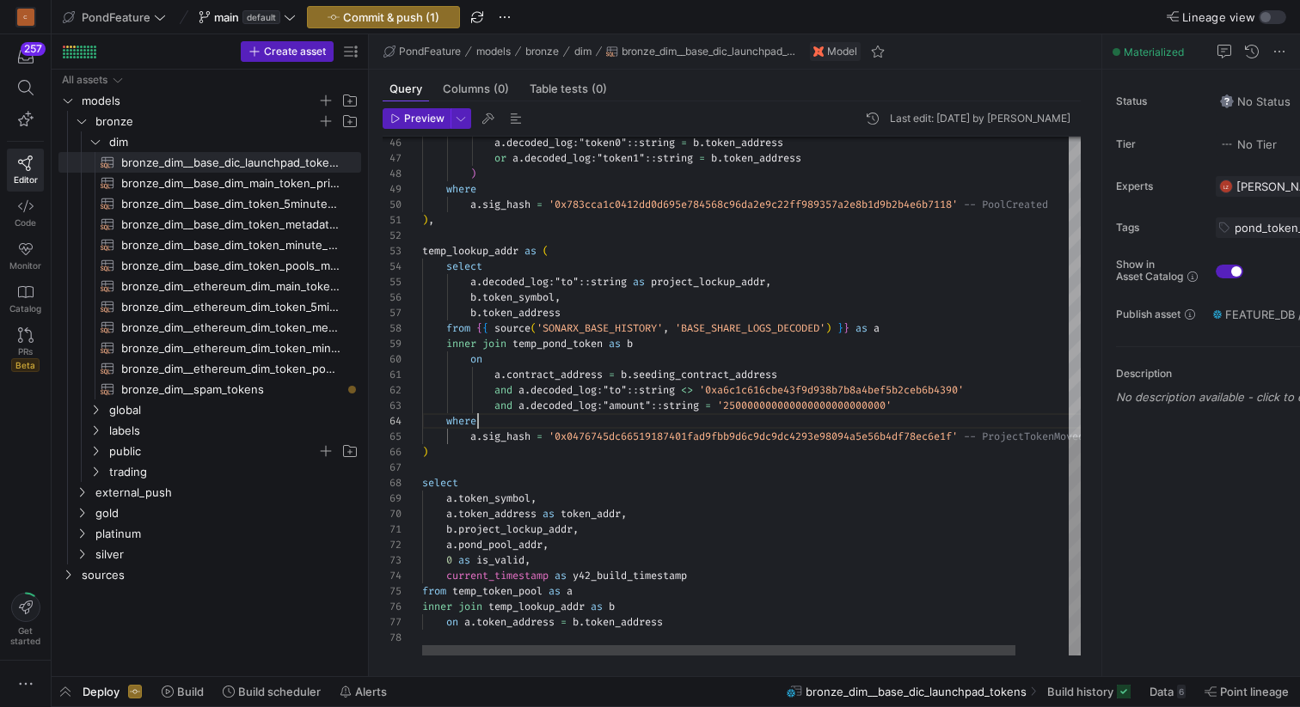
click at [489, 419] on div "a . decoded_log : "token0" :: string = b . token_address or a . decoded_log : "…" at bounding box center [780, 40] width 717 height 1231
click at [462, 420] on div "a . decoded_log : "token0" :: string = b . token_address or a . decoded_log : "…" at bounding box center [780, 40] width 717 height 1231
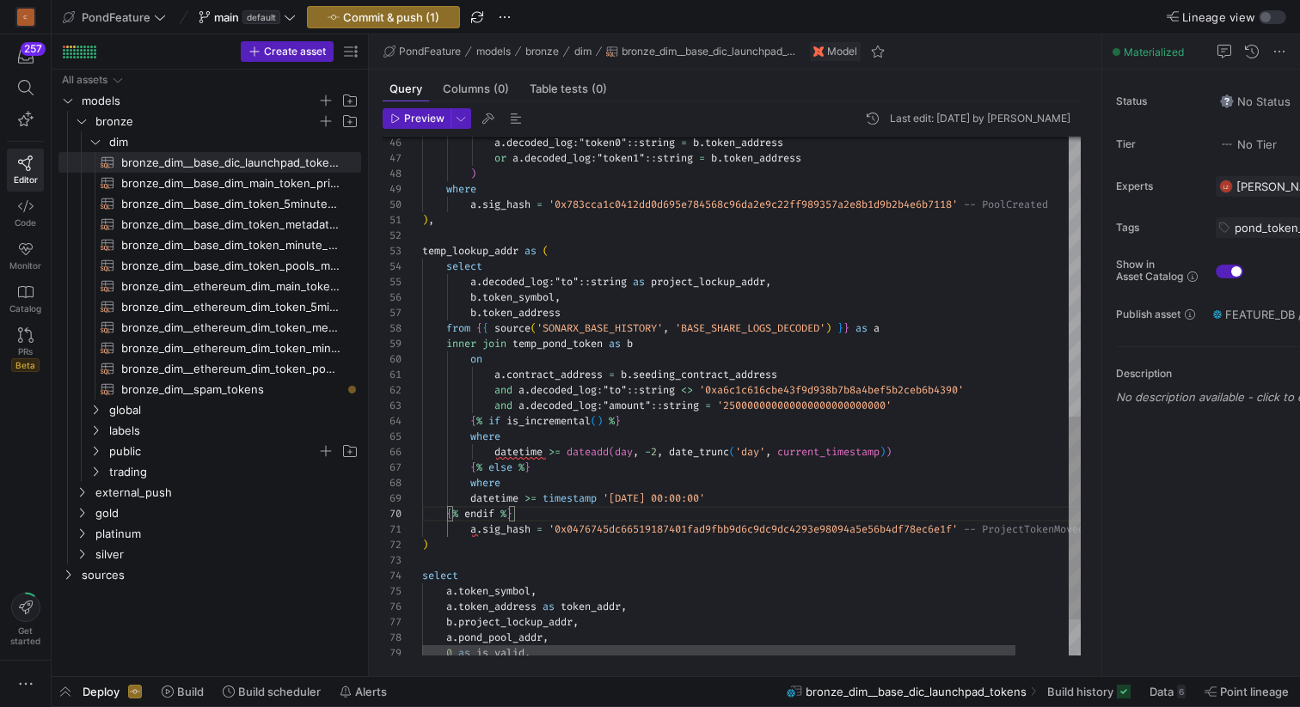
click at [572, 343] on div "a . decoded_log : "token0" :: string = b . token_address or a . decoded_log : "…" at bounding box center [780, 87] width 717 height 1324
click at [683, 437] on div "a . decoded_log : "token0" :: string = b . token_address or a . decoded_log : "…" at bounding box center [780, 87] width 717 height 1324
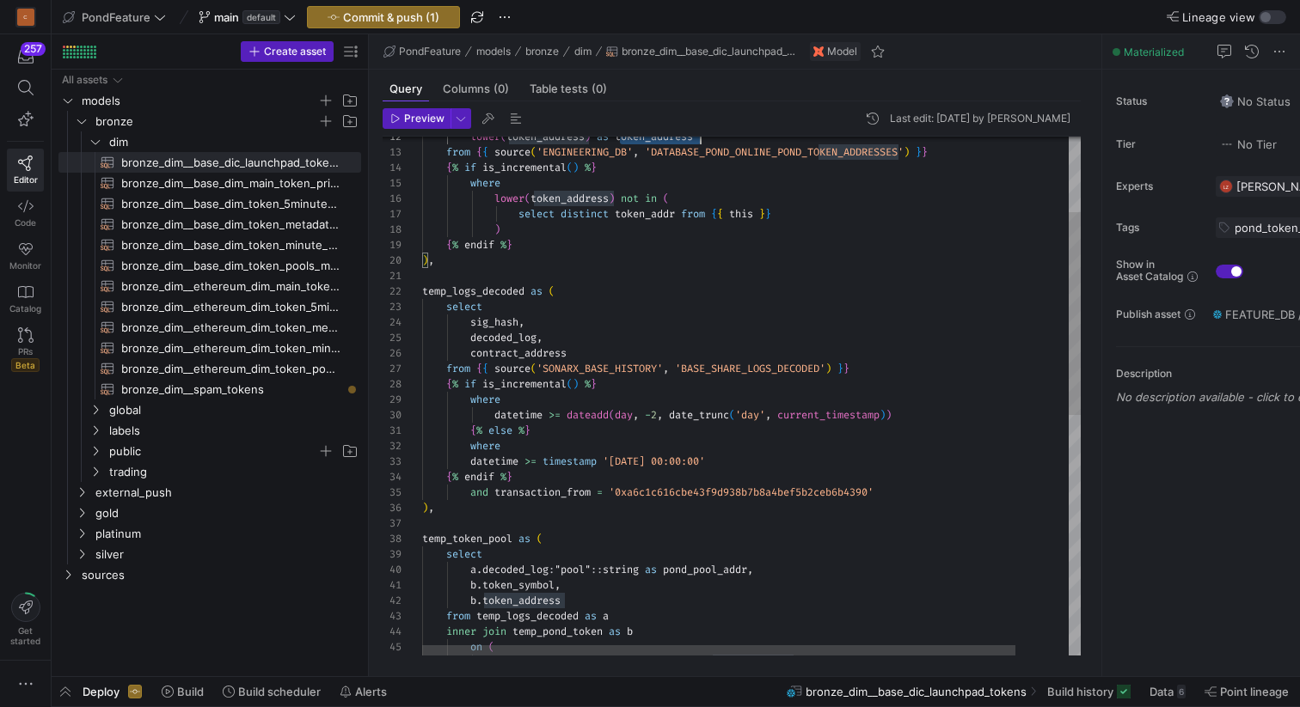
scroll to position [15, 279]
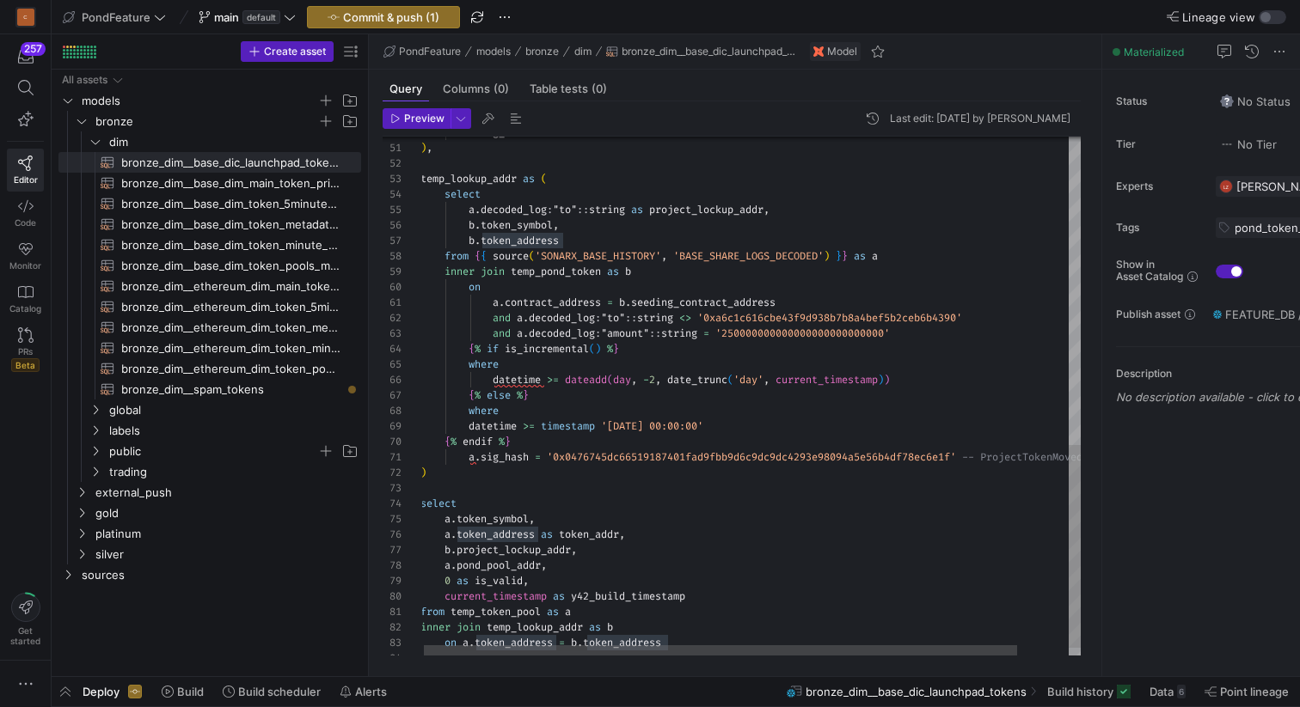
click at [699, 301] on div "temp_lookup_addr as ( select a . decoded_log : "to" :: string as project_lockup…" at bounding box center [778, 15] width 717 height 1324
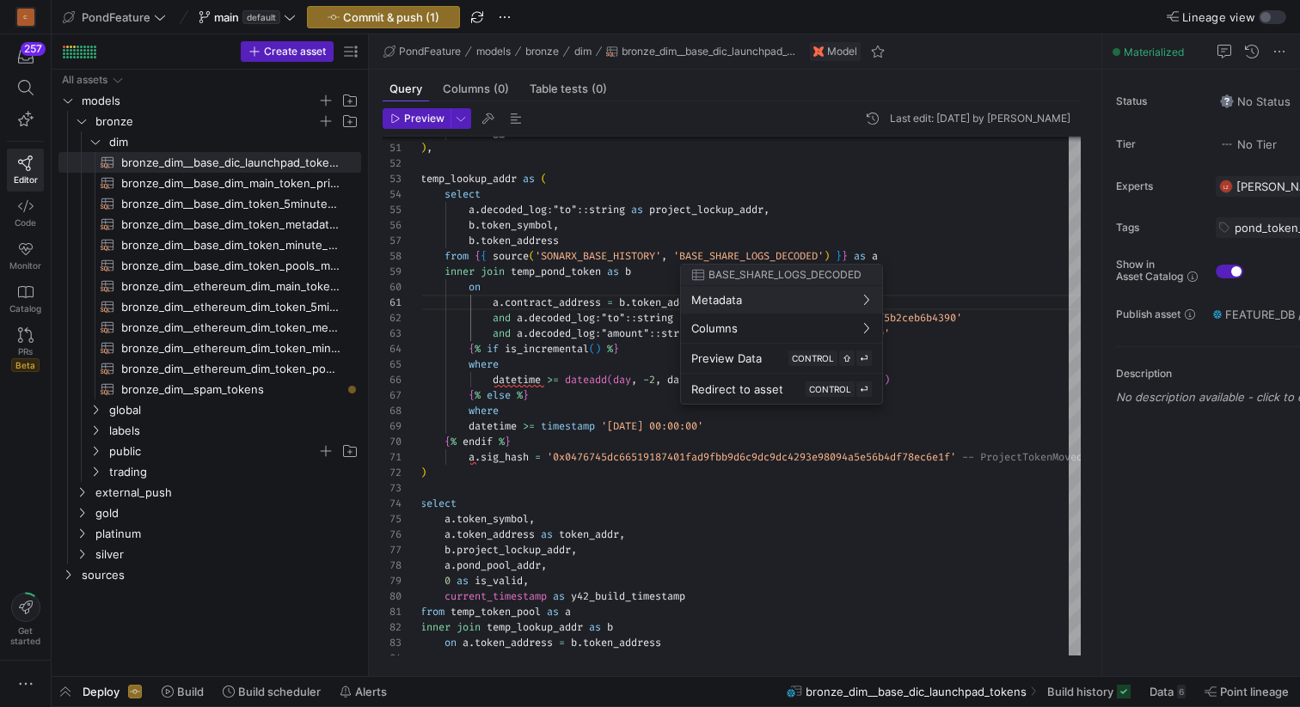
click at [718, 230] on div at bounding box center [650, 353] width 1300 height 707
click at [829, 254] on div at bounding box center [650, 353] width 1300 height 707
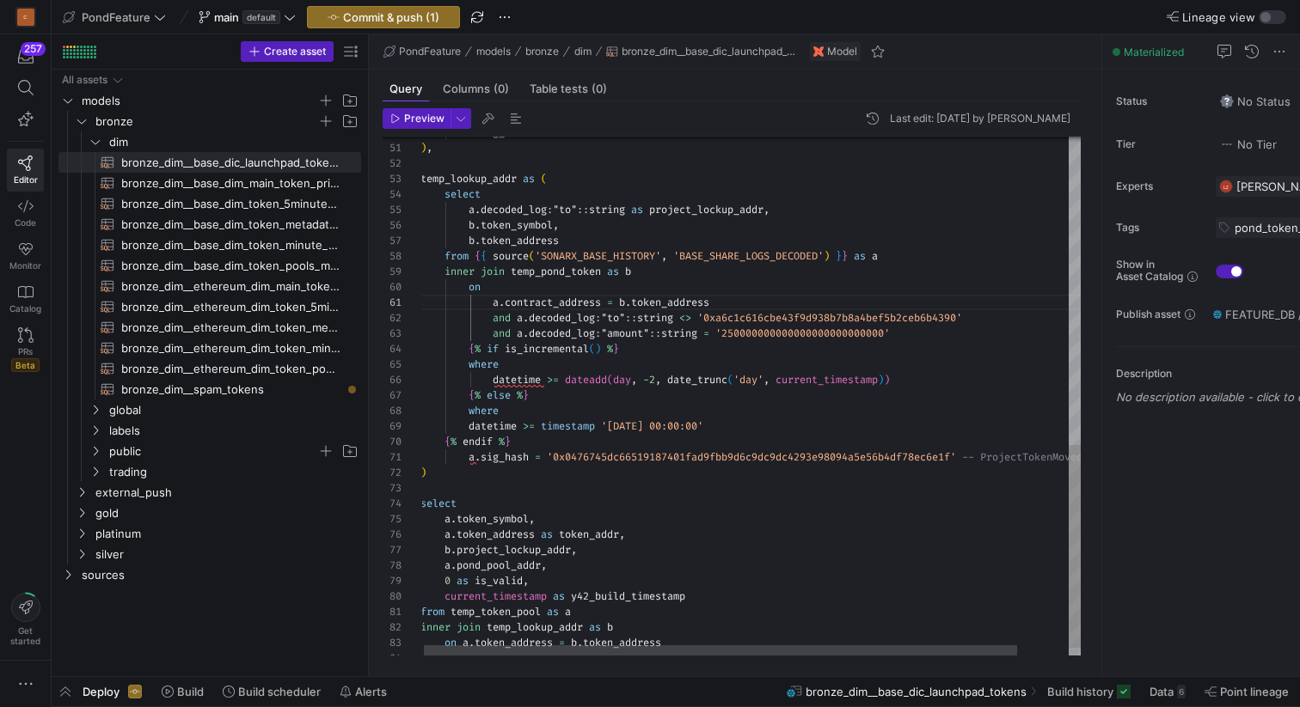
click at [829, 254] on div "temp_lookup_addr as ( select a . decoded_log : "to" :: string as project_lockup…" at bounding box center [778, 15] width 717 height 1324
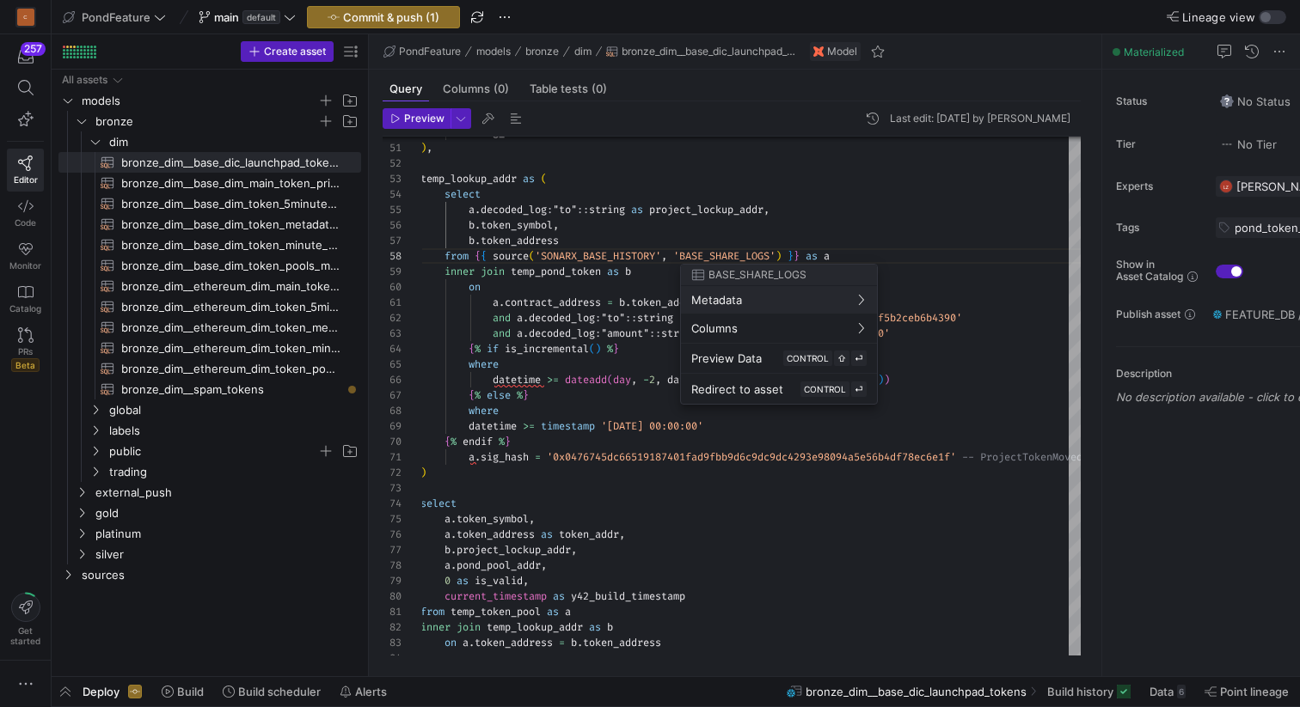
click at [754, 232] on div at bounding box center [650, 353] width 1300 height 707
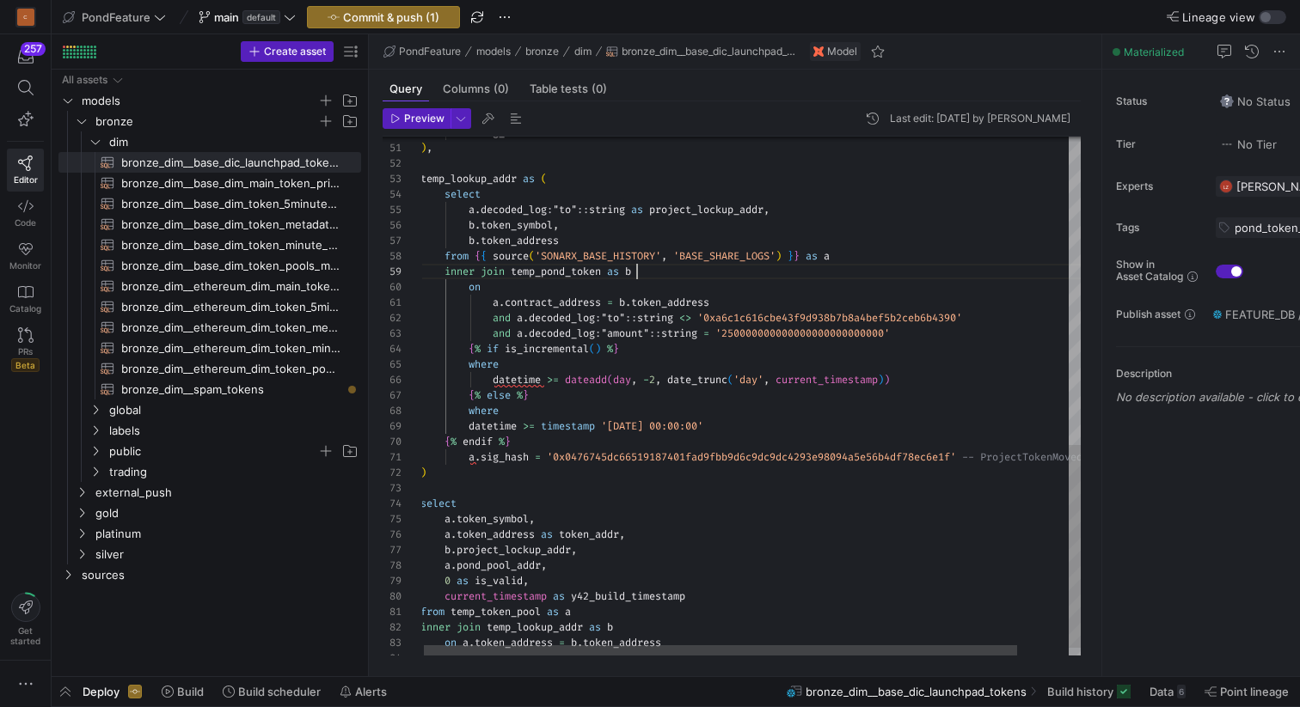
click at [672, 277] on div "temp_lookup_addr as ( select a . decoded_log : "to" :: string as project_lockup…" at bounding box center [778, 15] width 717 height 1324
click at [574, 300] on div "temp_lookup_addr as ( select a . decoded_log : "to" :: string as project_lockup…" at bounding box center [778, 15] width 717 height 1324
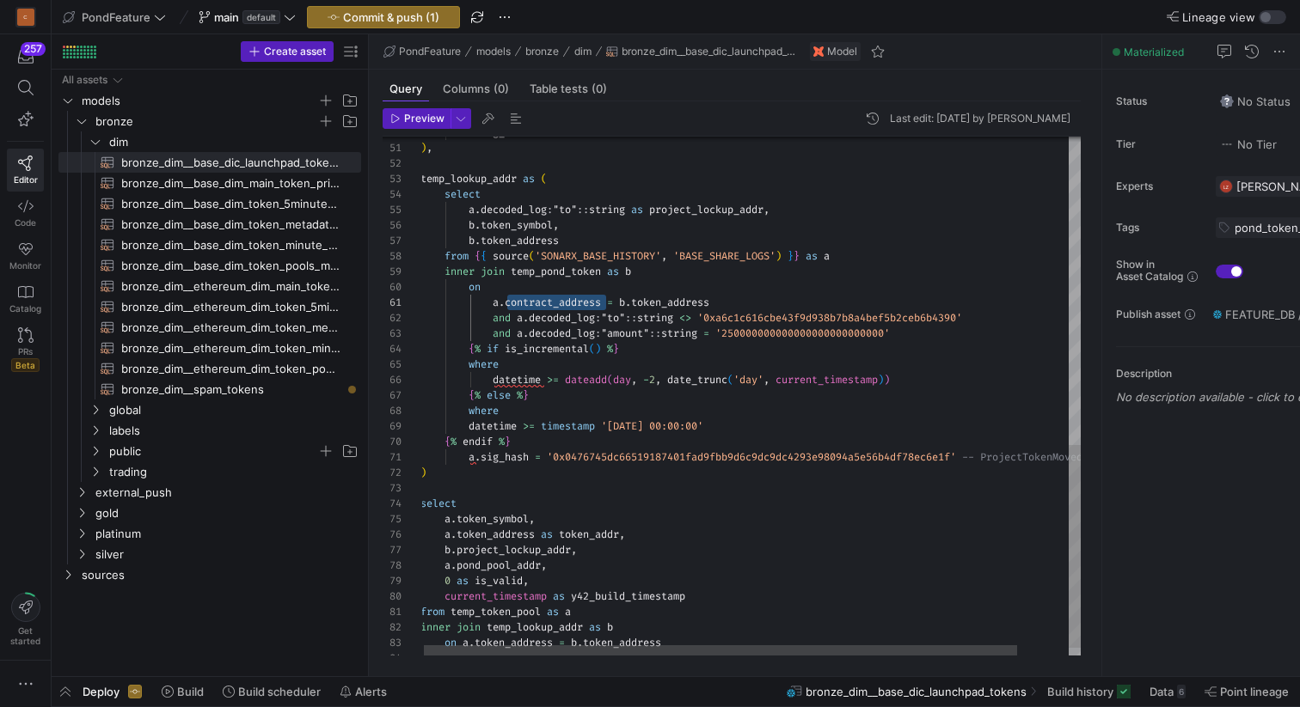
scroll to position [139, 93]
click at [535, 444] on div "temp_lookup_addr as ( select a . decoded_log : "to" :: string as project_lockup…" at bounding box center [778, 15] width 717 height 1324
click at [448, 455] on div "temp_lookup_addr as ( select a . decoded_log : "to" :: string as project_lockup…" at bounding box center [778, 15] width 717 height 1324
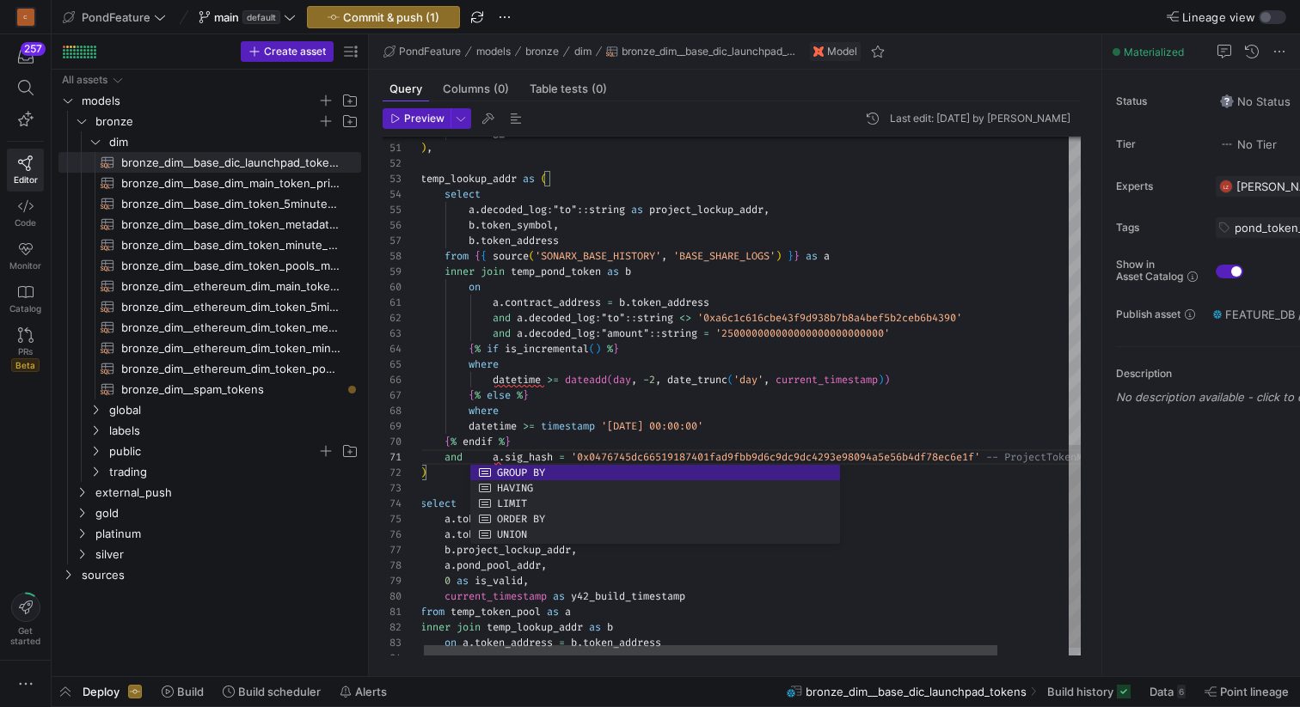
scroll to position [0, 43]
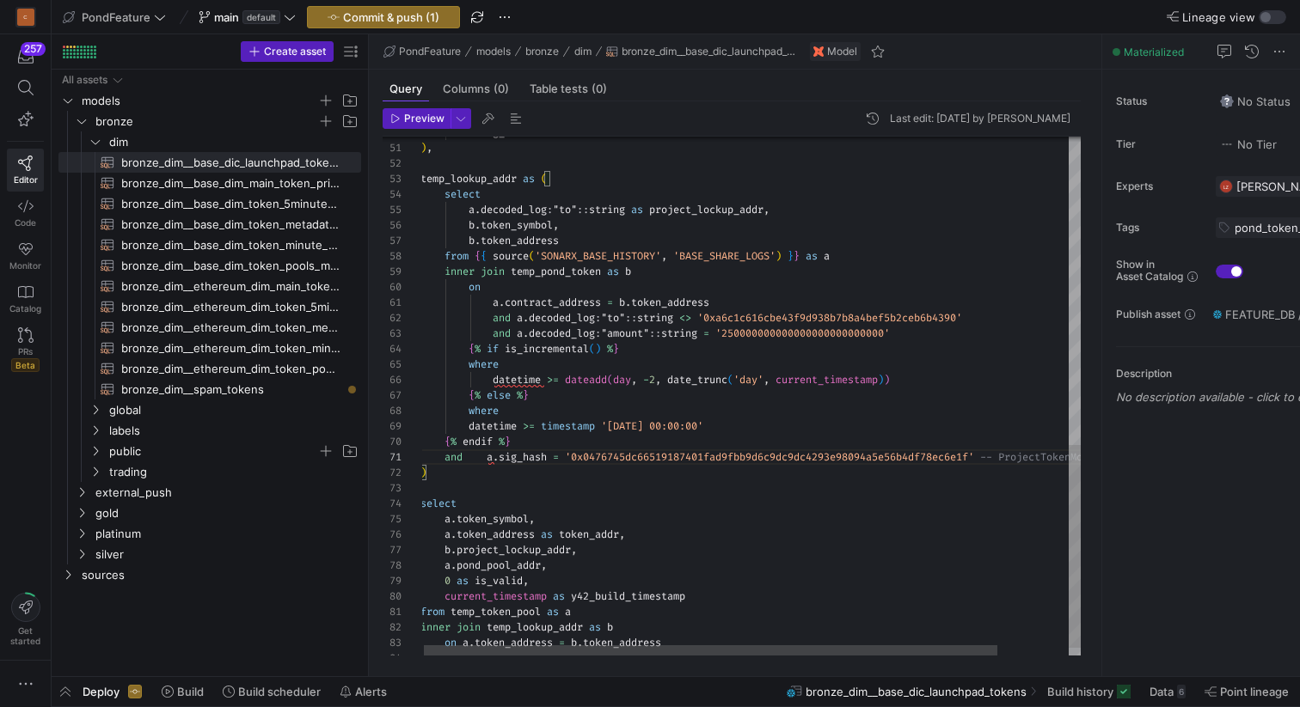
click at [487, 456] on div "temp_lookup_addr as ( select a . decoded_log : "to" :: string as project_lockup…" at bounding box center [791, 15] width 742 height 1324
click at [555, 441] on div "temp_lookup_addr as ( select a . decoded_log : "to" :: string as project_lockup…" at bounding box center [791, 15] width 742 height 1324
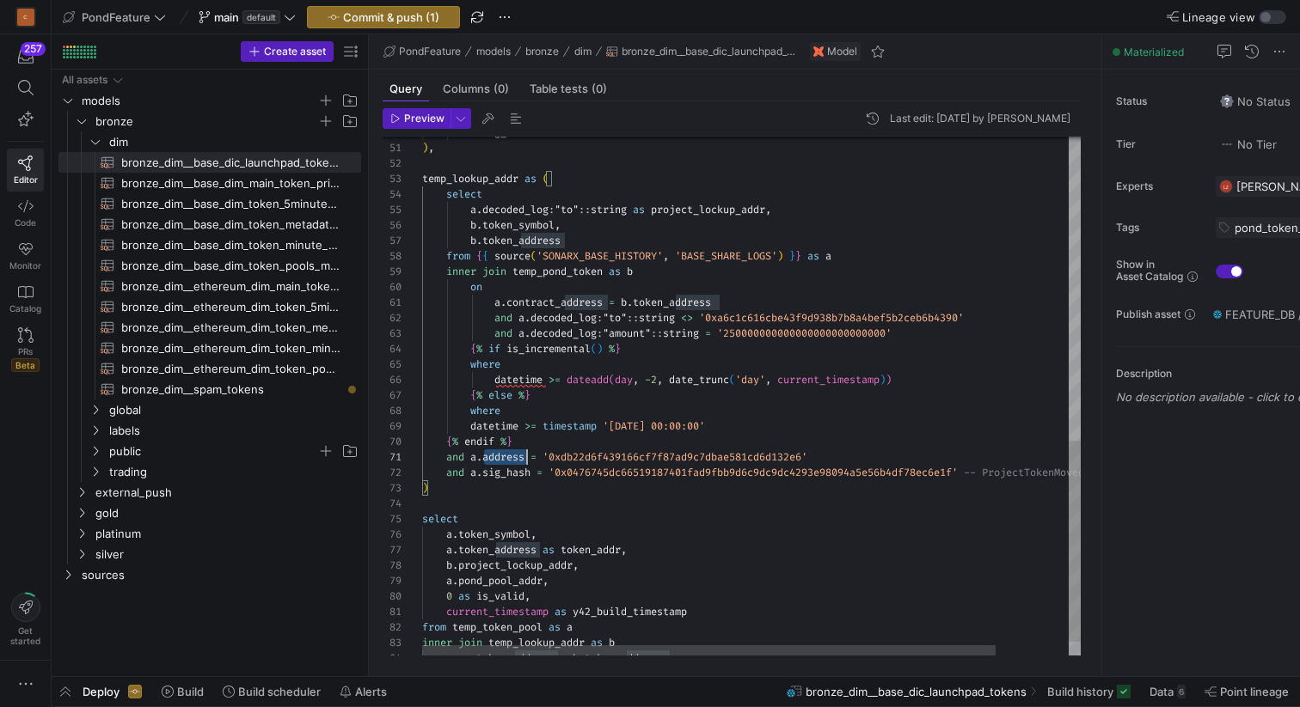
scroll to position [0, 105]
click at [507, 456] on div "temp_lookup_addr as ( select a . decoded_log : "to" :: string as project_lockup…" at bounding box center [793, 22] width 742 height 1339
click at [516, 473] on div "temp_lookup_addr as ( select a . decoded_log : "to" :: string as project_lockup…" at bounding box center [793, 22] width 742 height 1339
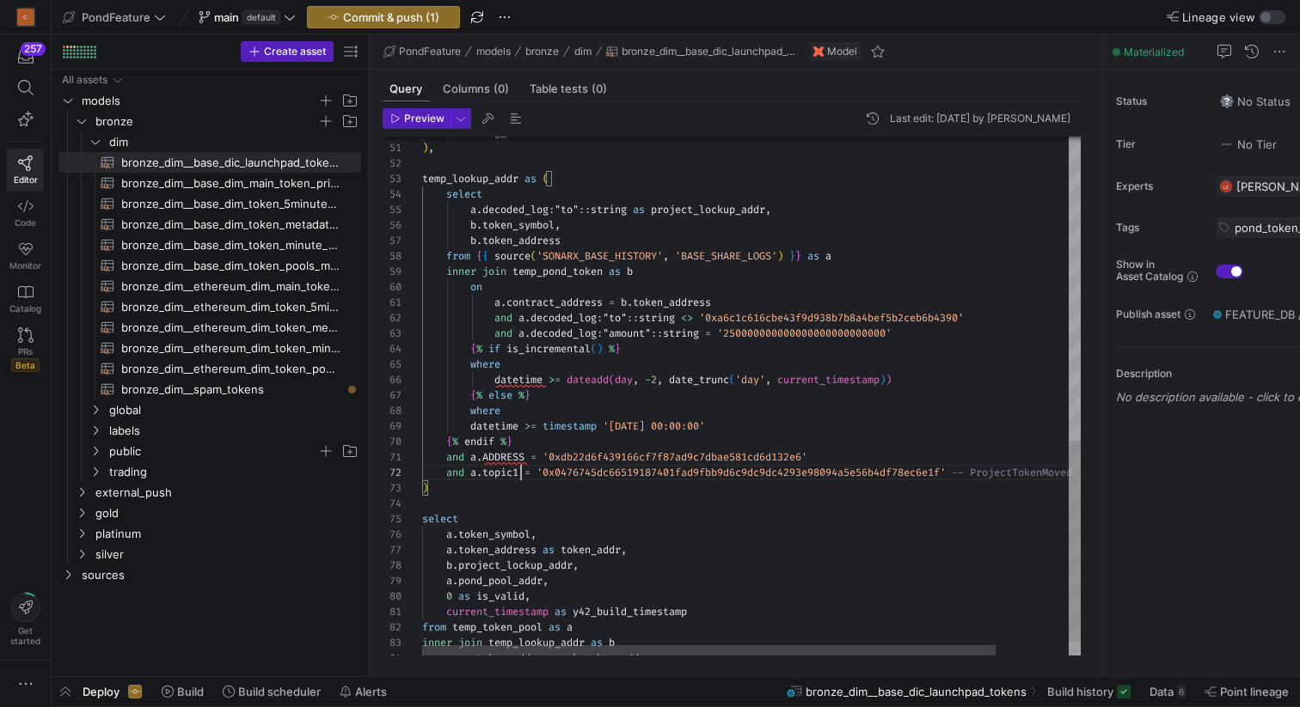
click at [608, 473] on div "temp_lookup_addr as ( select a . decoded_log : "to" :: string as project_lockup…" at bounding box center [793, 22] width 742 height 1339
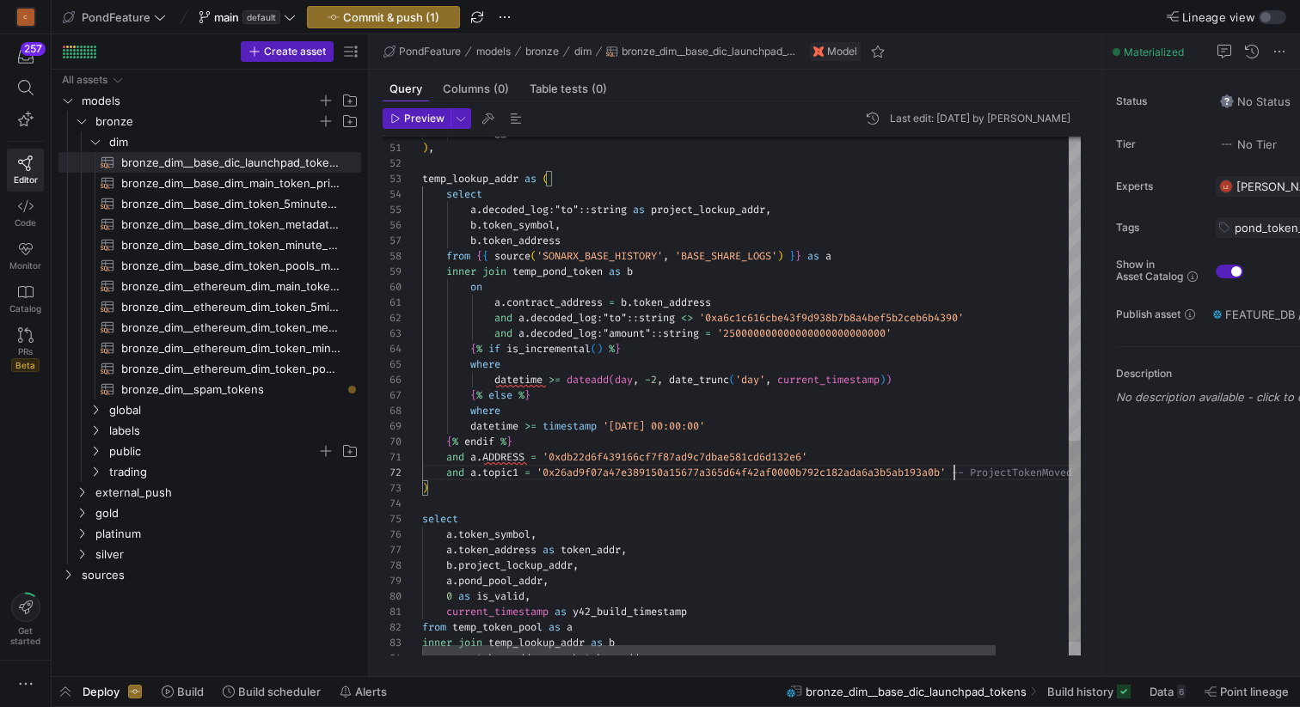
click at [507, 468] on div "temp_lookup_addr as ( select a . decoded_log : "to" :: string as project_lockup…" at bounding box center [793, 22] width 742 height 1339
click at [622, 457] on div "temp_lookup_addr as ( select a . decoded_log : "to" :: string as project_lockup…" at bounding box center [793, 22] width 742 height 1339
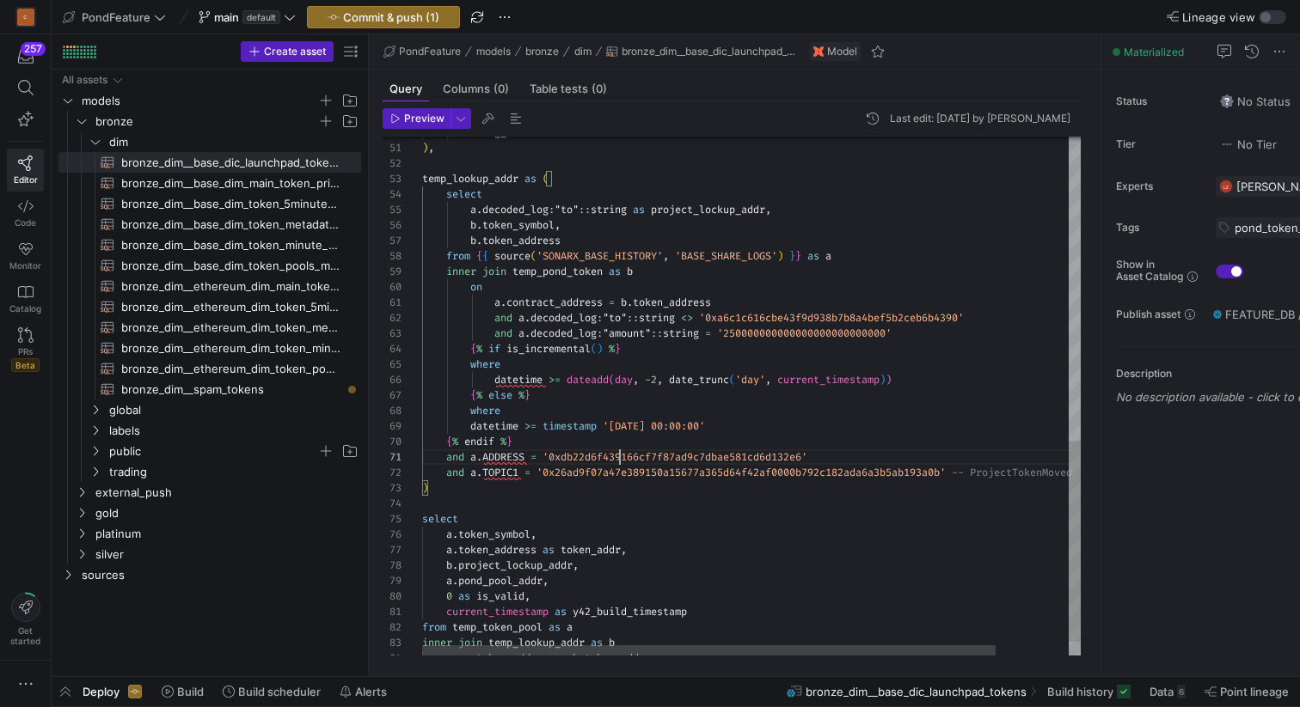
scroll to position [0, 390]
click at [610, 478] on div "temp_lookup_addr as ( select a . decoded_log : "to" :: string as project_lockup…" at bounding box center [793, 22] width 742 height 1339
click at [642, 457] on div "temp_lookup_addr as ( select a . decoded_log : "to" :: string as project_lockup…" at bounding box center [793, 22] width 742 height 1339
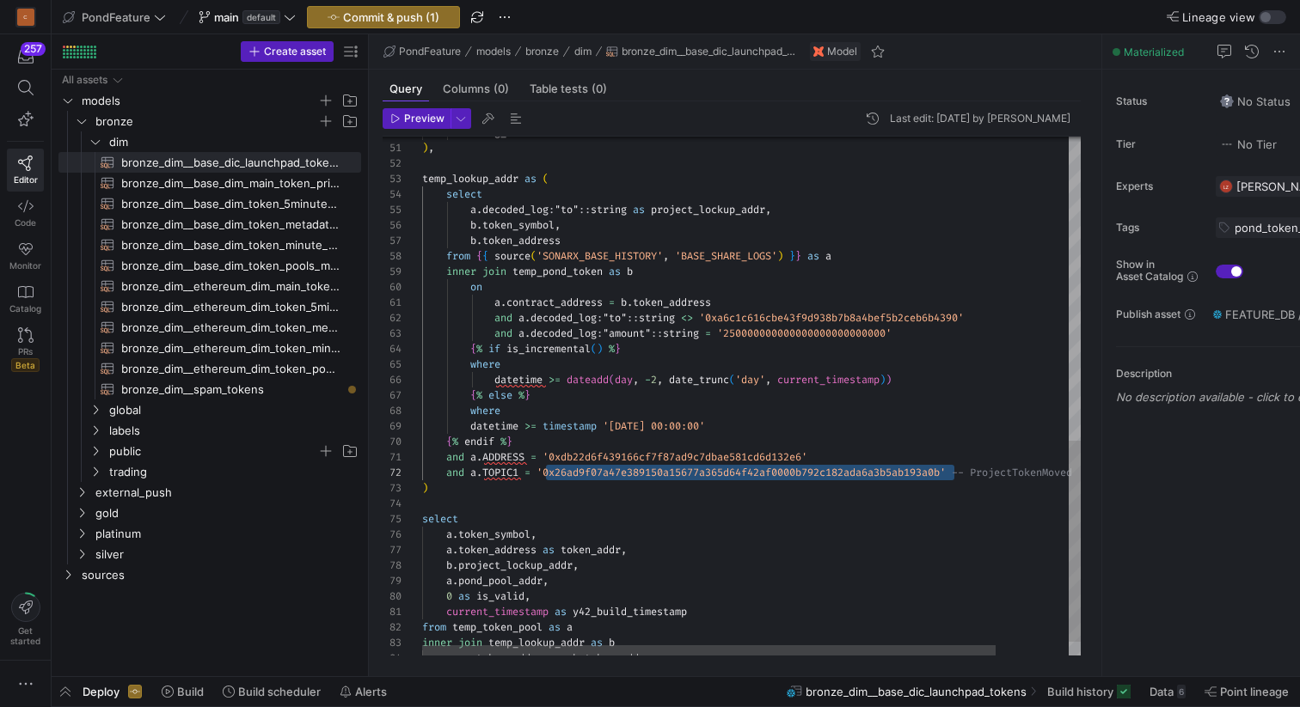
click at [642, 457] on div "temp_lookup_addr as ( select a . decoded_log : "to" :: string as project_lockup…" at bounding box center [793, 22] width 742 height 1339
click at [495, 299] on div "temp_lookup_addr as ( select a . decoded_log : "to" :: string as project_lockup…" at bounding box center [793, 22] width 742 height 1339
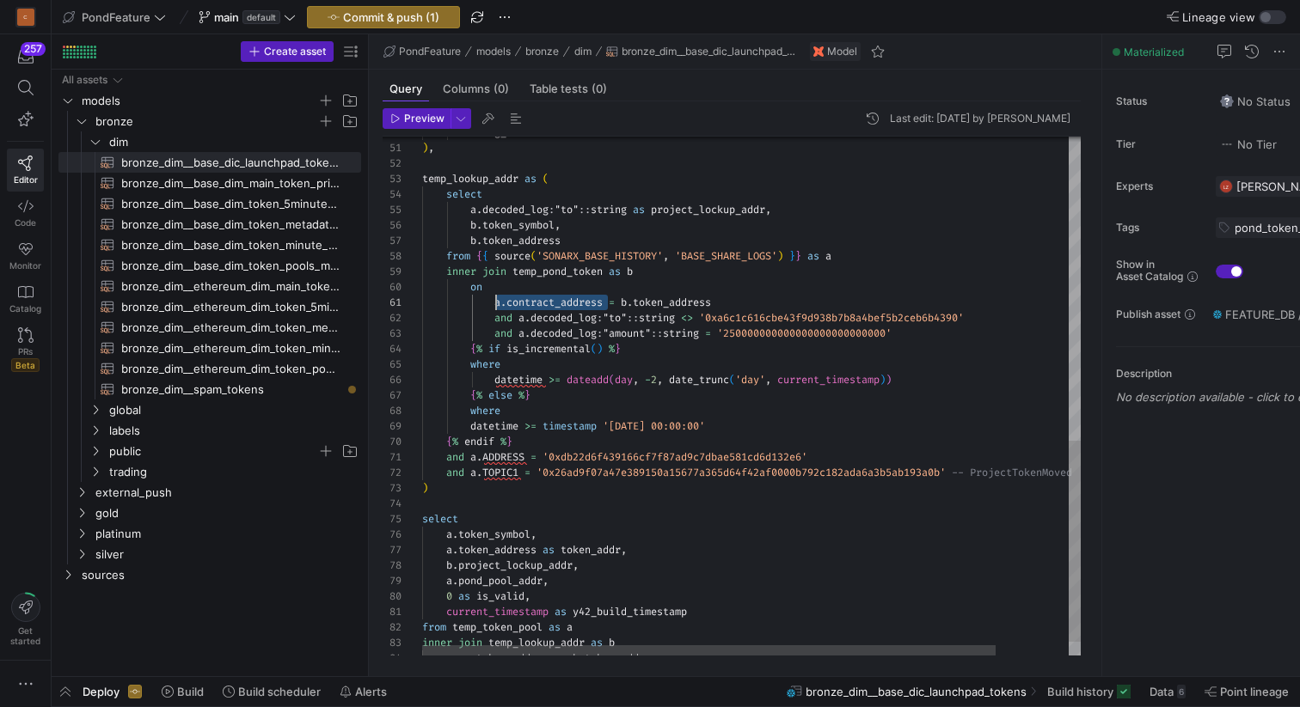
drag, startPoint x: 609, startPoint y: 303, endPoint x: 496, endPoint y: 302, distance: 112.6
click at [496, 302] on div "temp_lookup_addr as ( select a . decoded_log : "to" :: string as project_lockup…" at bounding box center [793, 22] width 742 height 1339
click at [530, 307] on div "temp_lookup_addr as ( select a . decoded_log : "to" :: string as project_lockup…" at bounding box center [793, 22] width 742 height 1339
type textarea "[DOMAIN_NAME] = [DOMAIN_NAME]_address and a.decoded_log:"to"::string <> '0xa6c1…"
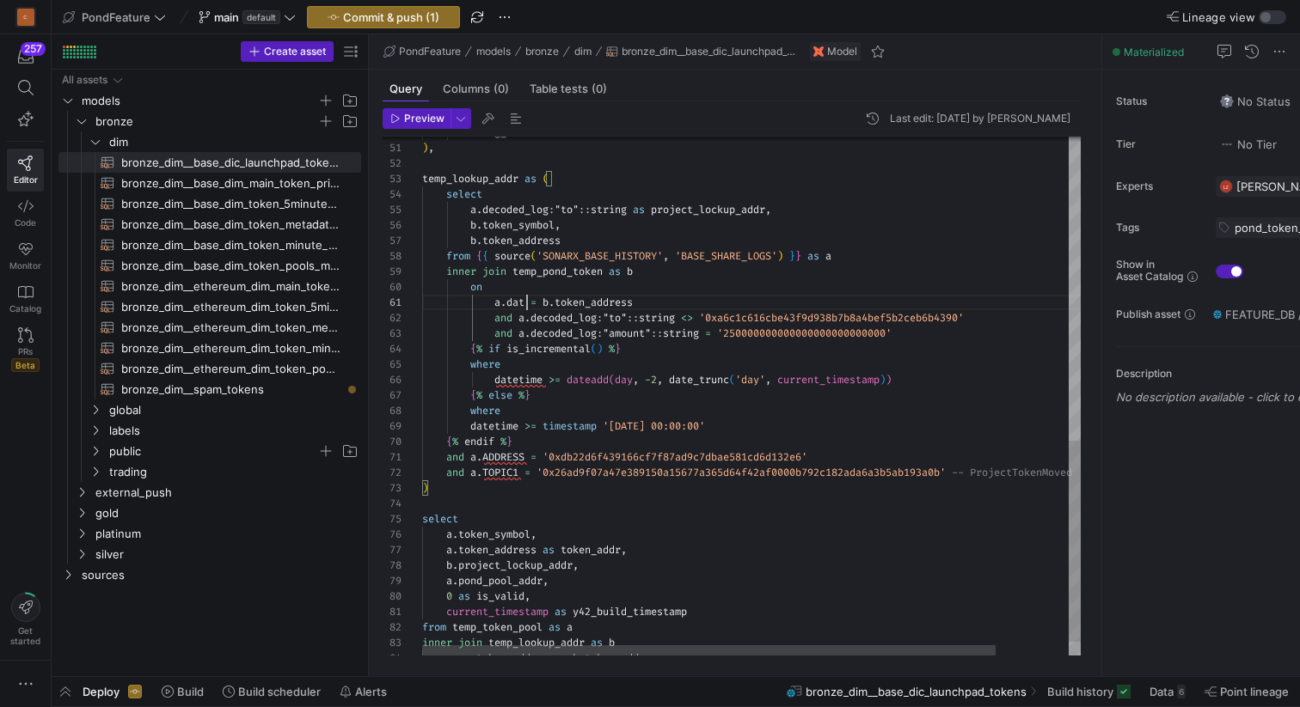
scroll to position [0, 112]
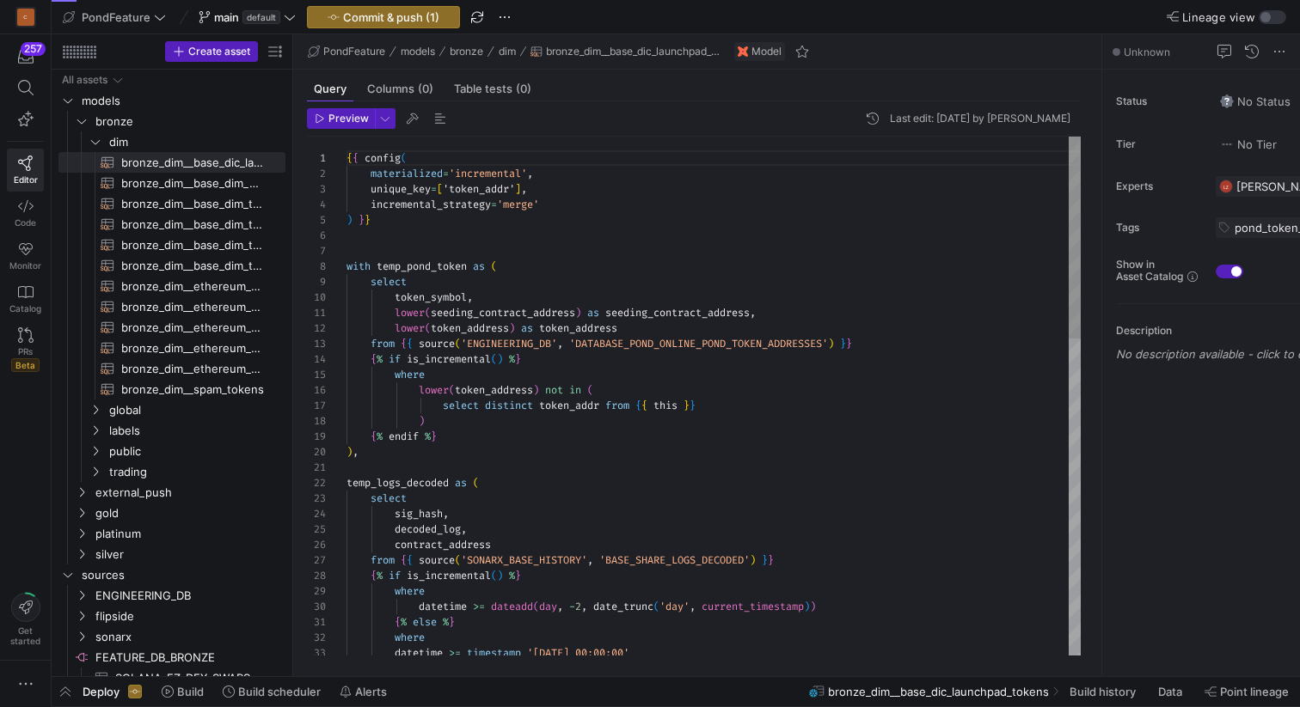
scroll to position [155, 0]
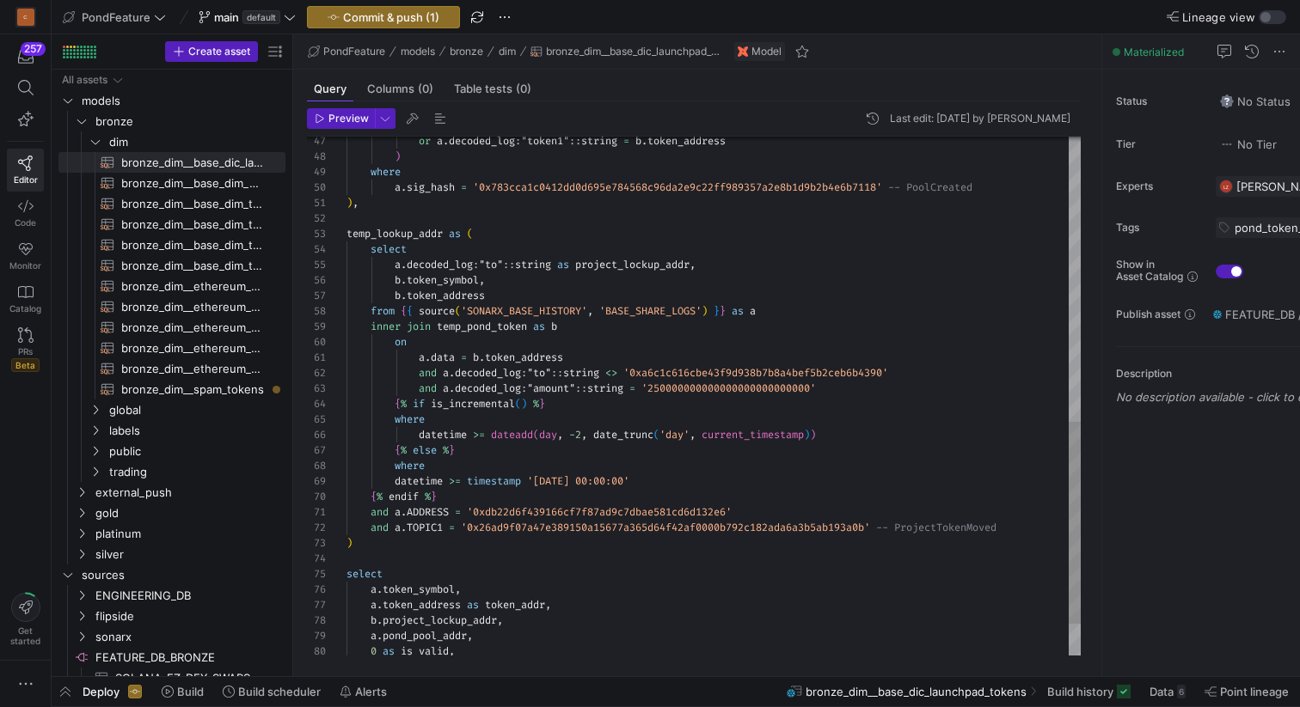
click at [421, 357] on div "temp_lookup_addr as ( select a . decoded_log : "to" :: string as project_lockup…" at bounding box center [713, 72] width 734 height 1329
click at [502, 356] on div "temp_lookup_addr as ( select a . decoded_log : "to" :: string as project_lockup…" at bounding box center [713, 72] width 734 height 1329
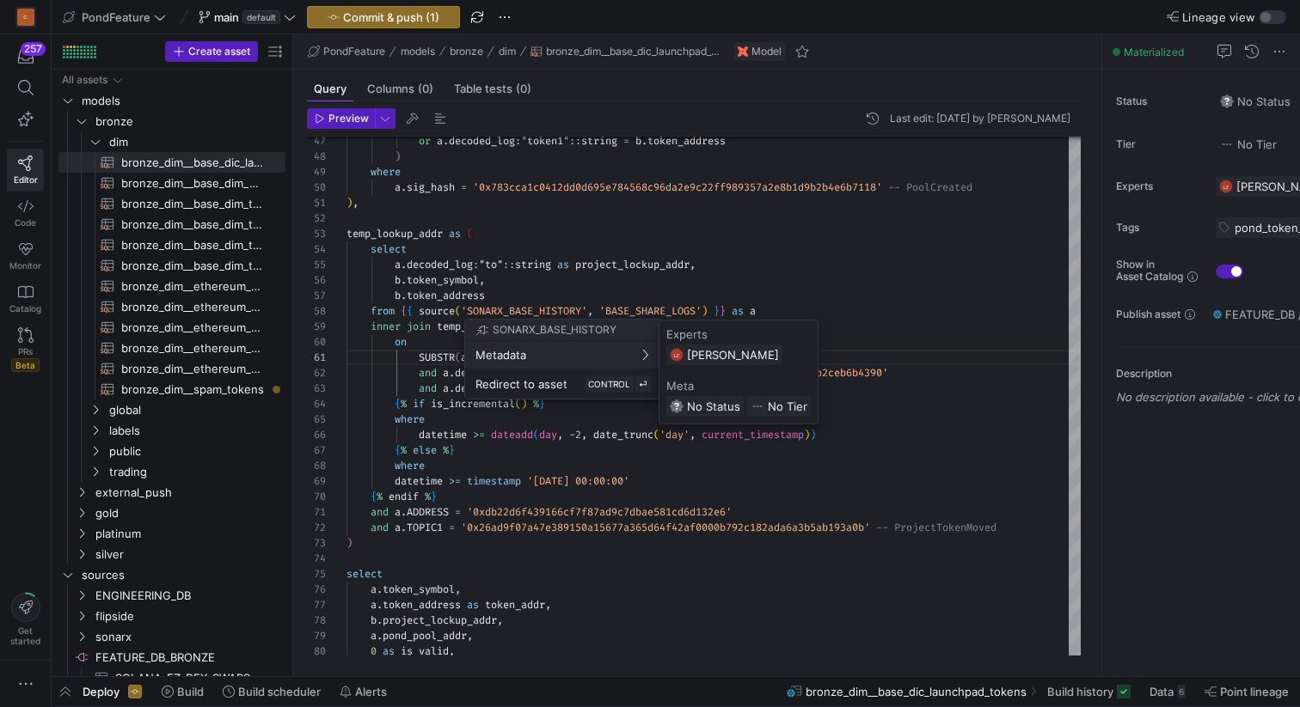
click at [660, 266] on div at bounding box center [650, 353] width 1300 height 707
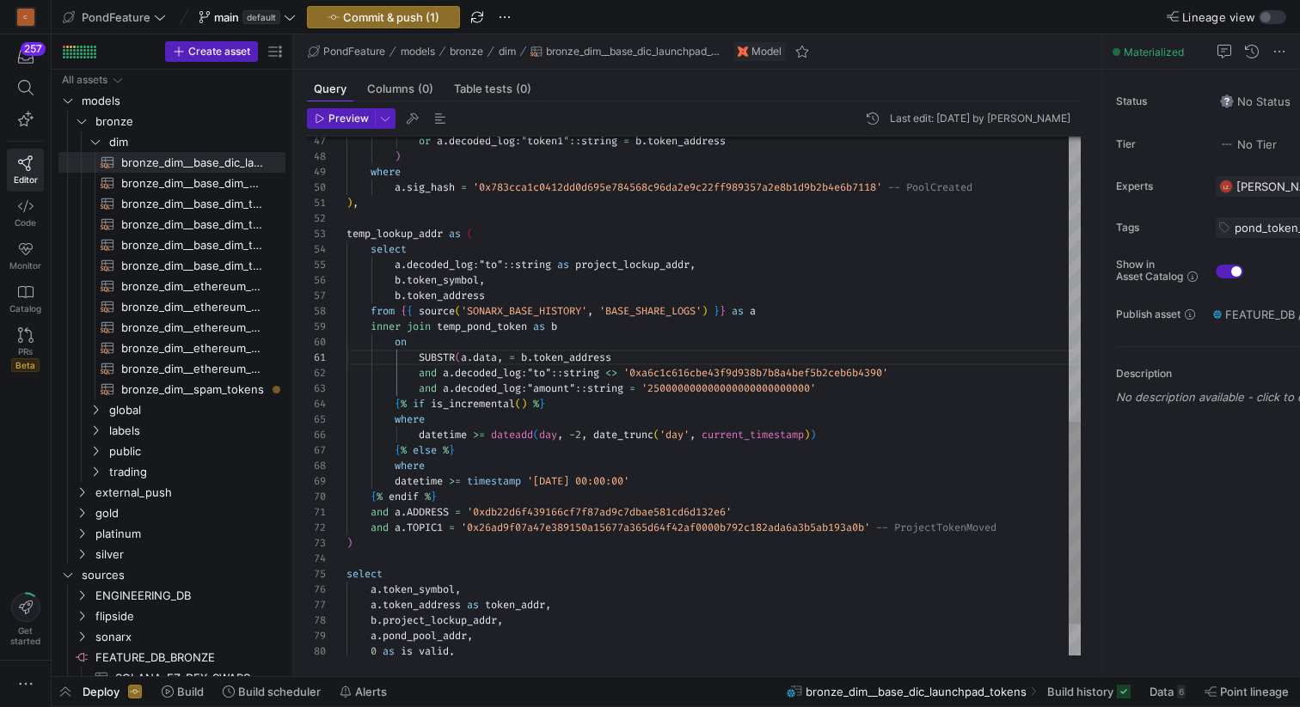
scroll to position [77, 143]
click at [627, 280] on div "temp_lookup_addr as ( select a . decoded_log : "to" :: string as project_lockup…" at bounding box center [713, 72] width 734 height 1329
click at [505, 354] on div "temp_lookup_addr as ( select a . decoded_log : "to" :: string as project_lockup…" at bounding box center [713, 72] width 734 height 1329
click at [514, 356] on div "temp_lookup_addr as ( select a . decoded_log : "to" :: string as project_lockup…" at bounding box center [713, 72] width 734 height 1329
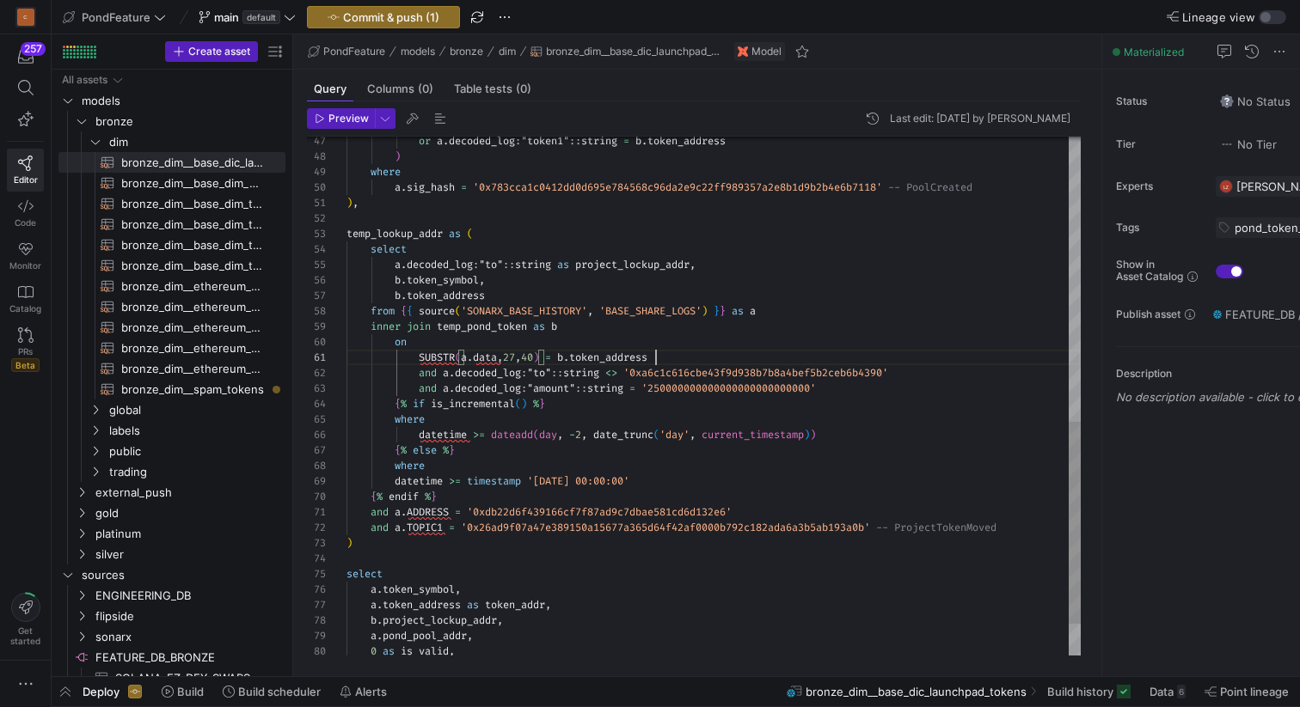
scroll to position [0, 309]
click at [669, 355] on div "temp_lookup_addr as ( select a . decoded_log : "to" :: string as project_lockup…" at bounding box center [713, 72] width 734 height 1329
click at [420, 353] on div "temp_lookup_addr as ( select a . decoded_log : "to" :: string as project_lockup…" at bounding box center [713, 72] width 734 height 1329
click at [570, 357] on div "temp_lookup_addr as ( select a . decoded_log : "to" :: string as project_lockup…" at bounding box center [713, 72] width 734 height 1329
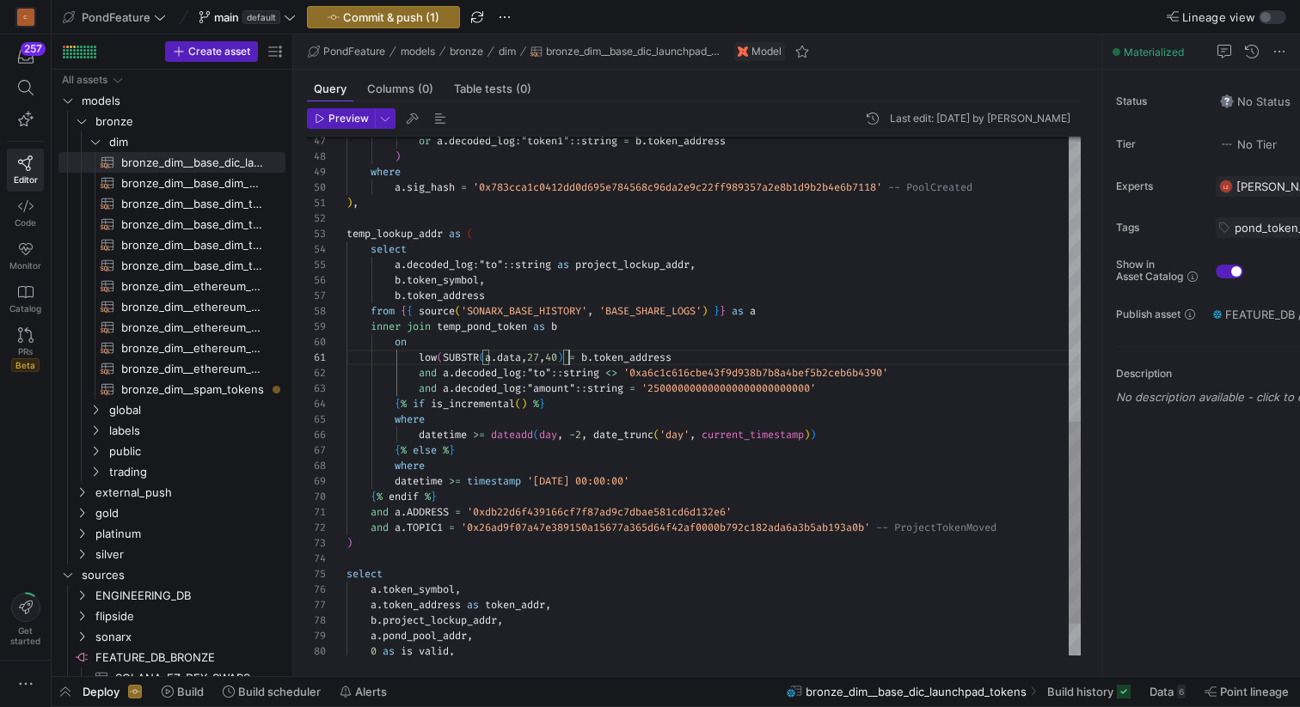
scroll to position [0, 229]
click at [438, 356] on div "temp_lookup_addr as ( select a . decoded_log : "to" :: string as project_lockup…" at bounding box center [713, 72] width 734 height 1329
click at [742, 358] on div "temp_lookup_addr as ( select a . decoded_log : "to" :: string as project_lockup…" at bounding box center [713, 72] width 734 height 1329
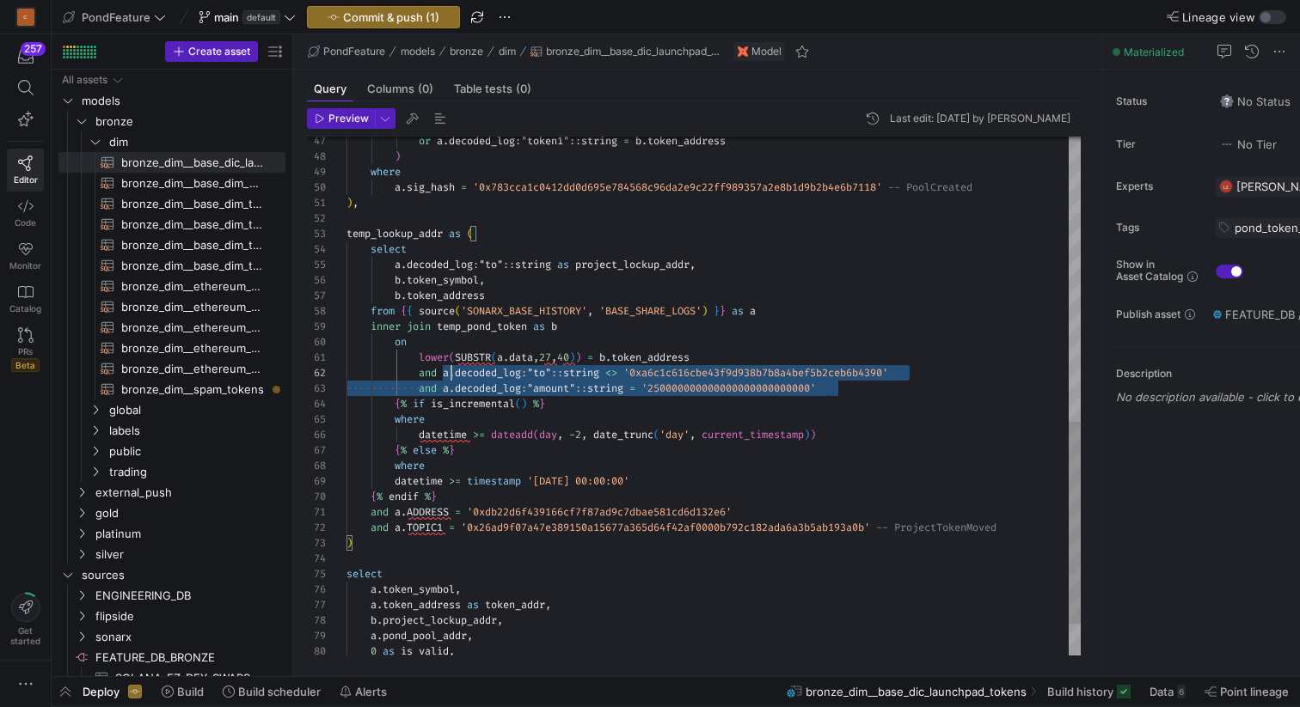
scroll to position [15, 0]
drag, startPoint x: 879, startPoint y: 389, endPoint x: 322, endPoint y: 376, distance: 557.2
click at [346, 376] on div "temp_lookup_addr as ( select a . decoded_log : "to" :: string as project_lockup…" at bounding box center [713, 72] width 734 height 1329
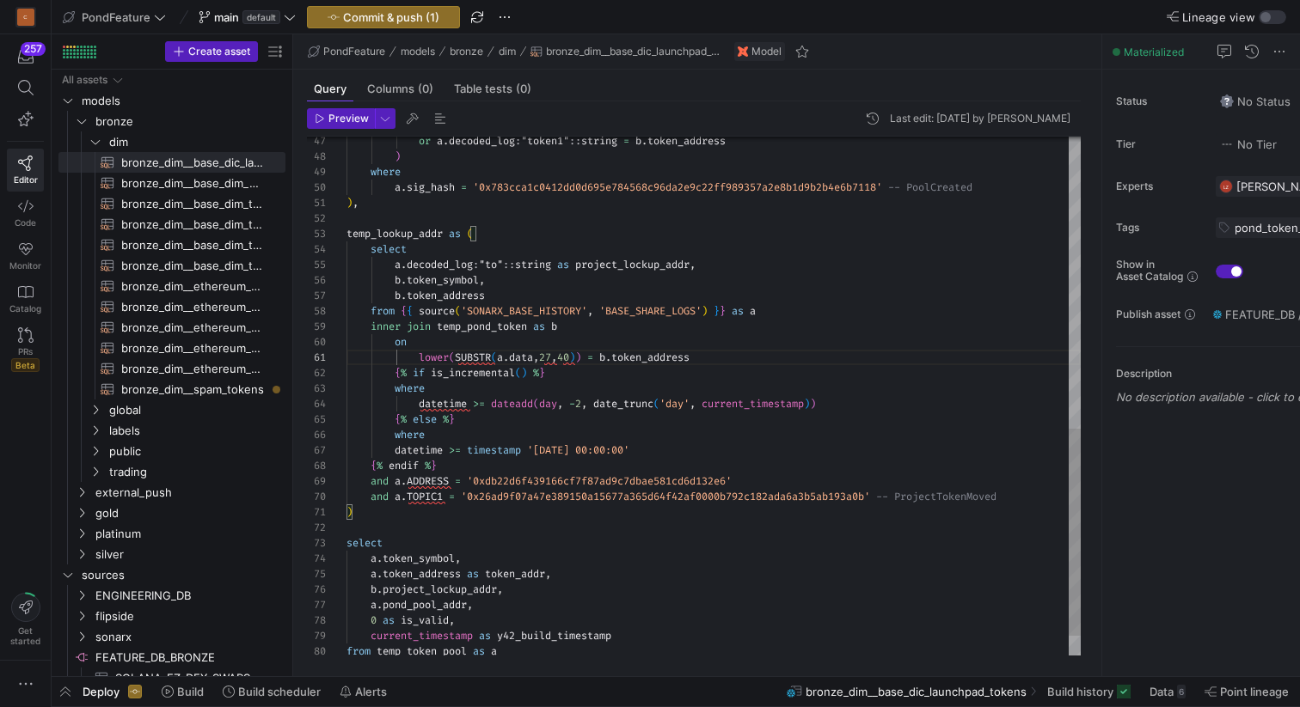
scroll to position [15, 205]
click at [592, 371] on div "temp_lookup_addr as ( select a . decoded_log : "to" :: string as project_lockup…" at bounding box center [713, 57] width 734 height 1298
click at [585, 321] on div "temp_lookup_addr as ( select a . decoded_log : "to" :: string as project_lockup…" at bounding box center [713, 57] width 734 height 1298
click at [531, 354] on div "temp_lookup_addr as ( select a . decoded_log : "to" :: string as project_lockup…" at bounding box center [713, 57] width 734 height 1298
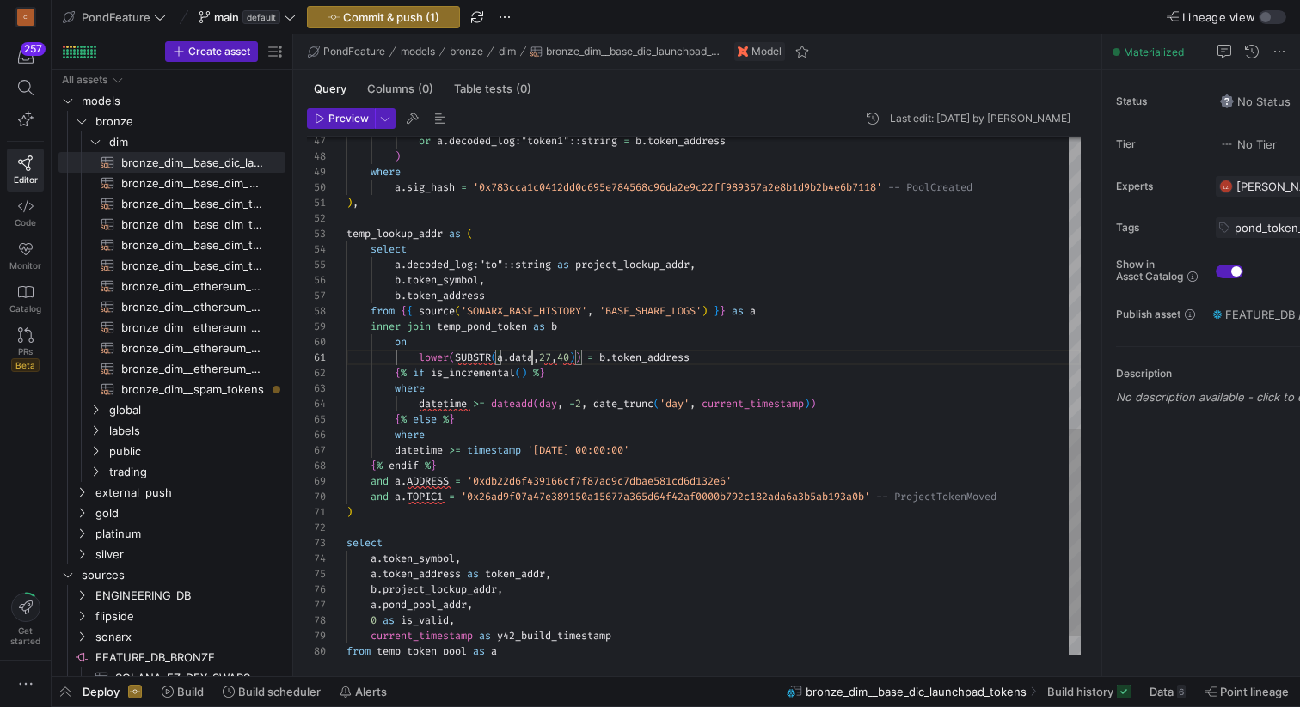
click at [531, 354] on div "temp_lookup_addr as ( select a . decoded_log : "to" :: string as project_lockup…" at bounding box center [713, 57] width 734 height 1298
click at [656, 357] on div "temp_lookup_addr as ( select a . decoded_log : "to" :: string as project_lockup…" at bounding box center [713, 57] width 734 height 1298
click at [561, 289] on div "temp_lookup_addr as ( select a . decoded_log : "to" :: string as project_lockup…" at bounding box center [713, 57] width 734 height 1298
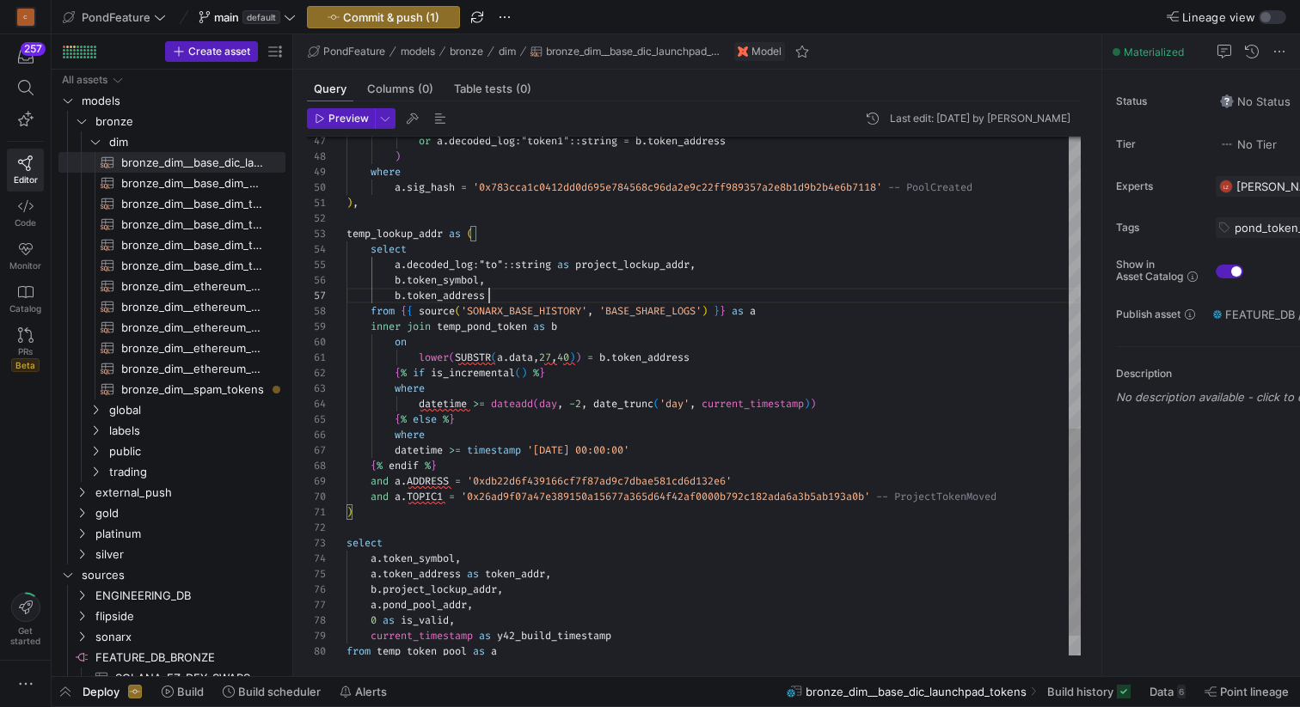
scroll to position [93, 143]
click at [456, 353] on div "temp_lookup_addr as ( select a . decoded_log : "to" :: string as project_lockup…" at bounding box center [713, 57] width 734 height 1298
click at [663, 356] on div "temp_lookup_addr as ( select a . decoded_log : "to" :: string as project_lockup…" at bounding box center [713, 57] width 734 height 1298
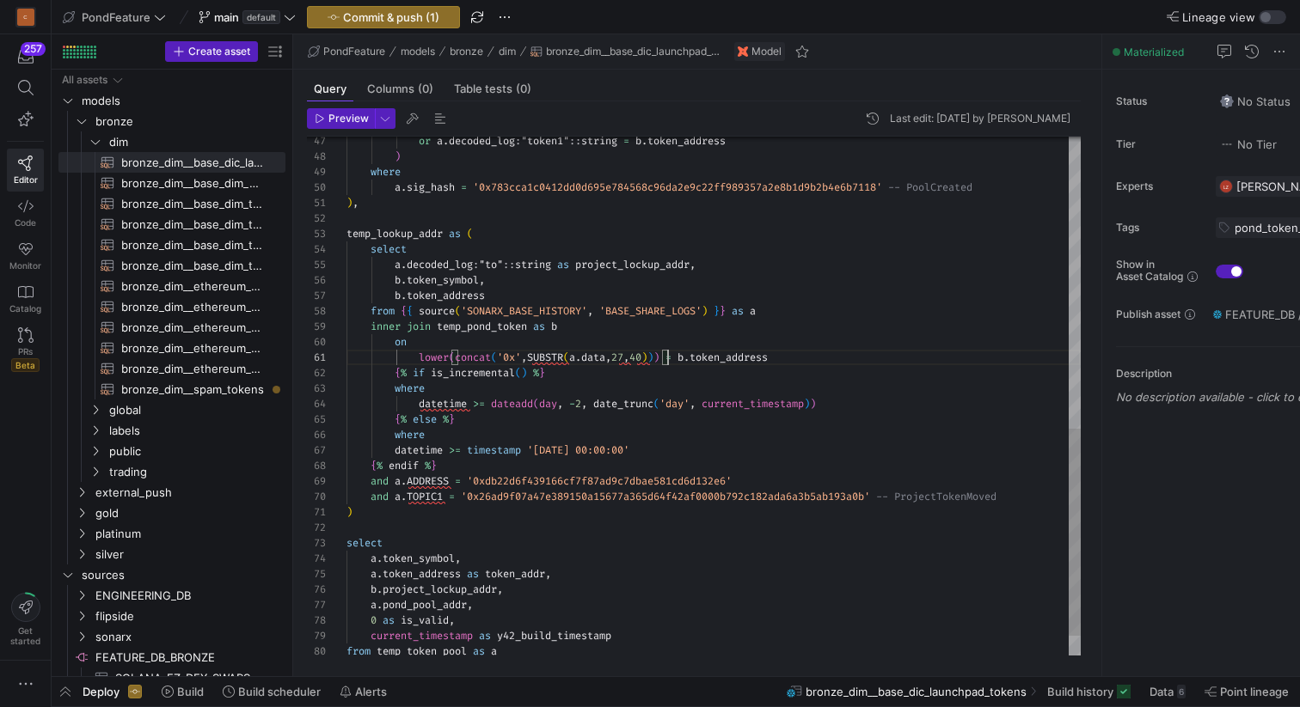
click at [661, 354] on div "temp_lookup_addr as ( select a . decoded_log : "to" :: string as project_lockup…" at bounding box center [713, 57] width 734 height 1298
click at [668, 354] on div "temp_lookup_addr as ( select a . decoded_log : "to" :: string as project_lockup…" at bounding box center [713, 57] width 734 height 1298
click at [658, 354] on div "temp_lookup_addr as ( select a . decoded_log : "to" :: string as project_lockup…" at bounding box center [713, 57] width 734 height 1298
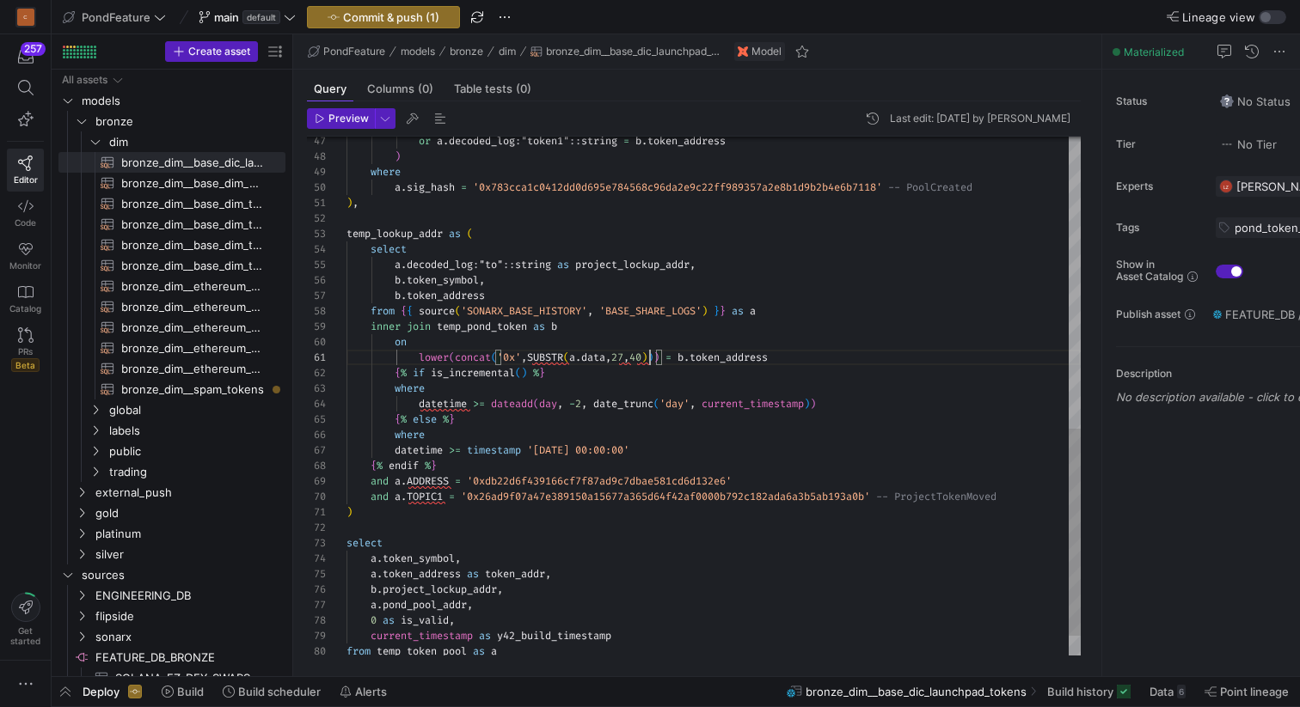
scroll to position [0, 303]
click at [652, 356] on div "temp_lookup_addr as ( select a . decoded_log : "to" :: string as project_lockup…" at bounding box center [713, 57] width 734 height 1298
click at [611, 342] on div "temp_lookup_addr as ( select a . decoded_log : "to" :: string as project_lockup…" at bounding box center [713, 57] width 734 height 1298
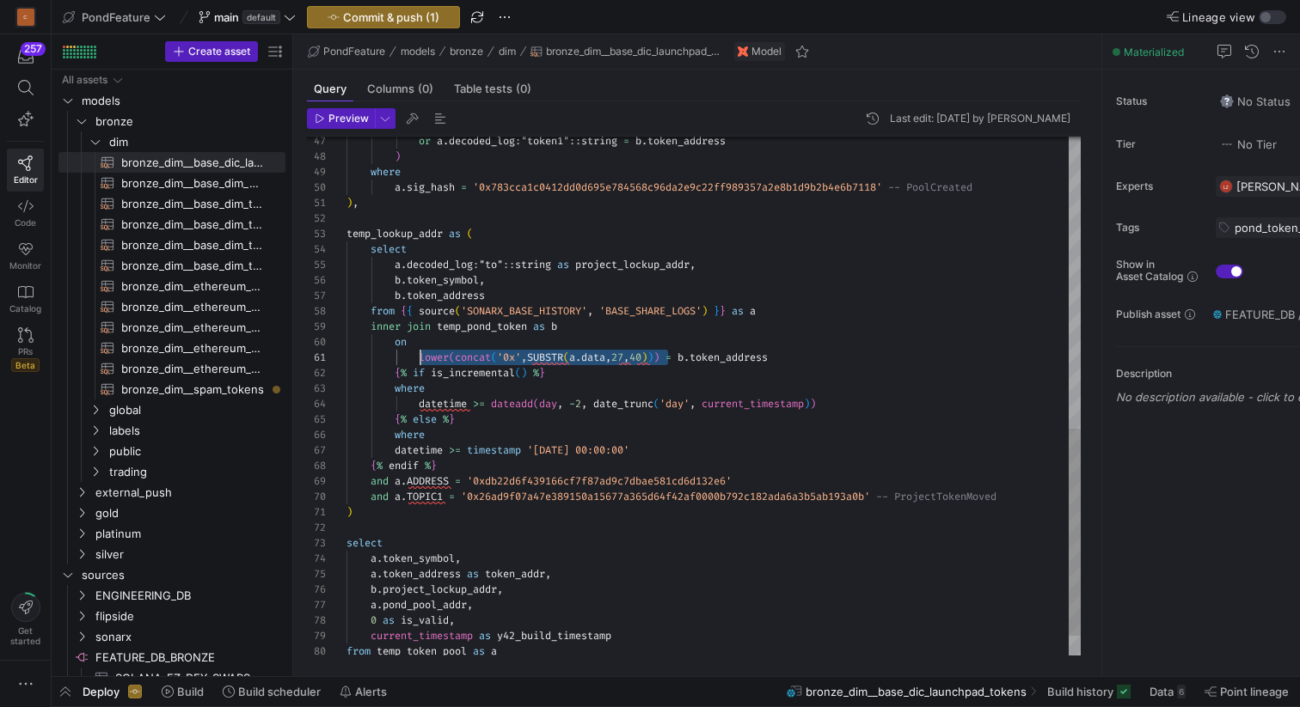
drag, startPoint x: 669, startPoint y: 357, endPoint x: 419, endPoint y: 353, distance: 250.2
click at [419, 353] on div "temp_lookup_addr as ( select a . decoded_log : "to" :: string as project_lockup…" at bounding box center [713, 57] width 734 height 1298
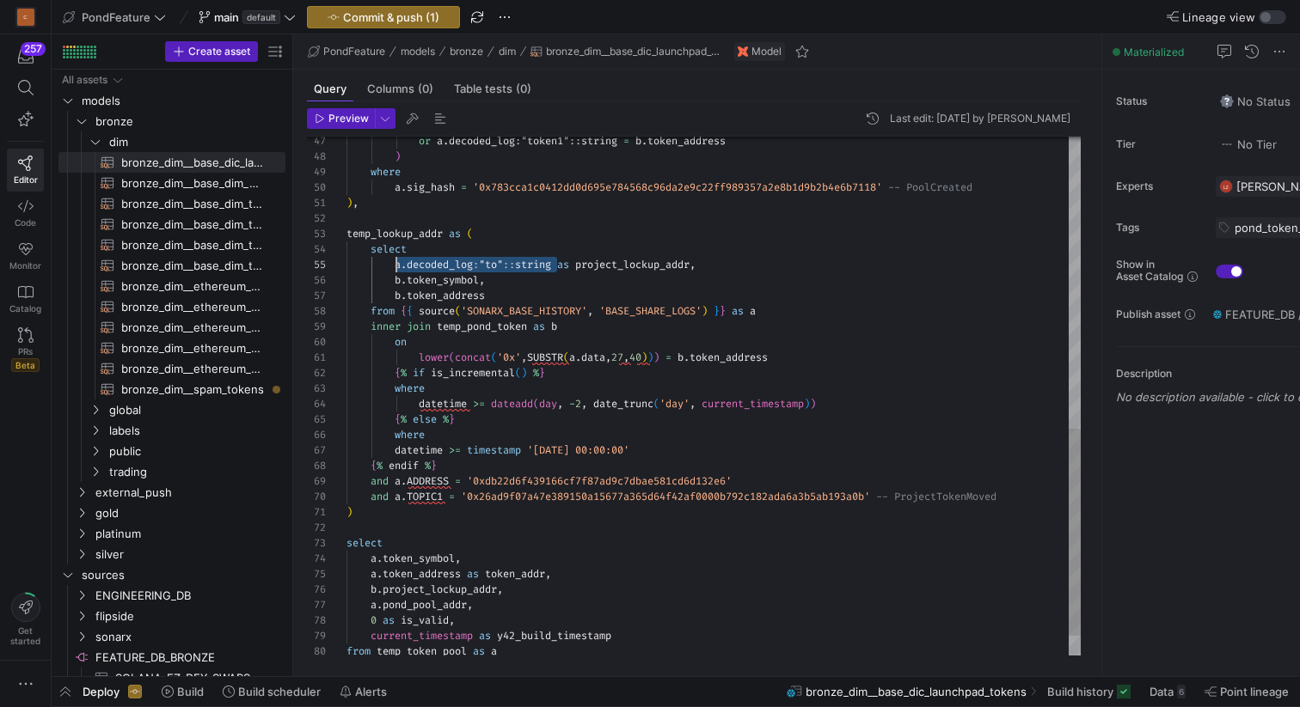
drag, startPoint x: 557, startPoint y: 263, endPoint x: 395, endPoint y: 261, distance: 162.5
click at [395, 261] on div "temp_lookup_addr as ( select a . decoded_log : "to" :: string as project_lockup…" at bounding box center [713, 57] width 734 height 1298
click at [567, 262] on div "temp_lookup_addr as ( select lower ( concat ( '0x' , SUBSTR ( a . data , 27 , 4…" at bounding box center [713, 57] width 734 height 1298
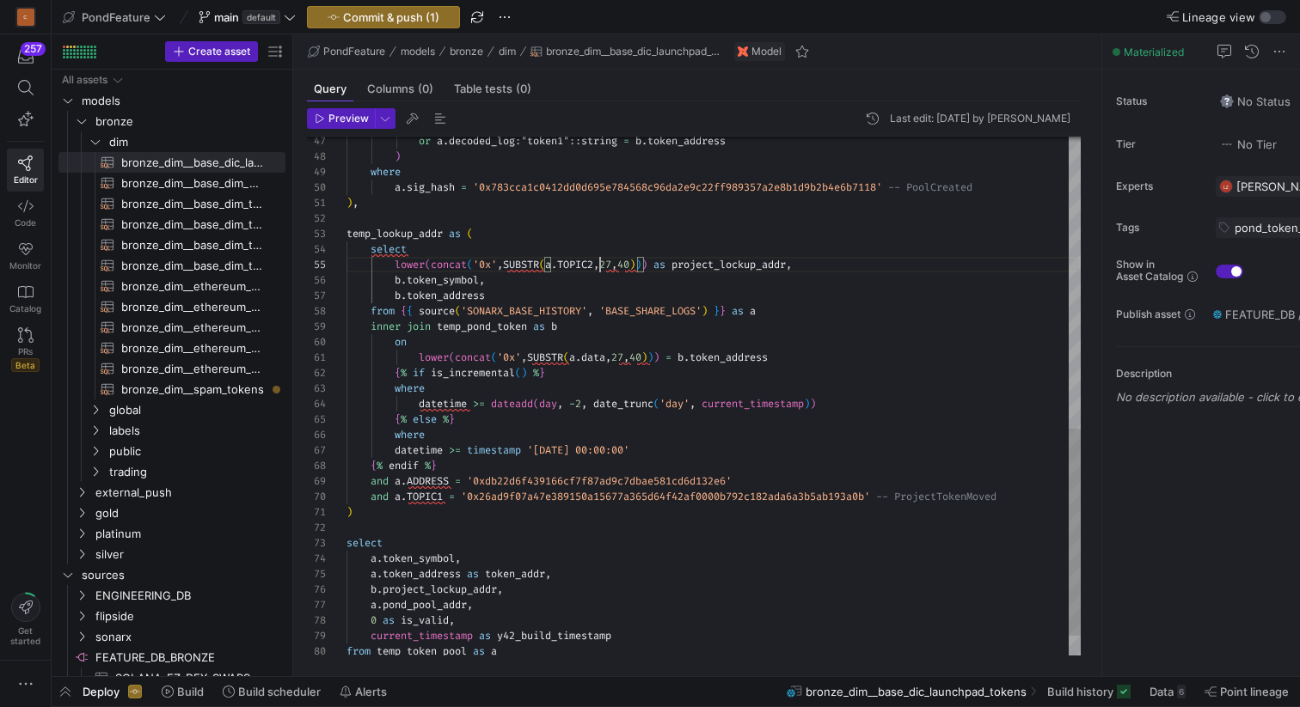
scroll to position [77, 143]
click at [585, 280] on div "temp_lookup_addr as ( select lower ( concat ( '0x' , SUBSTR ( a . TOPIC2 , 27 ,…" at bounding box center [713, 57] width 734 height 1298
click at [437, 117] on span "button" at bounding box center [440, 118] width 21 height 21
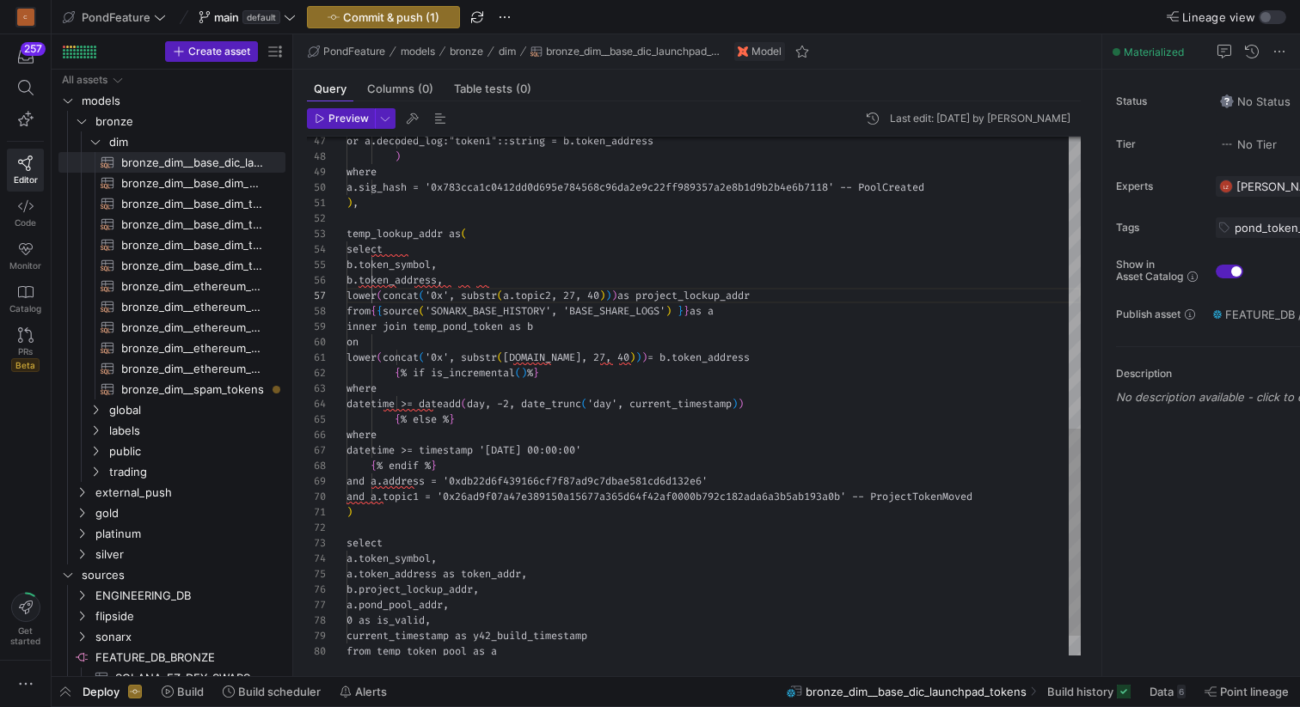
scroll to position [155, 303]
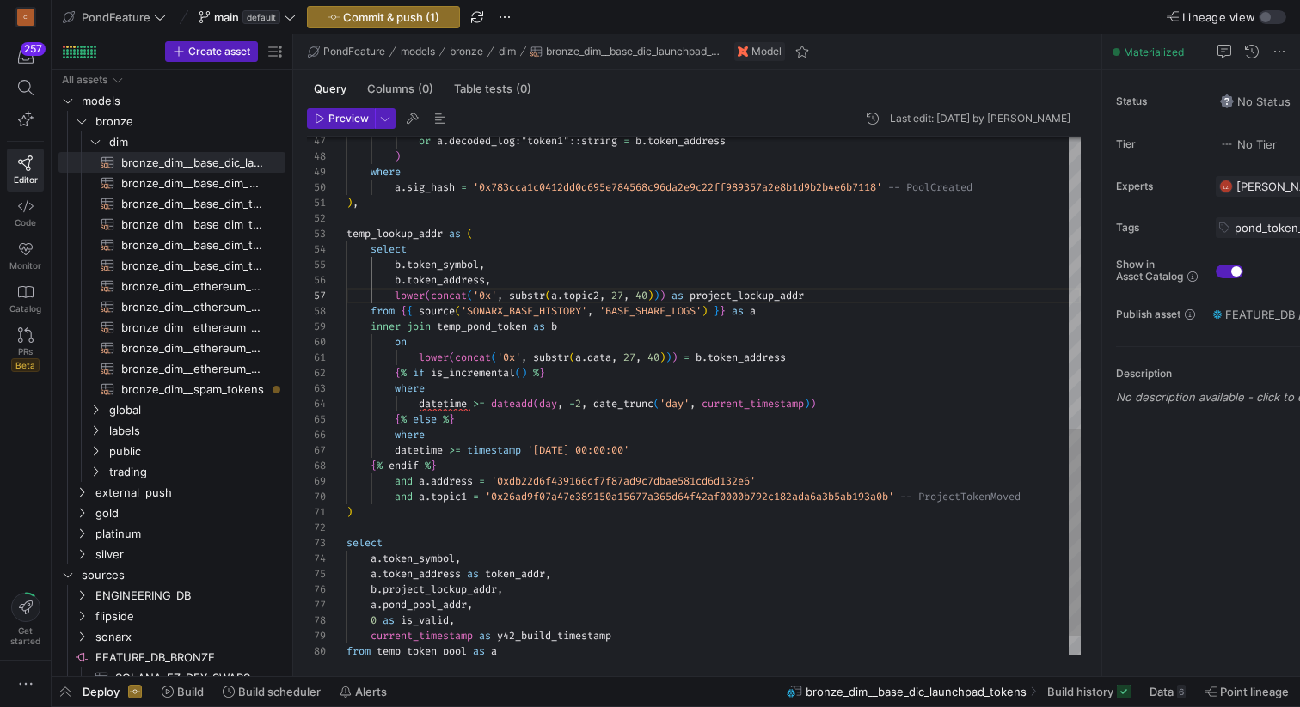
click at [397, 369] on div "temp_lookup_addr as ( select b . token_symbol , b . token_address , lower ( con…" at bounding box center [713, 57] width 734 height 1298
click at [456, 387] on div "temp_lookup_addr as ( select b . token_symbol , b . token_address , lower ( con…" at bounding box center [713, 57] width 734 height 1298
click at [487, 428] on div "temp_lookup_addr as ( select b . token_symbol , b . token_address , lower ( con…" at bounding box center [713, 57] width 734 height 1298
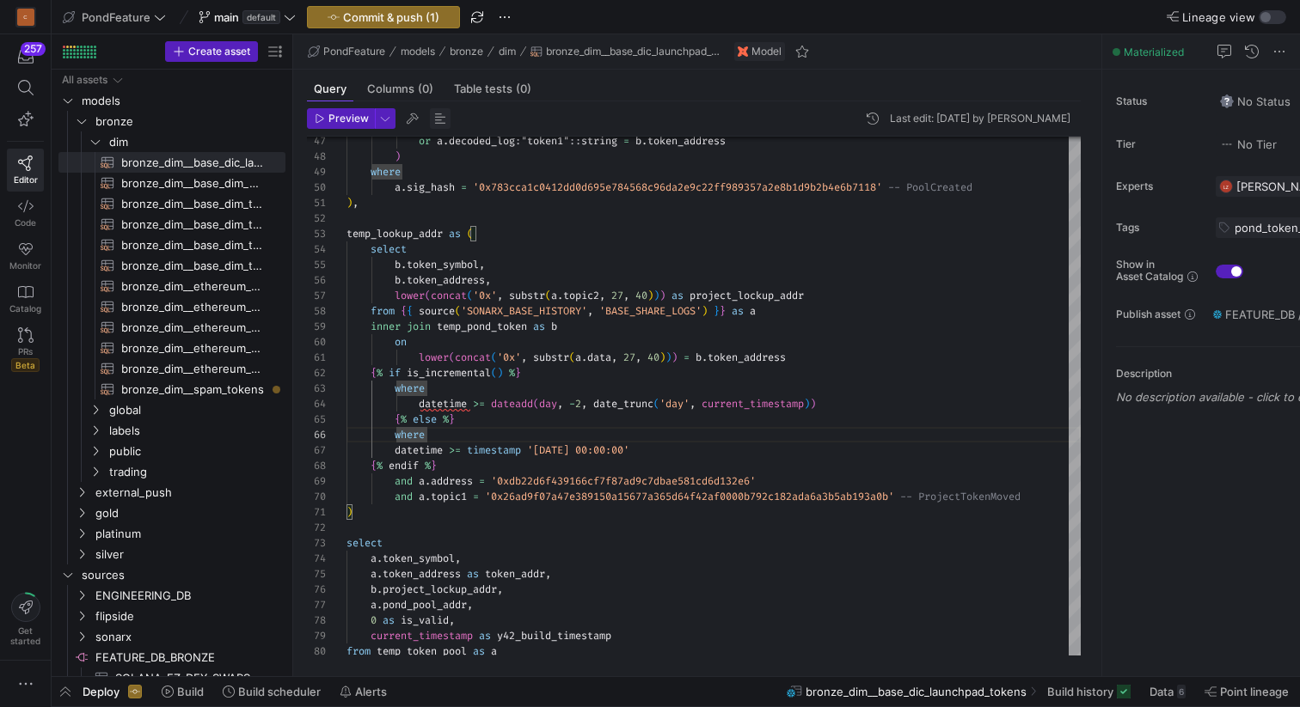
click at [438, 119] on span "button" at bounding box center [440, 118] width 21 height 21
click at [454, 401] on div "temp_lookup_addr as ( select b . token_symbol , b . token_address , lower ( con…" at bounding box center [713, 57] width 734 height 1298
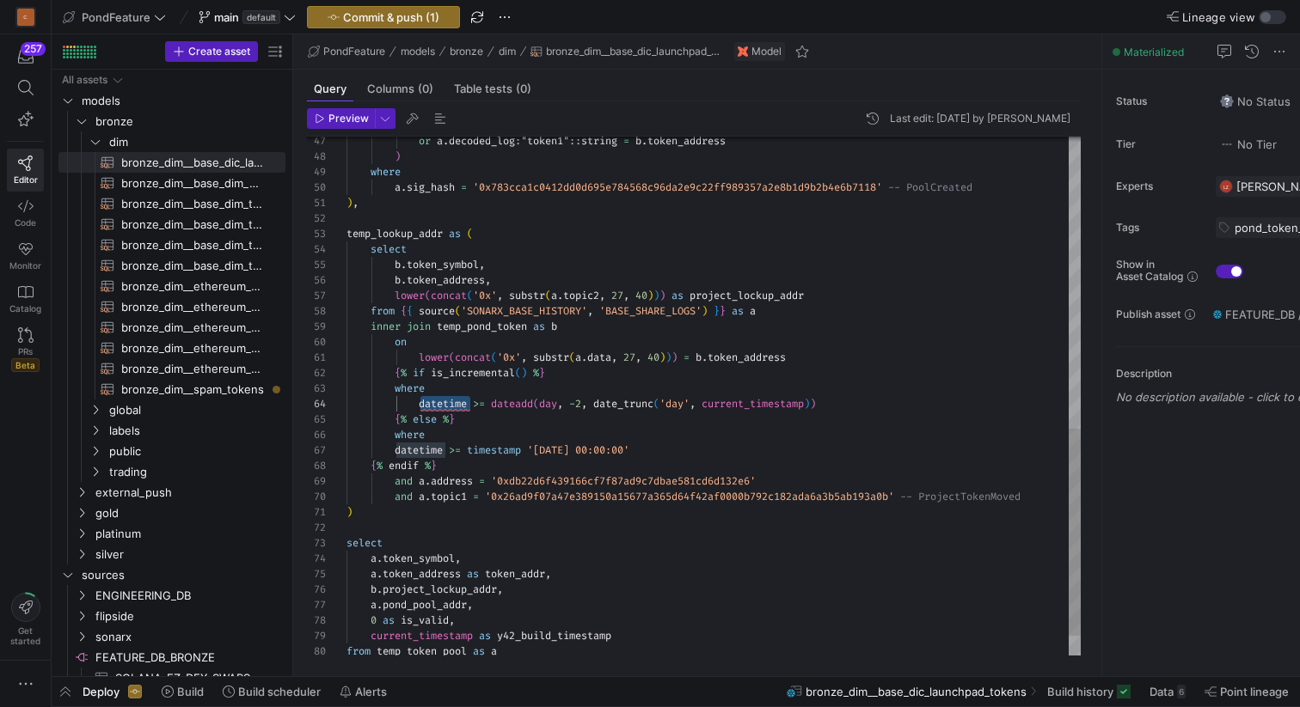
click at [493, 428] on div "temp_lookup_addr as ( select b . token_symbol , b . token_address , lower ( con…" at bounding box center [713, 57] width 734 height 1298
click at [420, 403] on div "temp_lookup_addr as ( select b . token_symbol , b . token_address , lower ( con…" at bounding box center [713, 57] width 734 height 1298
click at [395, 450] on div "temp_lookup_addr as ( select b . token_symbol , b . token_address , lower ( con…" at bounding box center [713, 57] width 734 height 1298
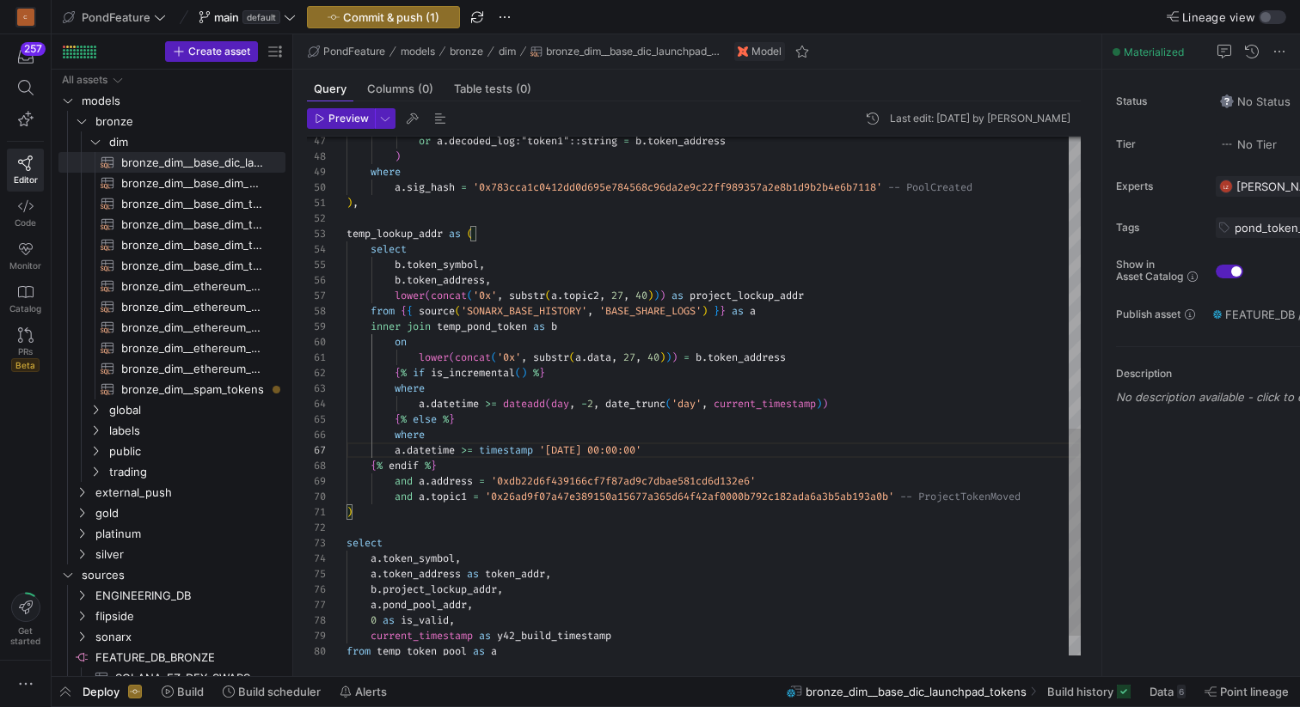
scroll to position [77, 81]
click at [486, 433] on div "temp_lookup_addr as ( select b . token_symbol , b . token_address , lower ( con…" at bounding box center [713, 57] width 734 height 1298
click at [435, 113] on span "button" at bounding box center [440, 118] width 21 height 21
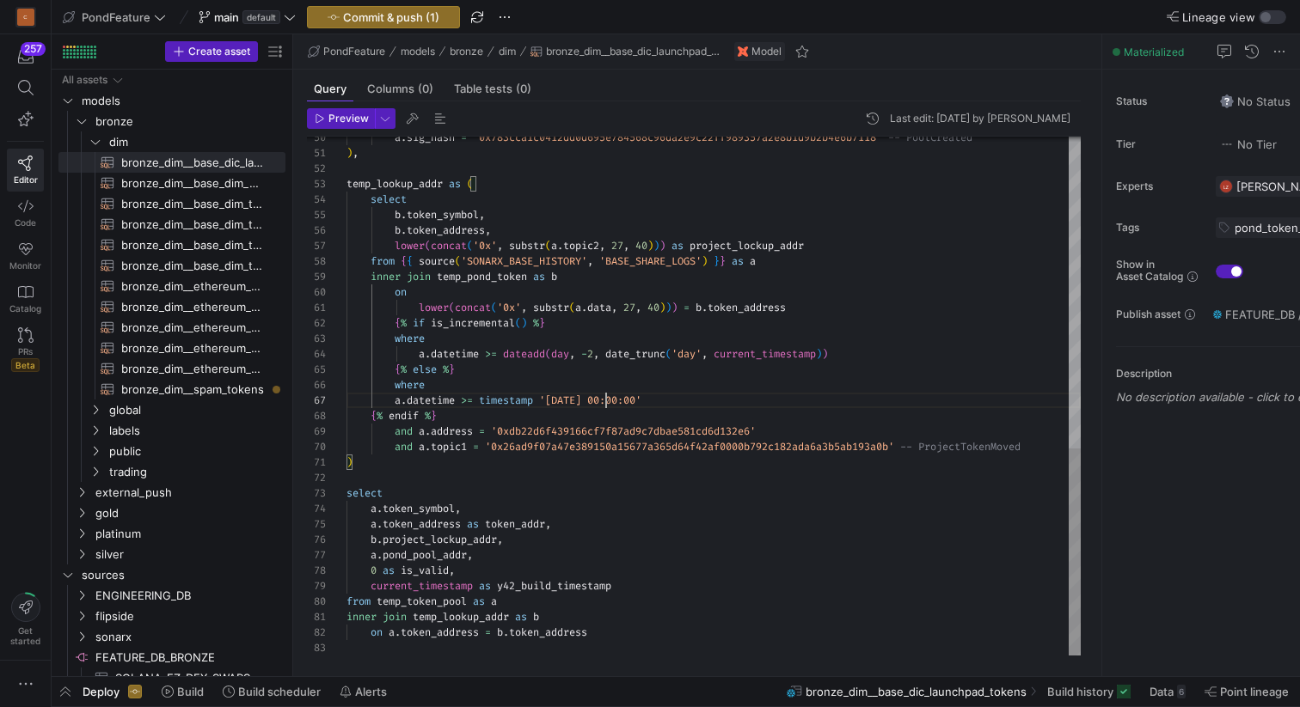
click at [609, 397] on div "a . sig_hash = '0x783cca1c0412dd0d695e784568c96da2e9c22ff989357a2 e8b1d9b2b4e6b…" at bounding box center [713, 7] width 734 height 1298
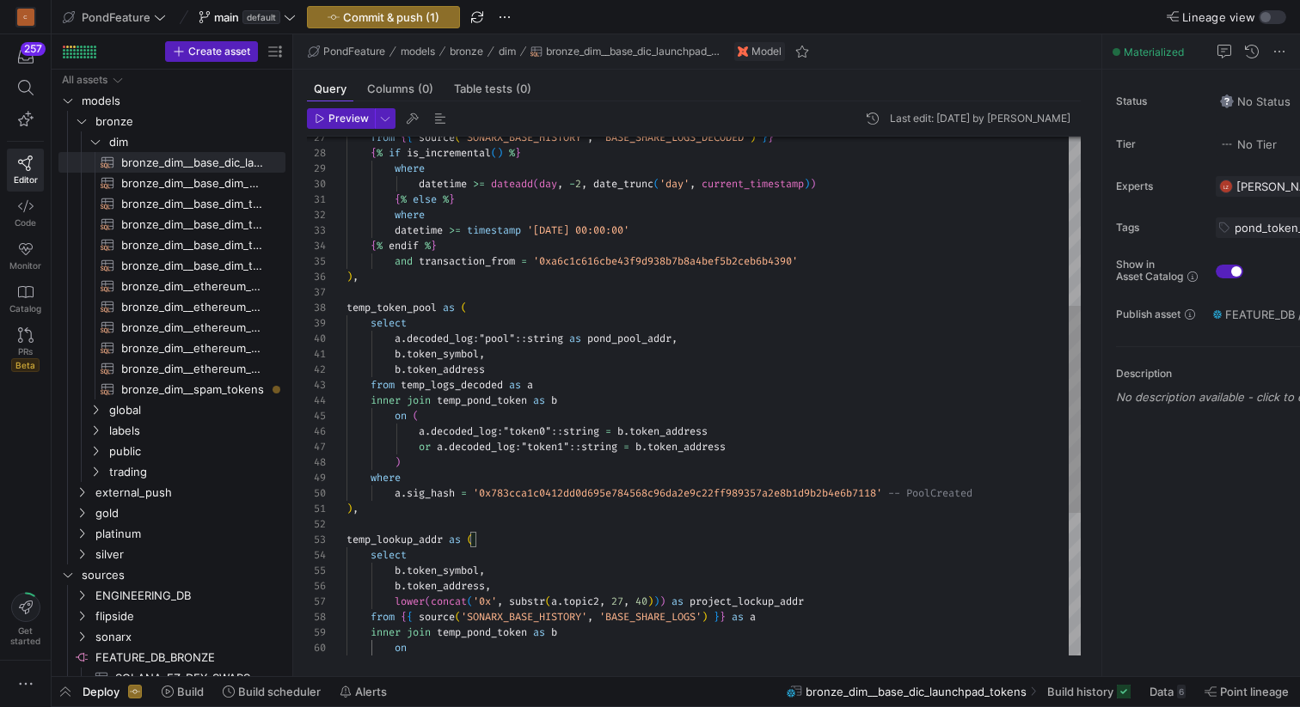
click at [600, 226] on div "a . sig_hash = '0x783cca1c0412dd0d695e784568c96da2e9c22ff989357a2 e8b1d9b2b4e6b…" at bounding box center [713, 363] width 734 height 1298
click at [639, 288] on div "a . sig_hash = '0x783cca1c0412dd0d695e784568c96da2e9c22ff989357a2 e8b1d9b2b4e6b…" at bounding box center [713, 363] width 734 height 1298
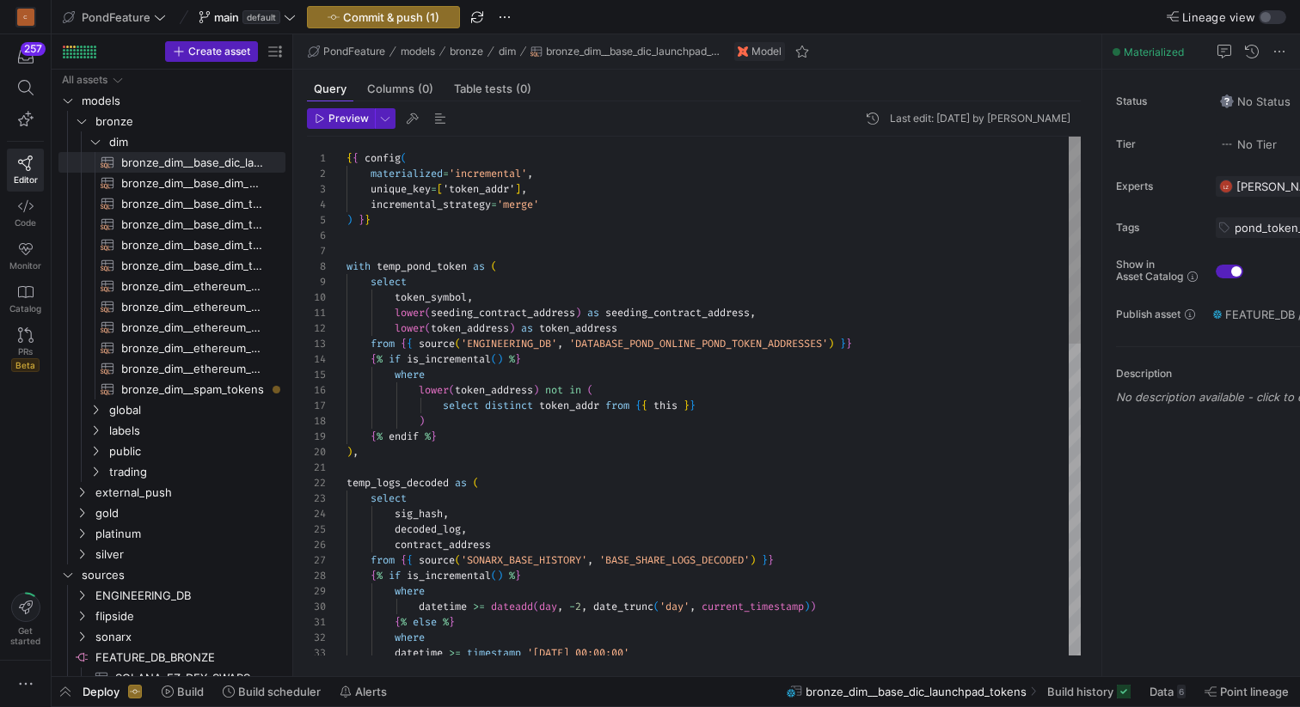
click at [444, 117] on span "button" at bounding box center [440, 118] width 21 height 21
click at [337, 117] on span "Preview" at bounding box center [348, 119] width 40 height 12
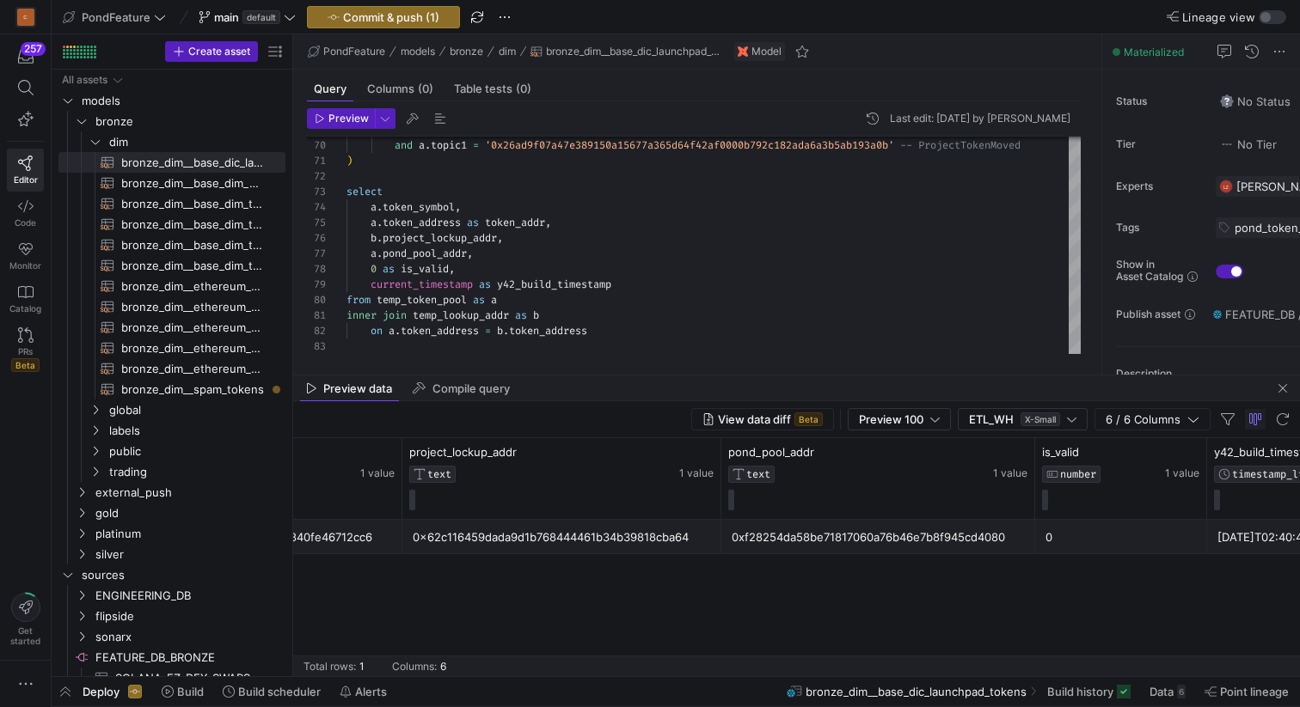
scroll to position [0, 0]
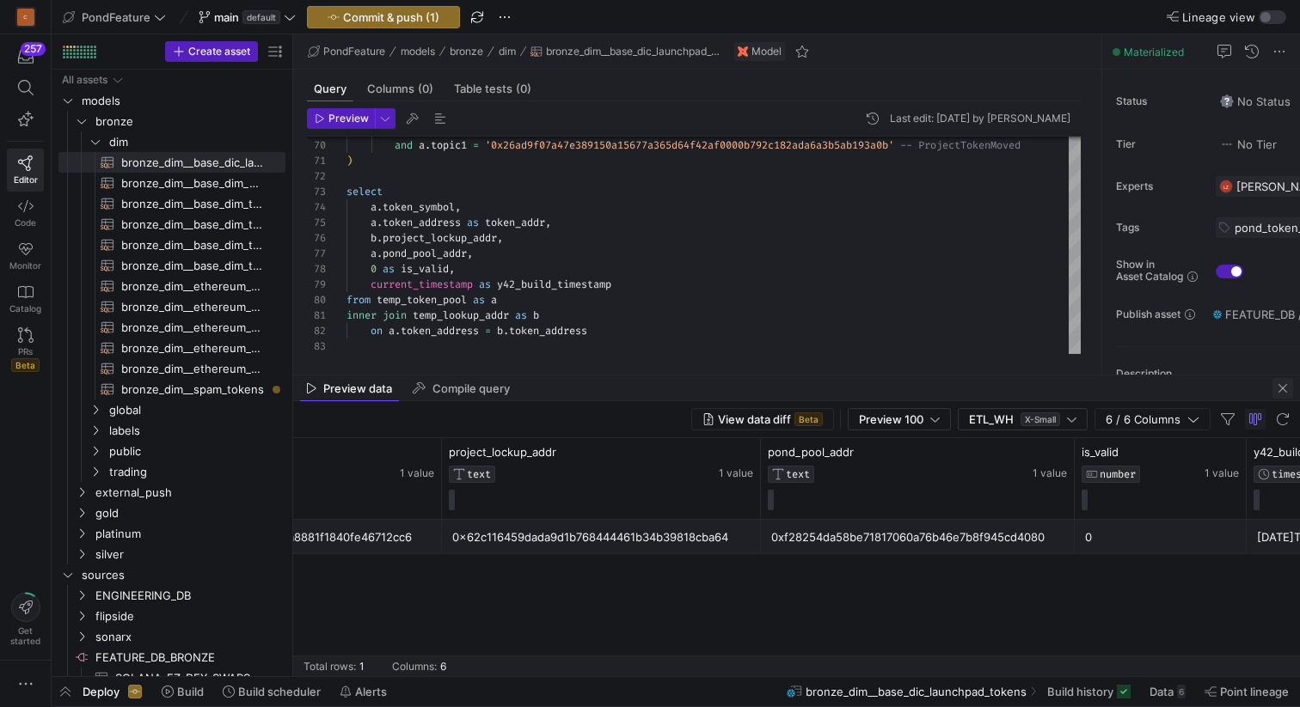
click at [1285, 385] on span "button" at bounding box center [1282, 388] width 21 height 21
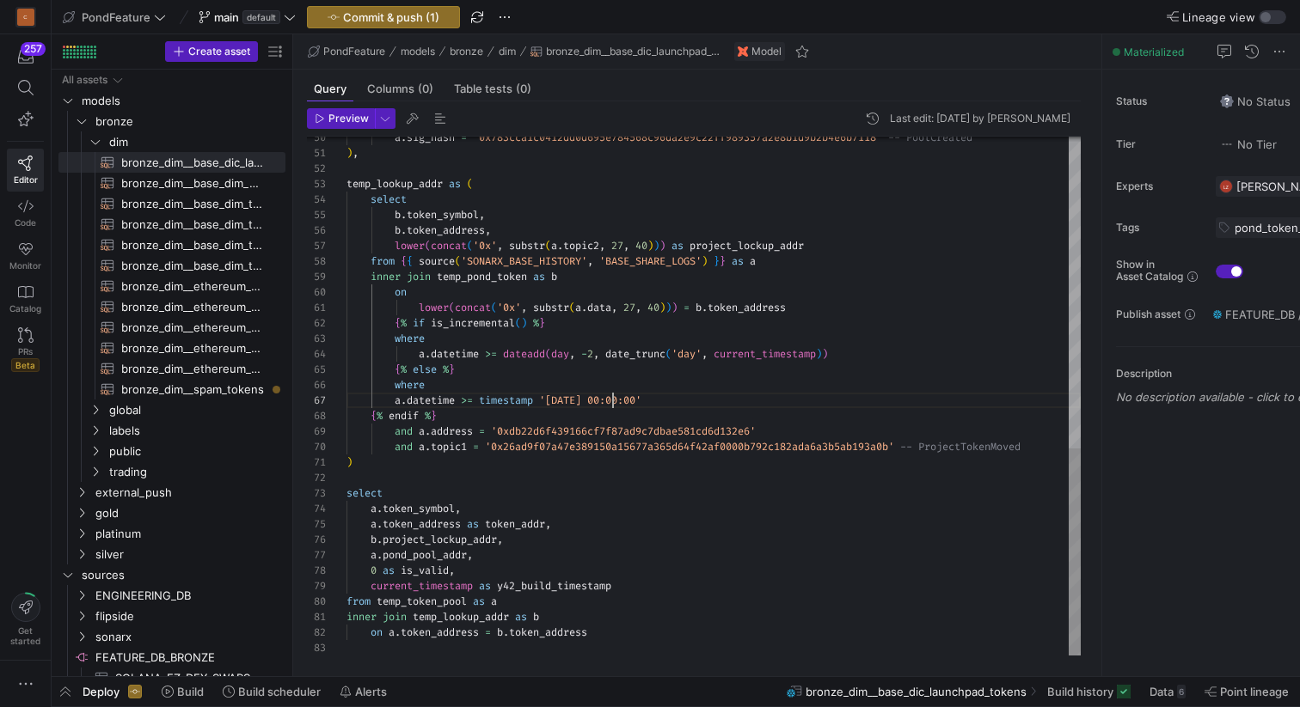
click at [610, 398] on div "and a . address = '0xdb22d6f439166cf7f87ad9c7dbae581cd6d132e6' and a . topic1 =…" at bounding box center [713, 7] width 734 height 1298
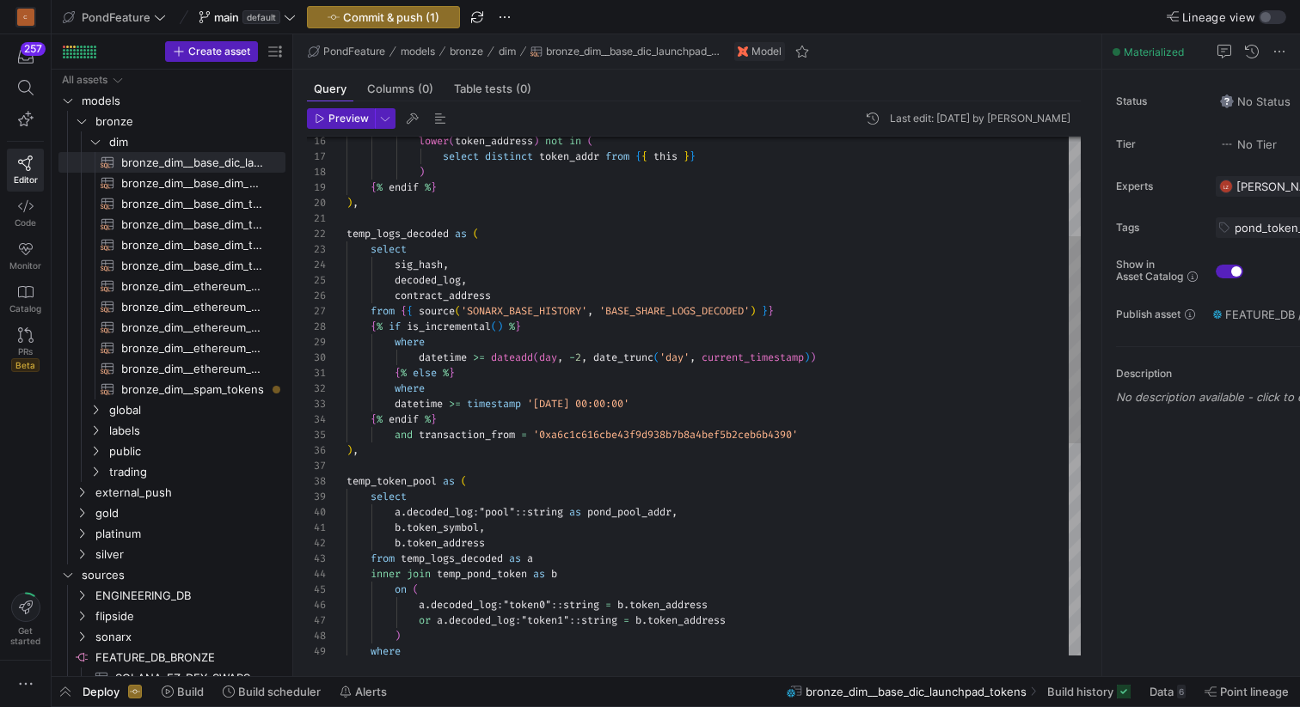
click at [600, 405] on div "where ) or a . decoded_log : "token1" :: string = b . token_address a . decoded…" at bounding box center [713, 536] width 734 height 1298
click at [699, 415] on div "where ) or a . decoded_log : "token1" :: string = b . token_address a . decoded…" at bounding box center [713, 536] width 734 height 1298
click at [438, 120] on span "button" at bounding box center [440, 118] width 21 height 21
click at [466, 208] on div "where ) or a . decoded_log : "token1" :: string = b . token_address a . decoded…" at bounding box center [713, 536] width 734 height 1298
click at [429, 220] on div "where ) or a . decoded_log : "token1" :: string = b . token_address a . decoded…" at bounding box center [713, 536] width 734 height 1298
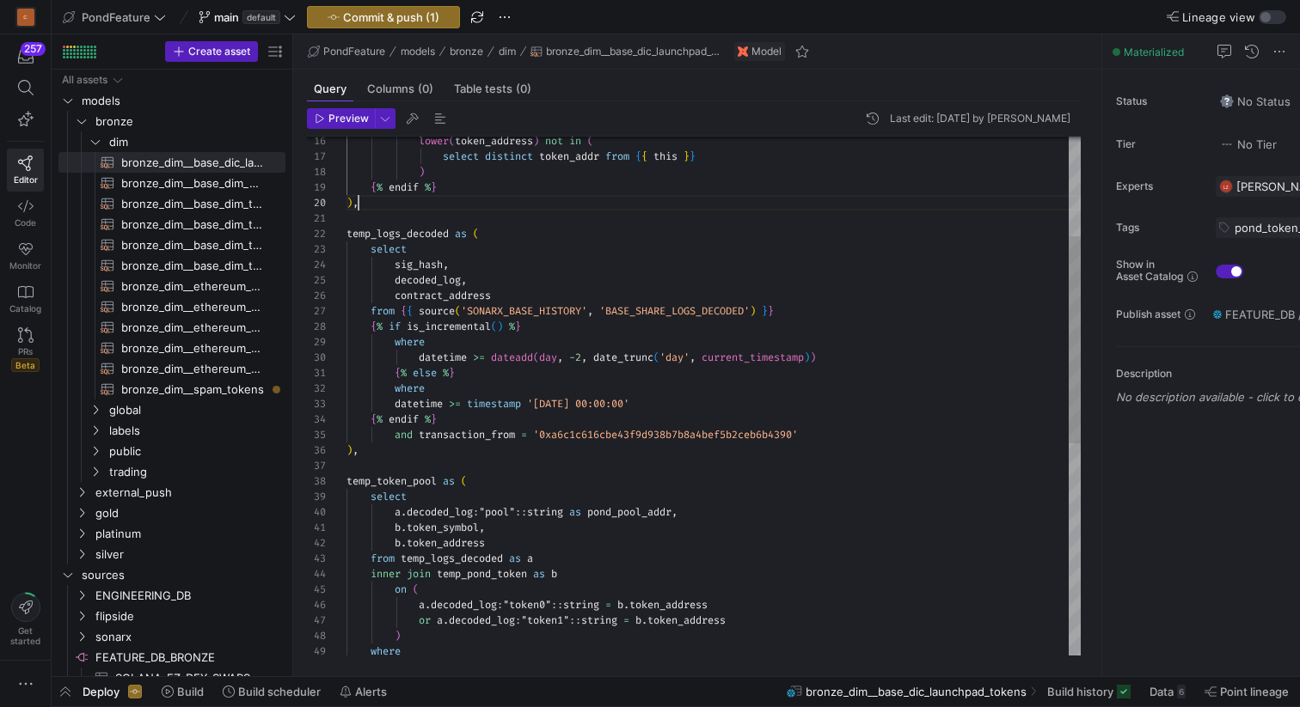
click at [511, 207] on div "where ) or a . decoded_log : "token1" :: string = b . token_address a . decoded…" at bounding box center [713, 536] width 734 height 1298
type textarea "temp_logs_decoded as ( select sig_hash, decoded_log, contract_address from {{ s…"
click at [466, 217] on div "where ) or a . decoded_log : "token1" :: string = b . token_address a . decoded…" at bounding box center [713, 536] width 734 height 1298
click at [411, 118] on span "button" at bounding box center [412, 118] width 21 height 21
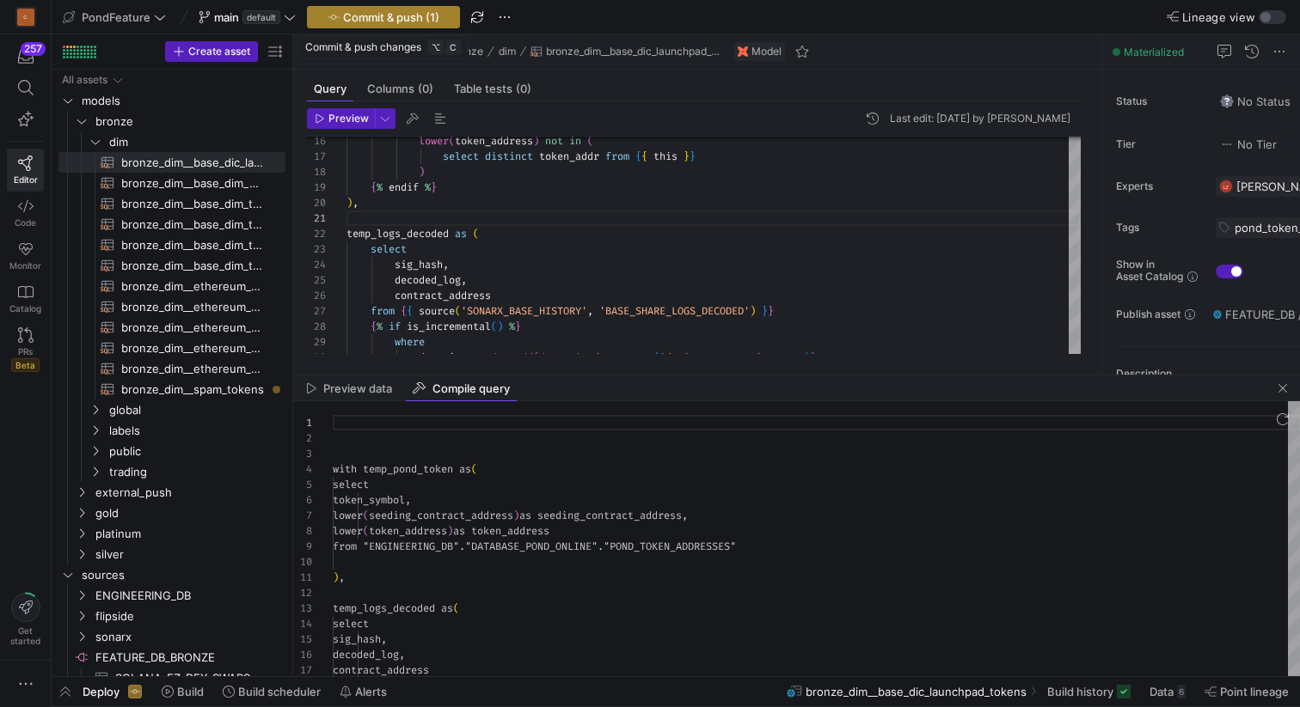
scroll to position [155, 0]
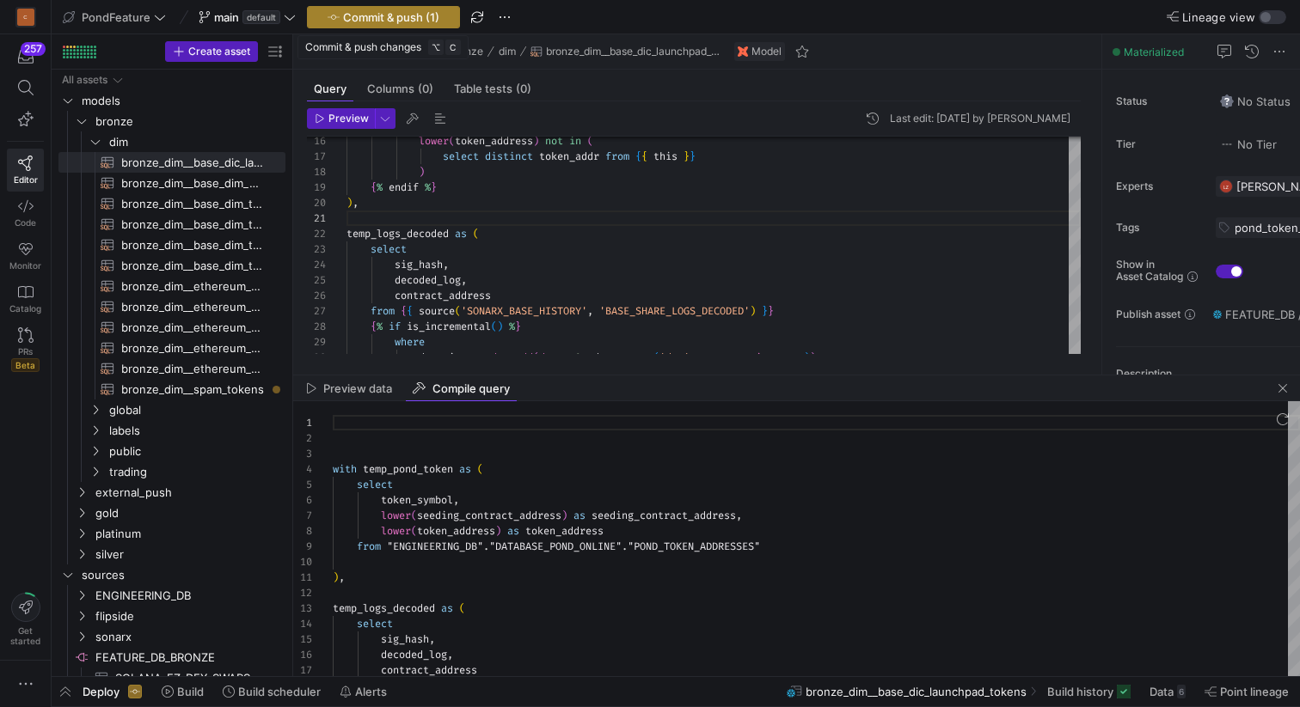
click at [393, 19] on span "Commit & push (1)" at bounding box center [391, 17] width 96 height 14
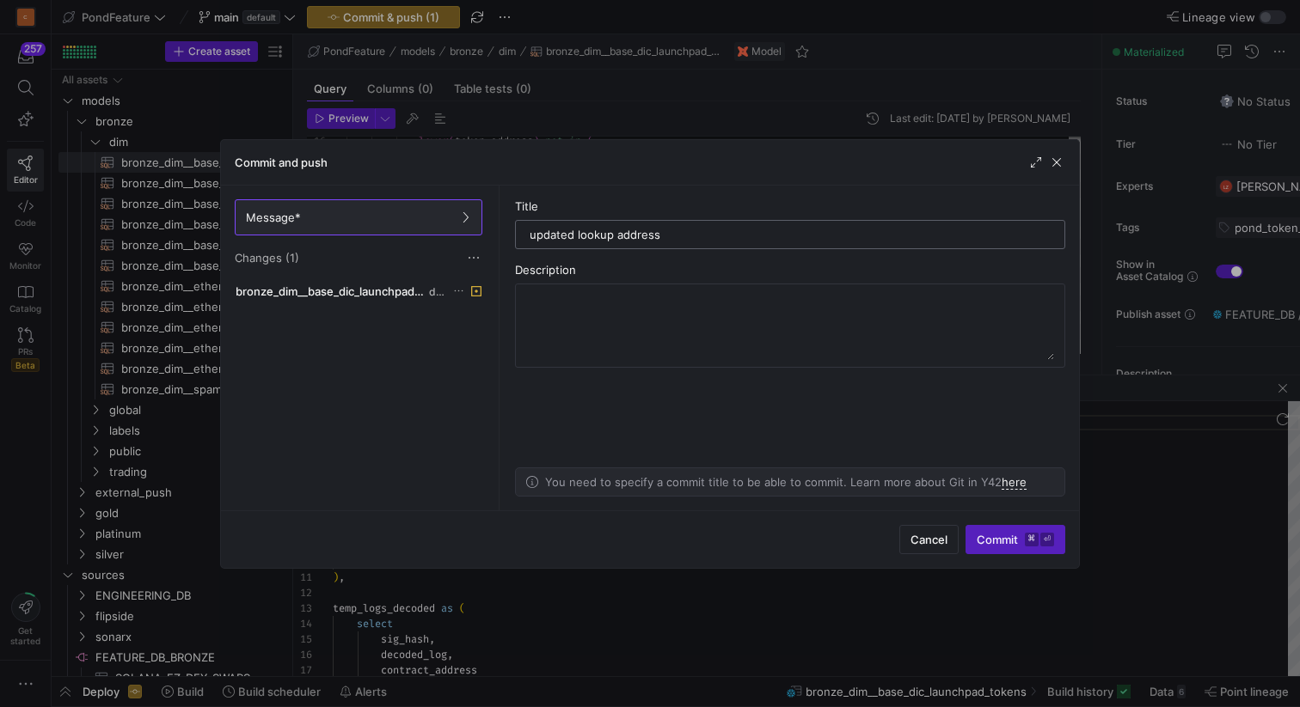
click at [575, 232] on input "updated lookup address" at bounding box center [790, 235] width 521 height 14
click at [718, 235] on input "updated parse lookup address" at bounding box center [790, 235] width 521 height 14
type input "updated parse lookup address logic"
click at [982, 538] on span "Commit ⌘ ⏎" at bounding box center [1015, 540] width 77 height 14
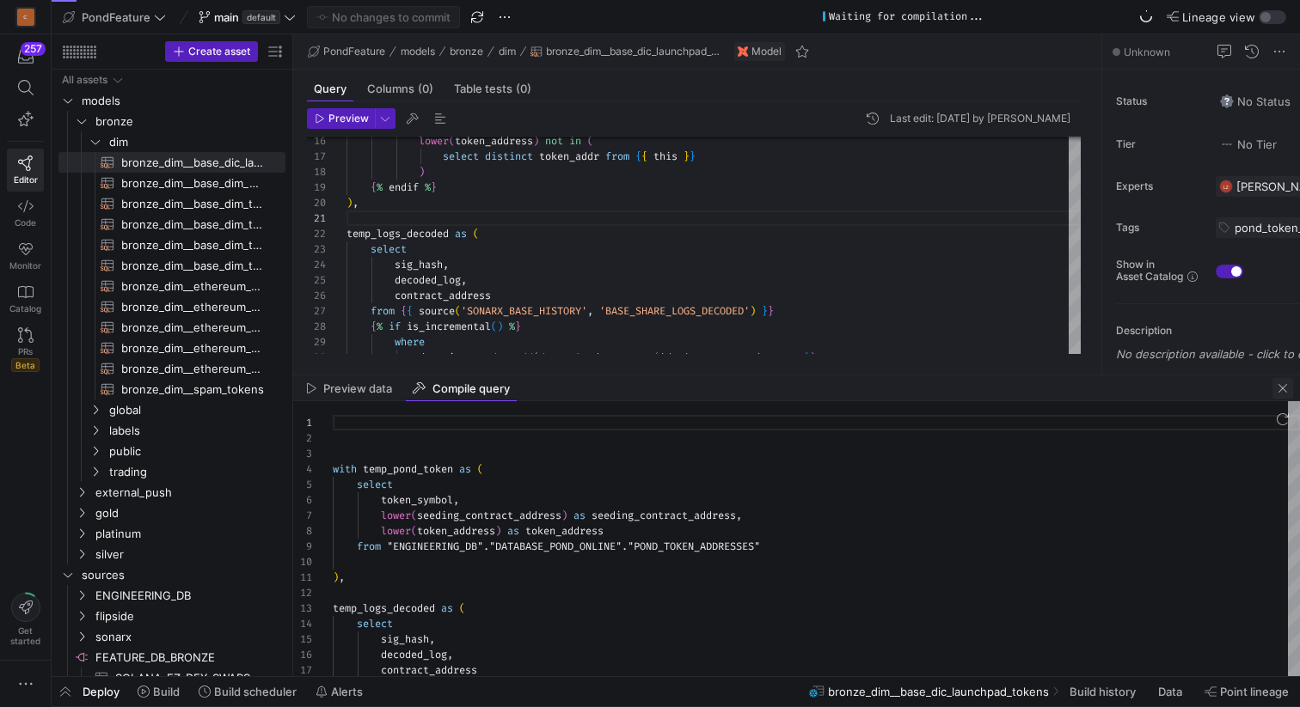
click at [1279, 386] on span "button" at bounding box center [1282, 388] width 21 height 21
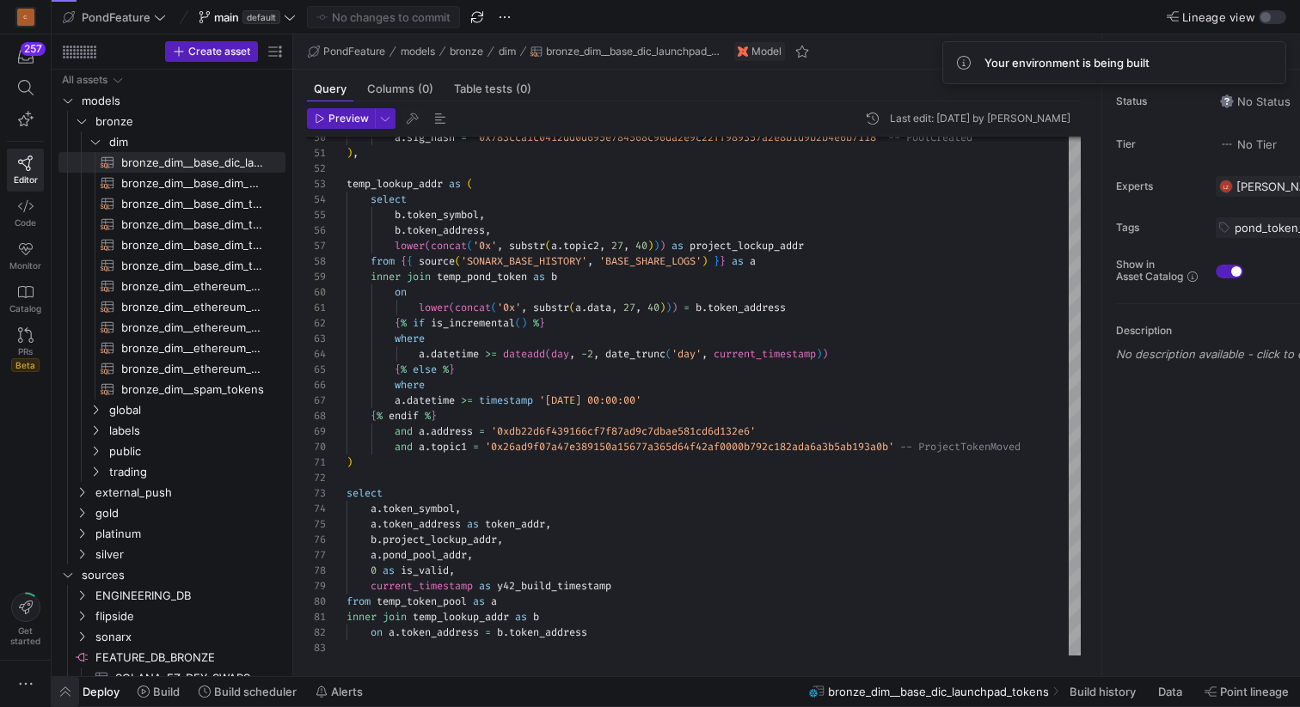
click at [69, 692] on span "button" at bounding box center [66, 691] width 28 height 29
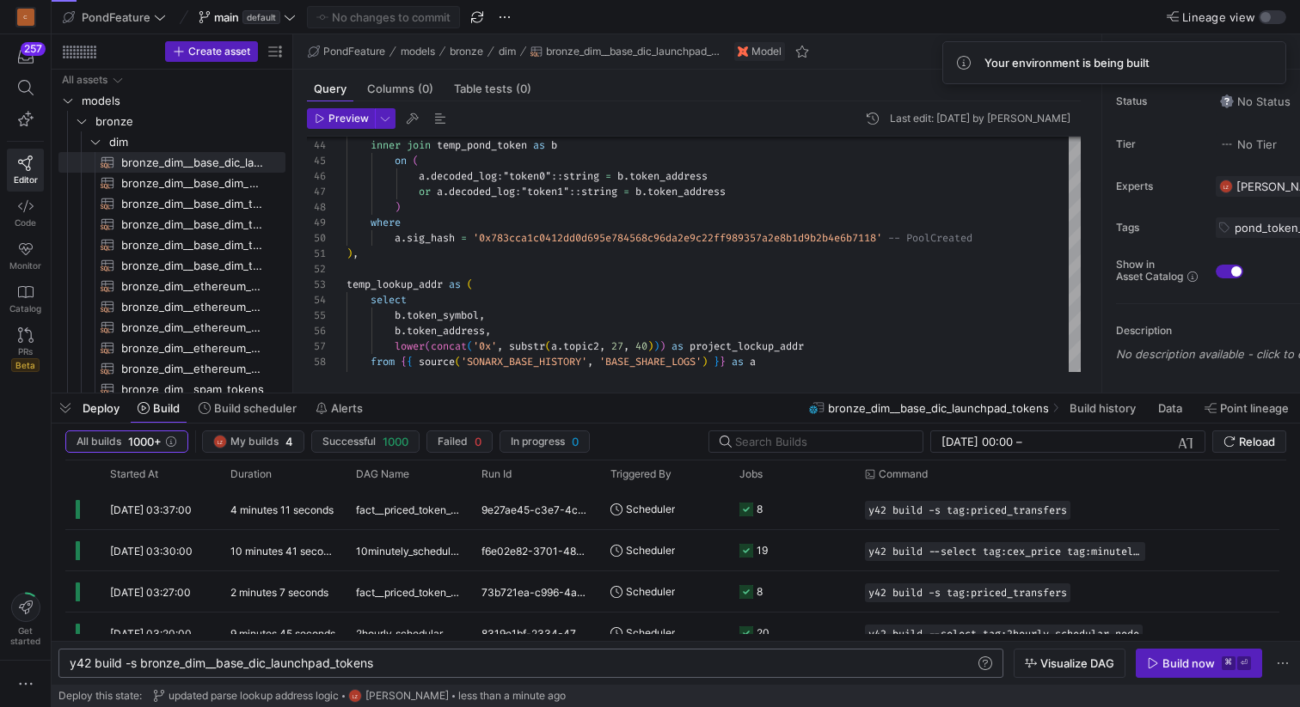
click at [401, 662] on div "y42 build -s bronze_dim__base_dic_launchpad_tokens" at bounding box center [522, 664] width 905 height 14
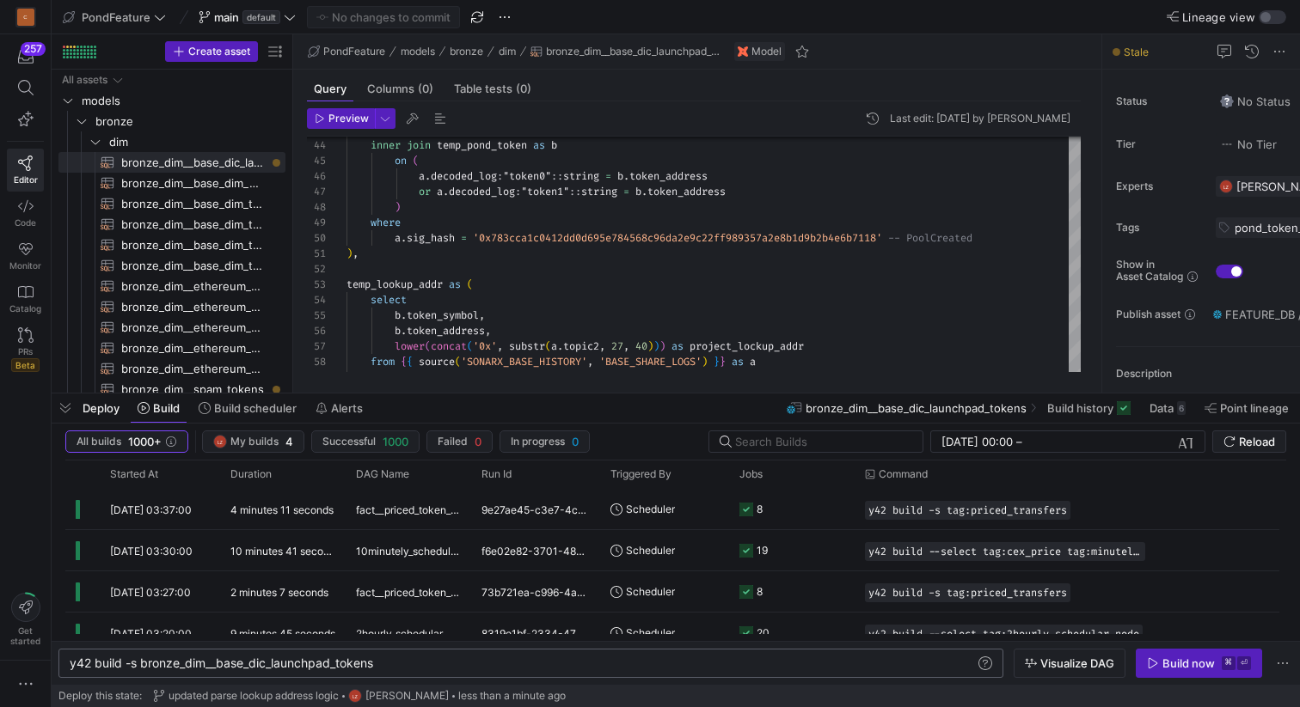
click at [405, 661] on div "y42 build -s bronze_dim__base_dic_launchpad_tokens" at bounding box center [522, 664] width 905 height 14
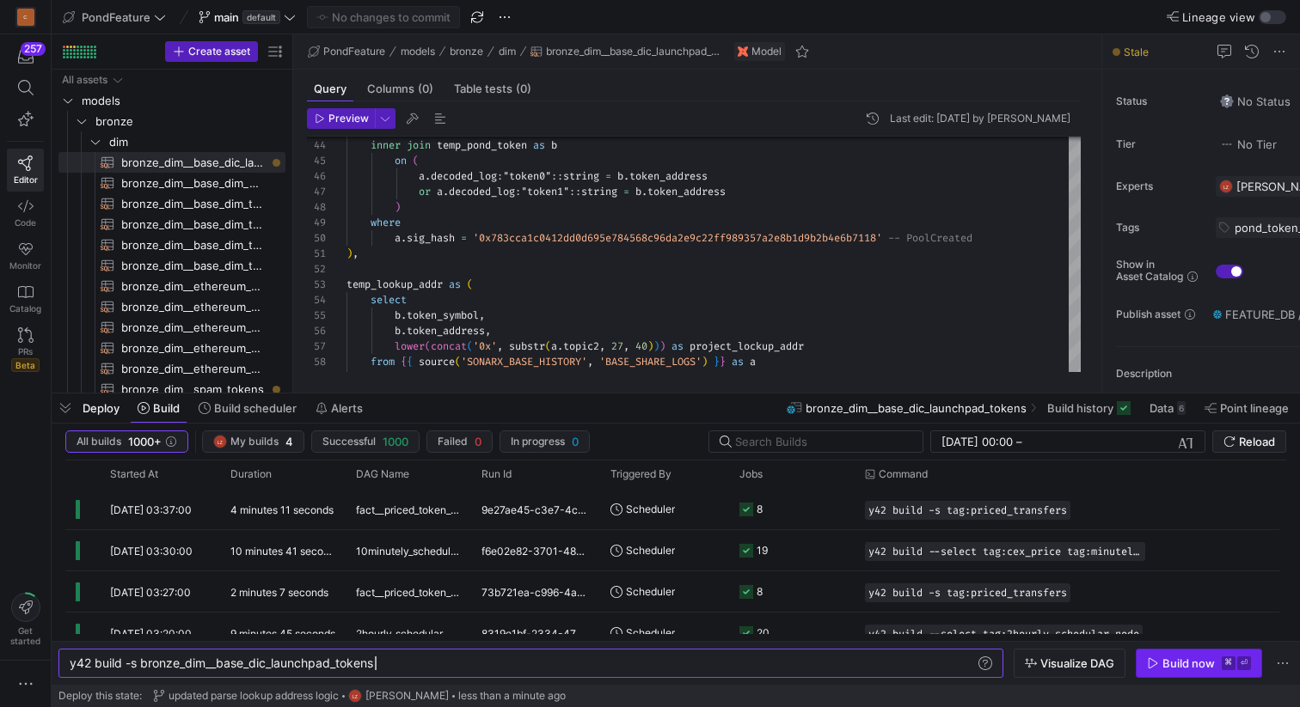
click at [1173, 664] on div "Build now" at bounding box center [1188, 664] width 52 height 14
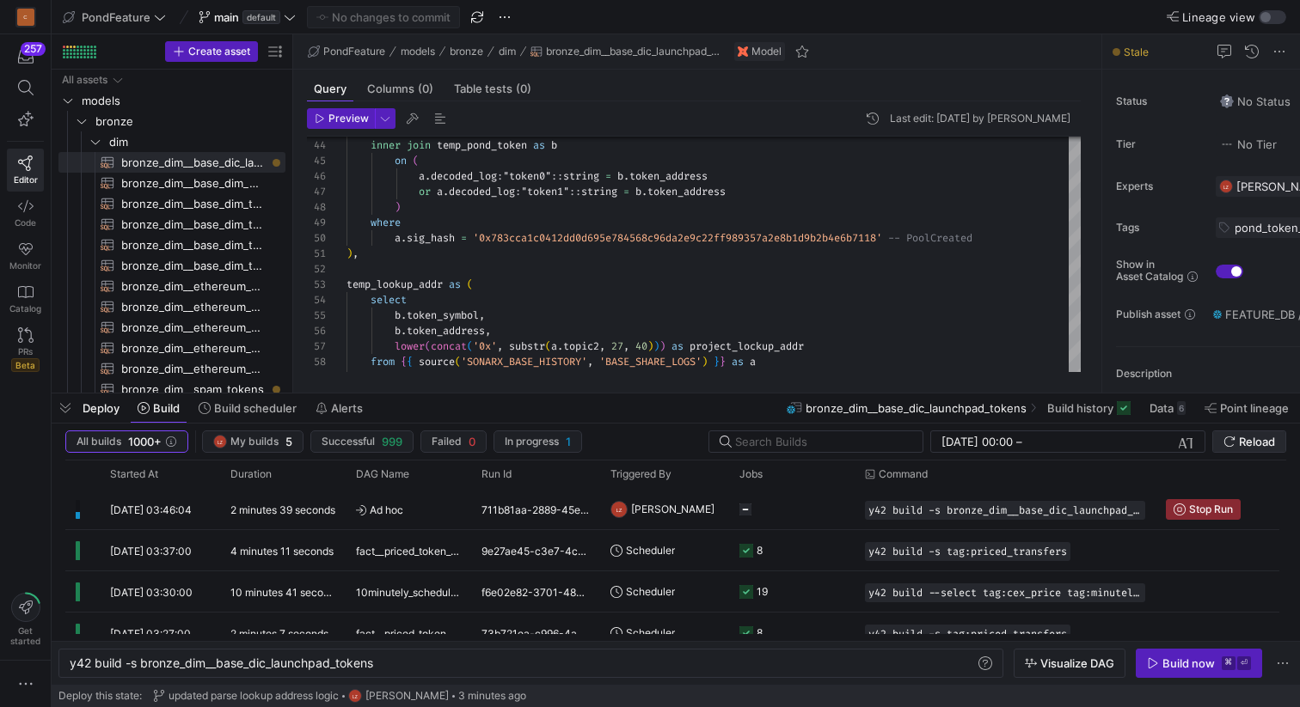
click at [1239, 439] on span "Reload" at bounding box center [1257, 442] width 36 height 14
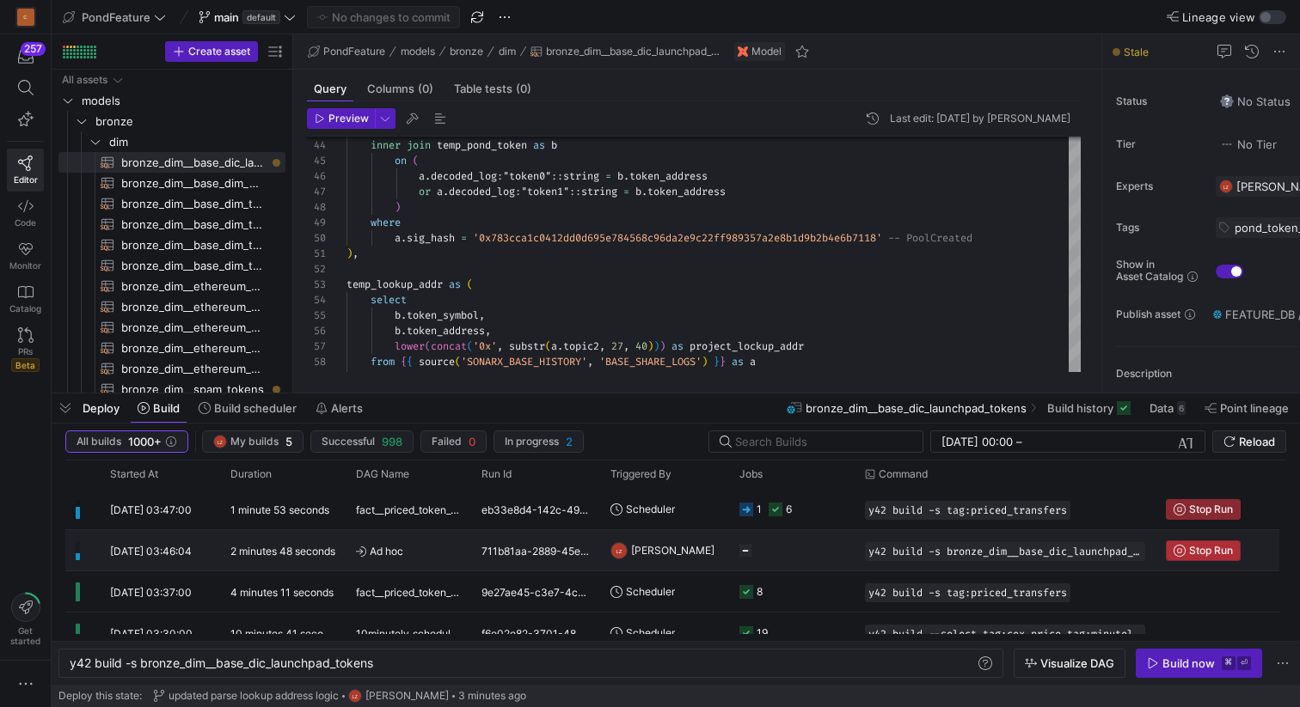
click at [1203, 552] on span "Stop Run" at bounding box center [1211, 551] width 44 height 12
click at [654, 670] on div "y42 build -s bronze_dim__base_dic_launchpad_tokens" at bounding box center [522, 664] width 905 height 14
click at [1240, 439] on span "Reload" at bounding box center [1257, 442] width 36 height 14
click at [574, 665] on div "y42 build -s bronze_dim__base_dic_launchpad_tokens" at bounding box center [522, 664] width 905 height 14
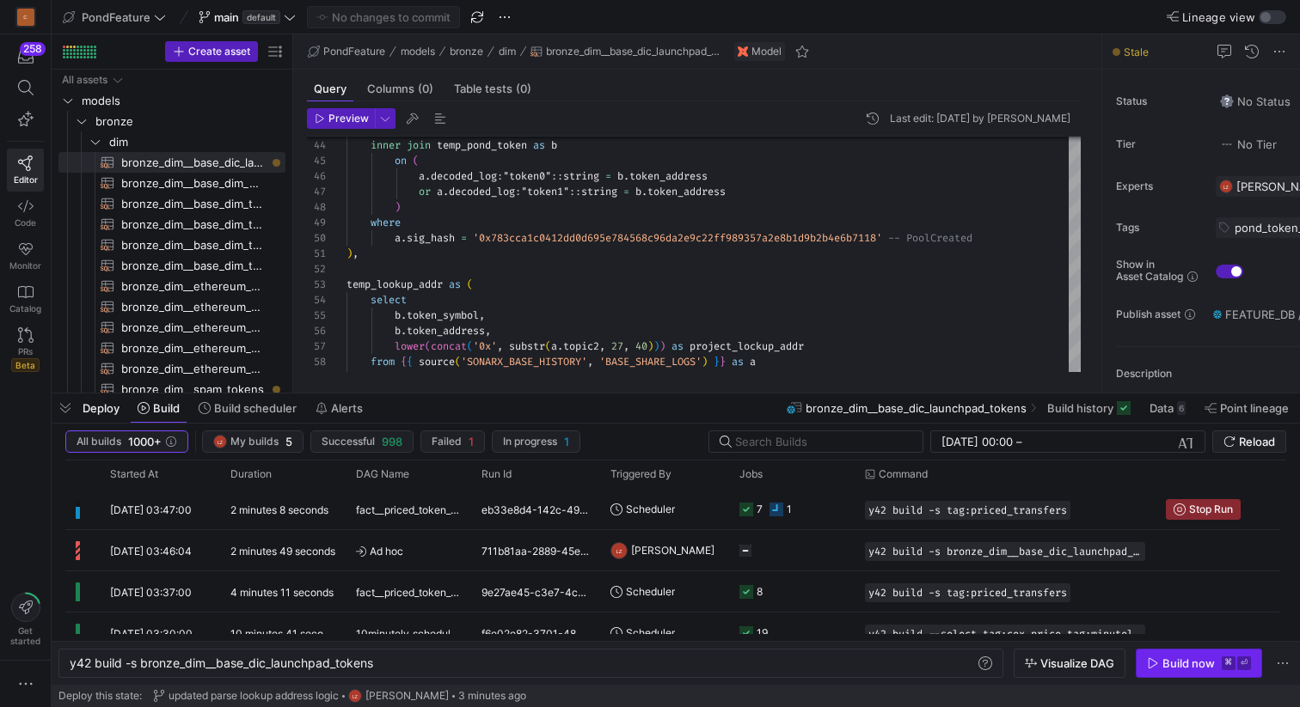
click at [1203, 664] on div "Build now" at bounding box center [1188, 664] width 52 height 14
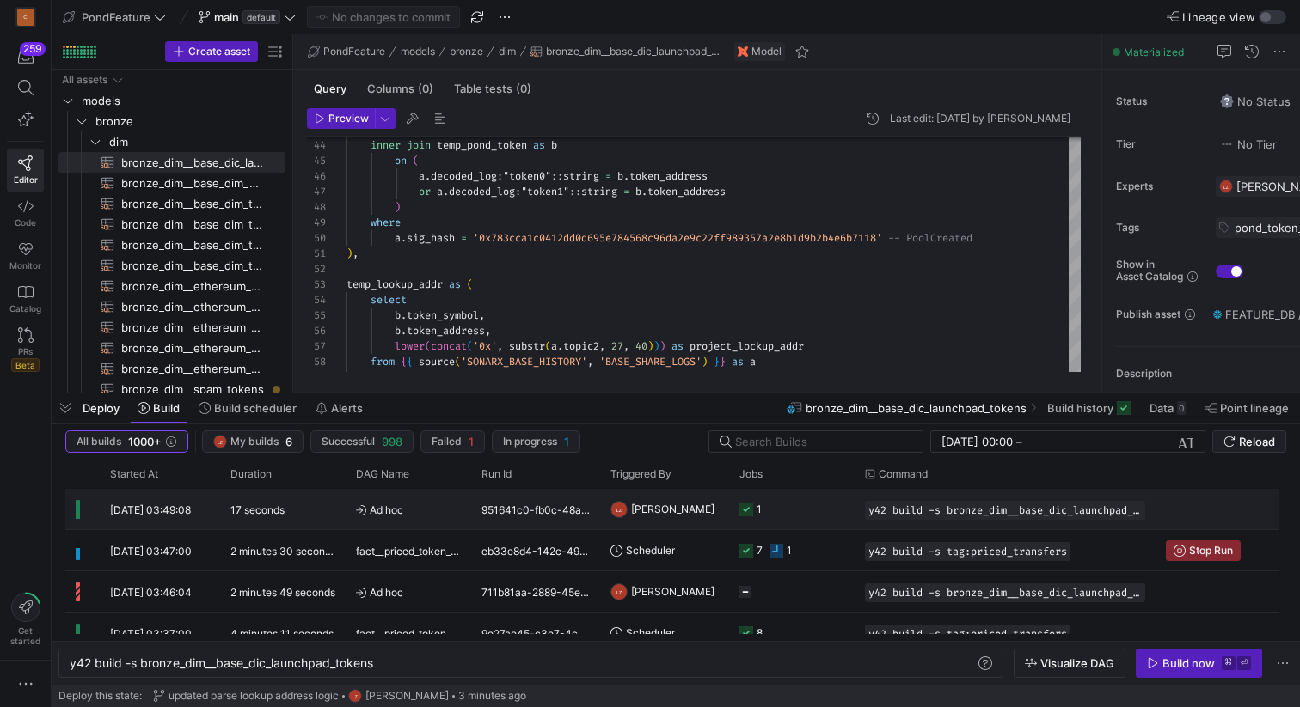
click at [673, 506] on y42-orchestration-triggered-by "LZ Leon z" at bounding box center [664, 509] width 108 height 39
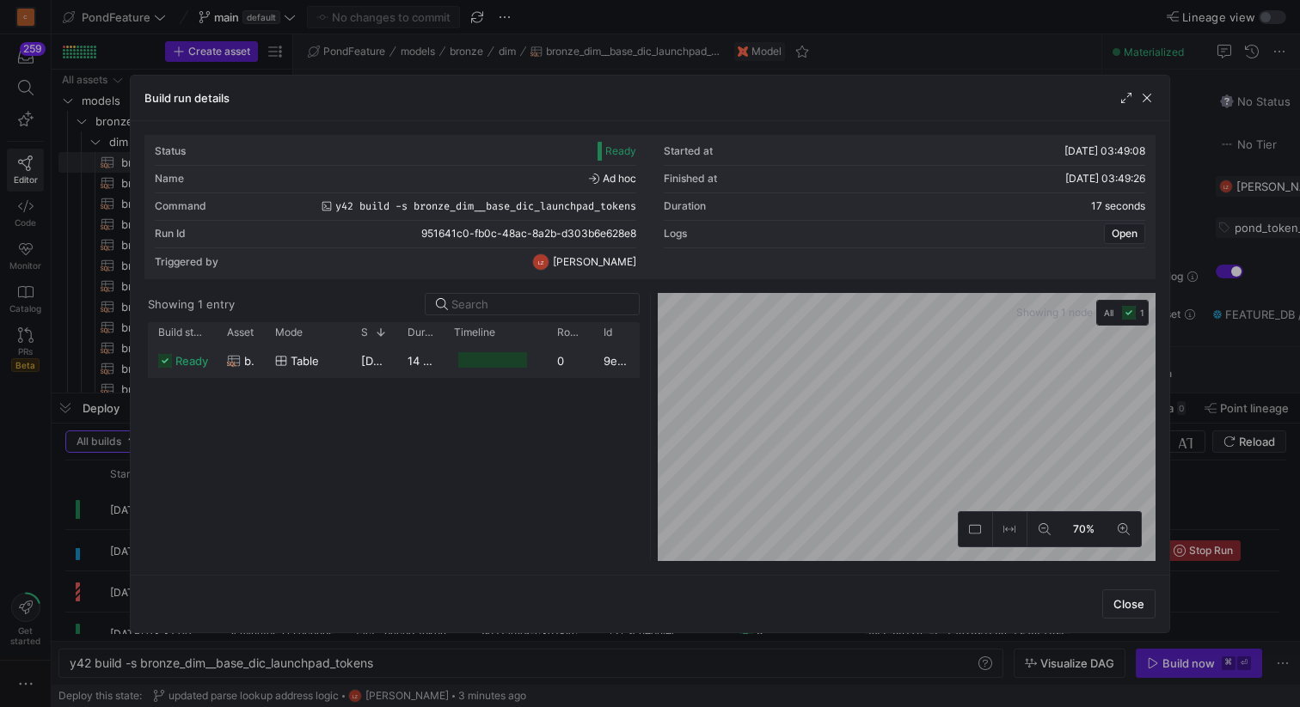
click at [493, 360] on div at bounding box center [492, 360] width 69 height 16
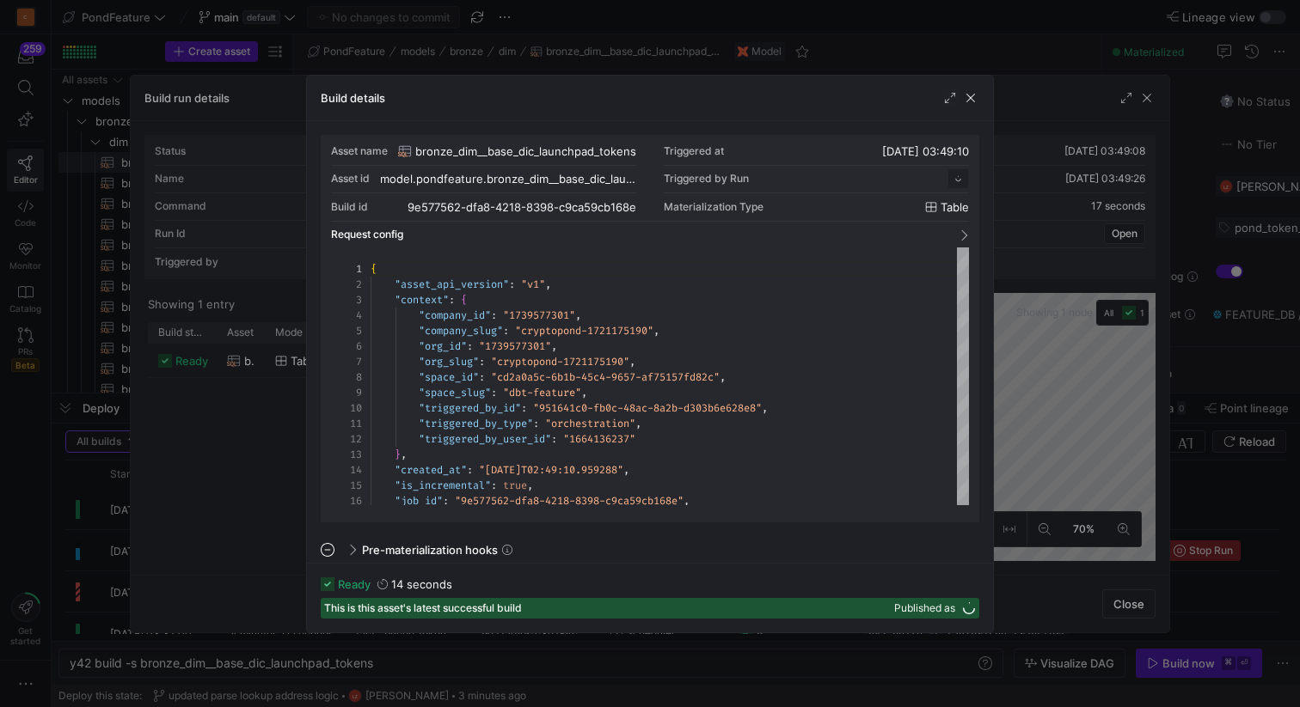
scroll to position [155, 0]
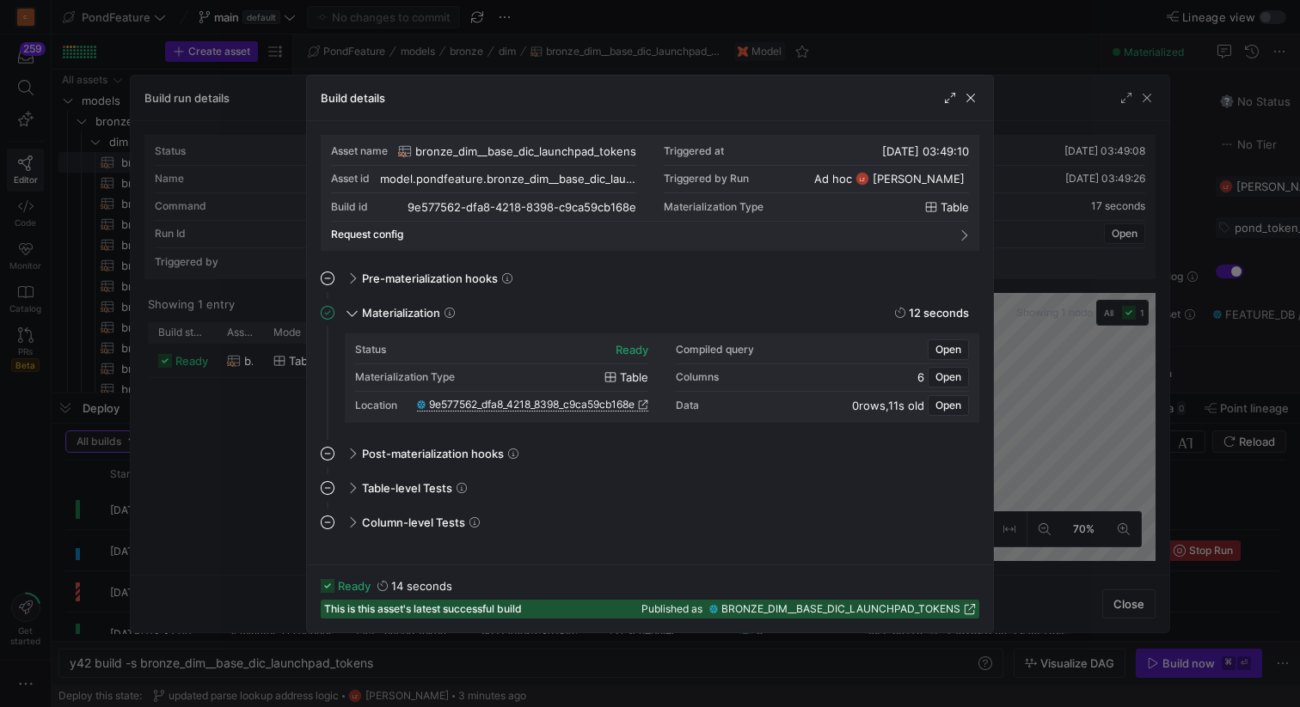
click at [519, 405] on span "9e577562_dfa8_4218_8398_c9ca59cb168e" at bounding box center [531, 405] width 205 height 12
click at [973, 97] on span "button" at bounding box center [970, 97] width 17 height 17
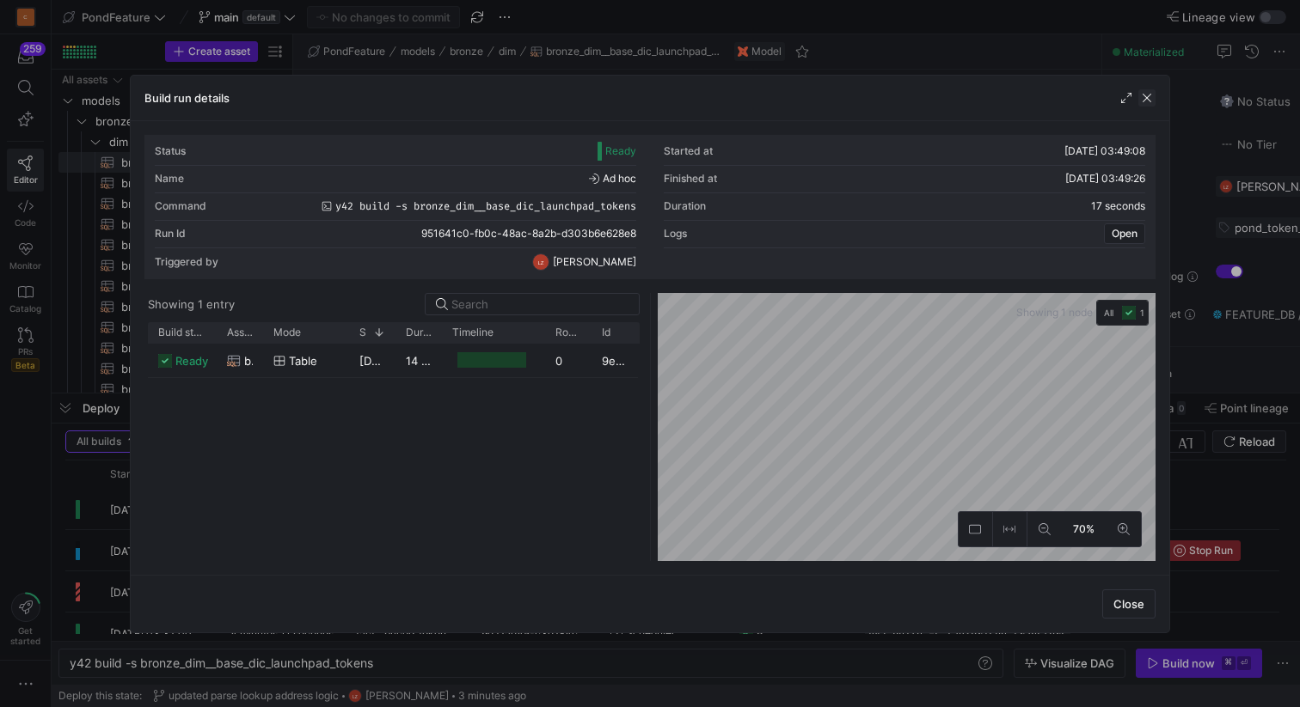
click at [1152, 98] on span "button" at bounding box center [1146, 97] width 17 height 17
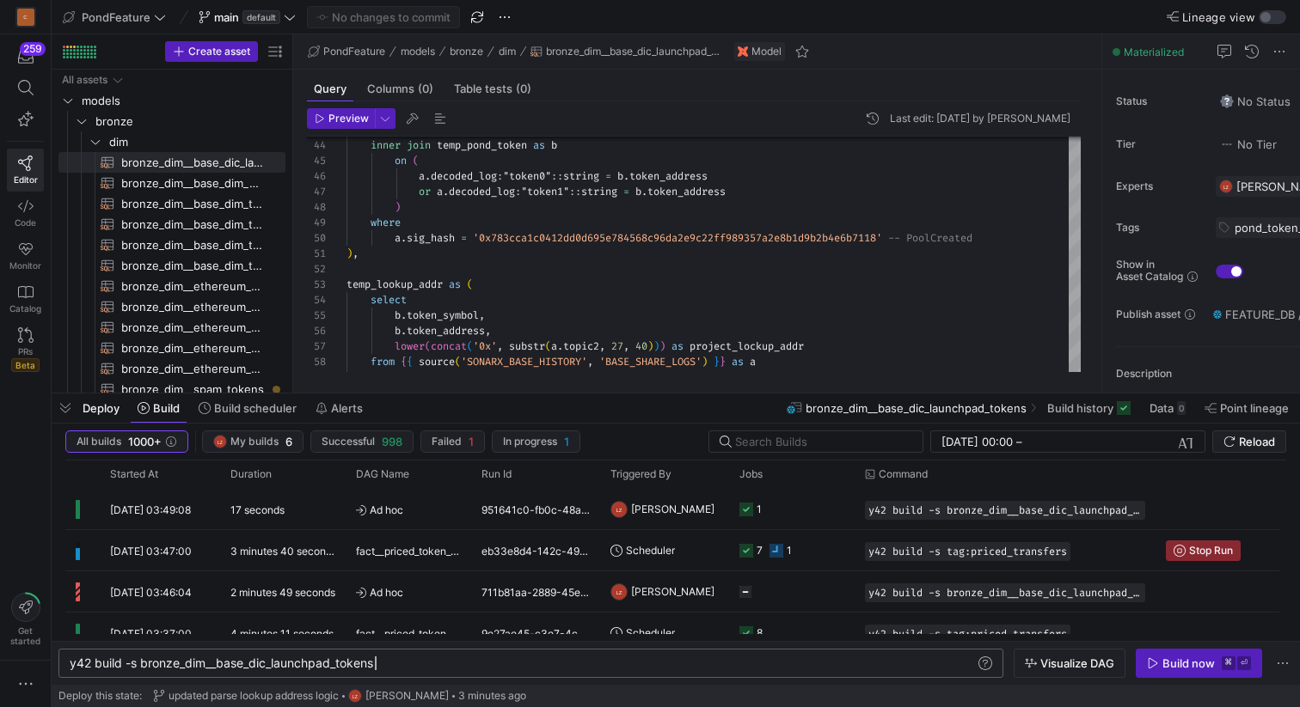
click at [566, 660] on div "y42 build -s bronze_dim__base_dic_launchpad_tokens" at bounding box center [522, 664] width 905 height 14
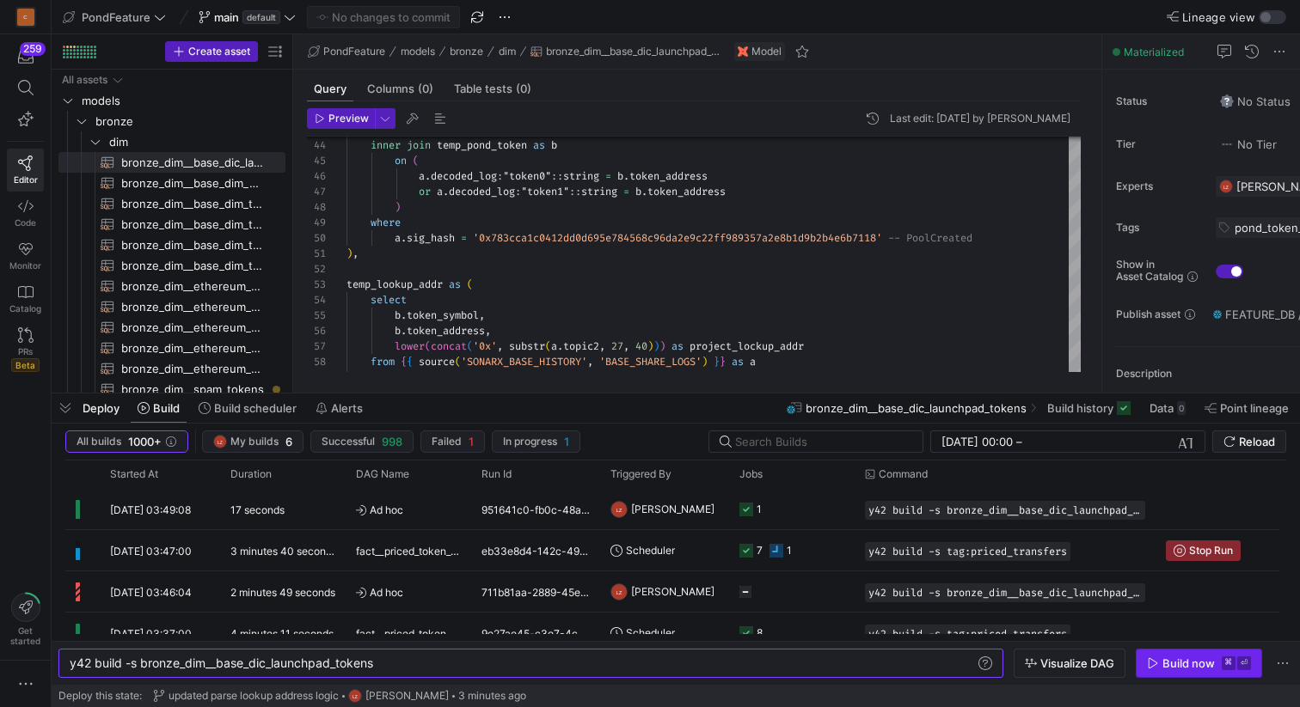
click at [1196, 665] on div "Build now" at bounding box center [1188, 664] width 52 height 14
